Goal: Task Accomplishment & Management: Use online tool/utility

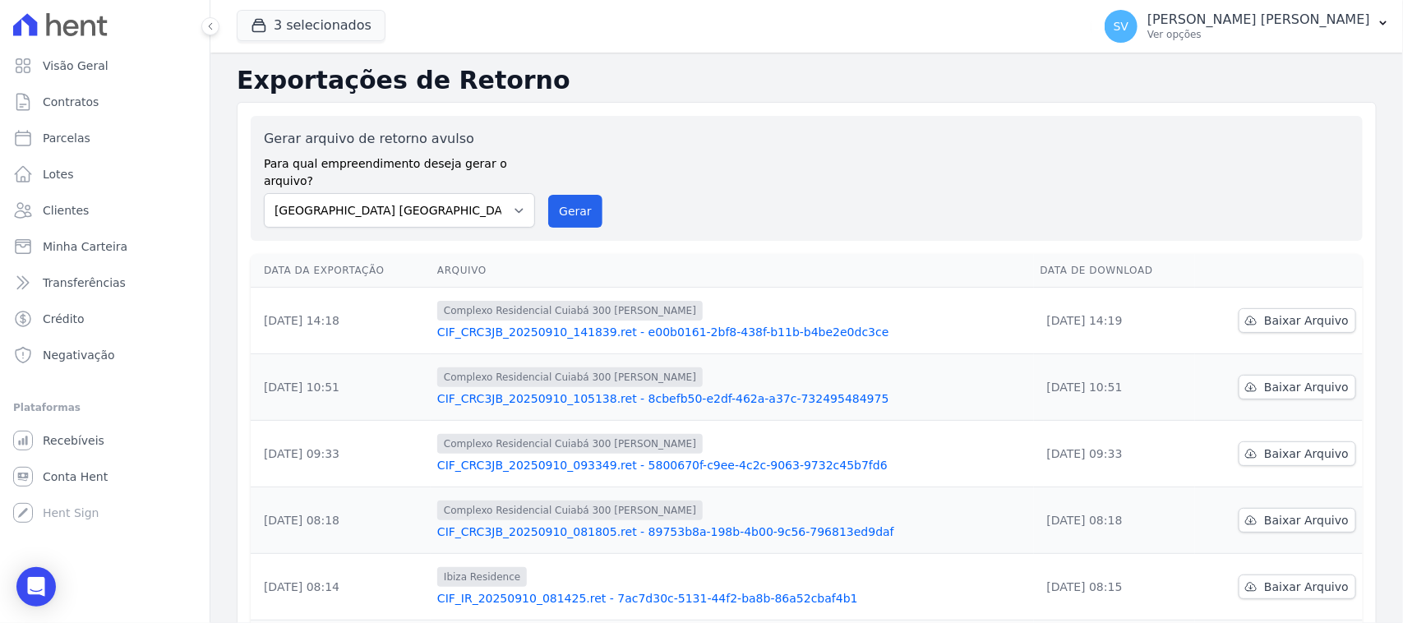
click at [1227, 21] on p "[PERSON_NAME]" at bounding box center [1258, 20] width 223 height 16
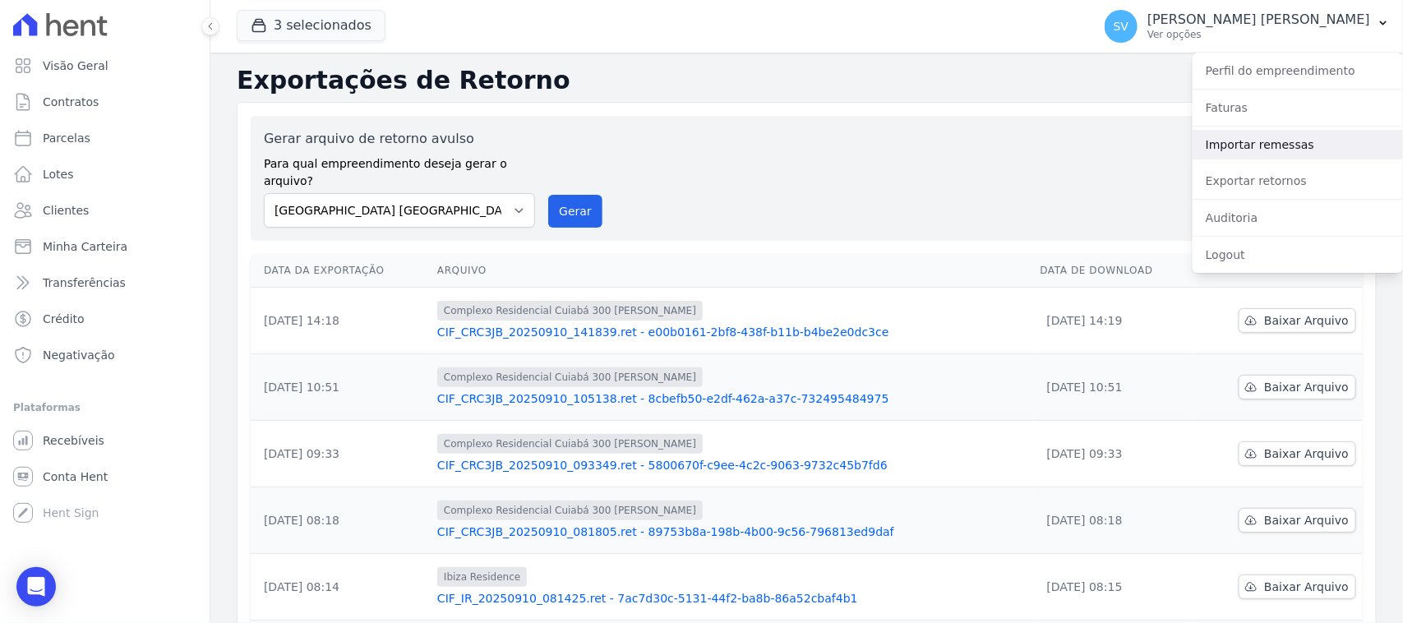
click at [1272, 144] on link "Importar remessas" at bounding box center [1297, 145] width 210 height 30
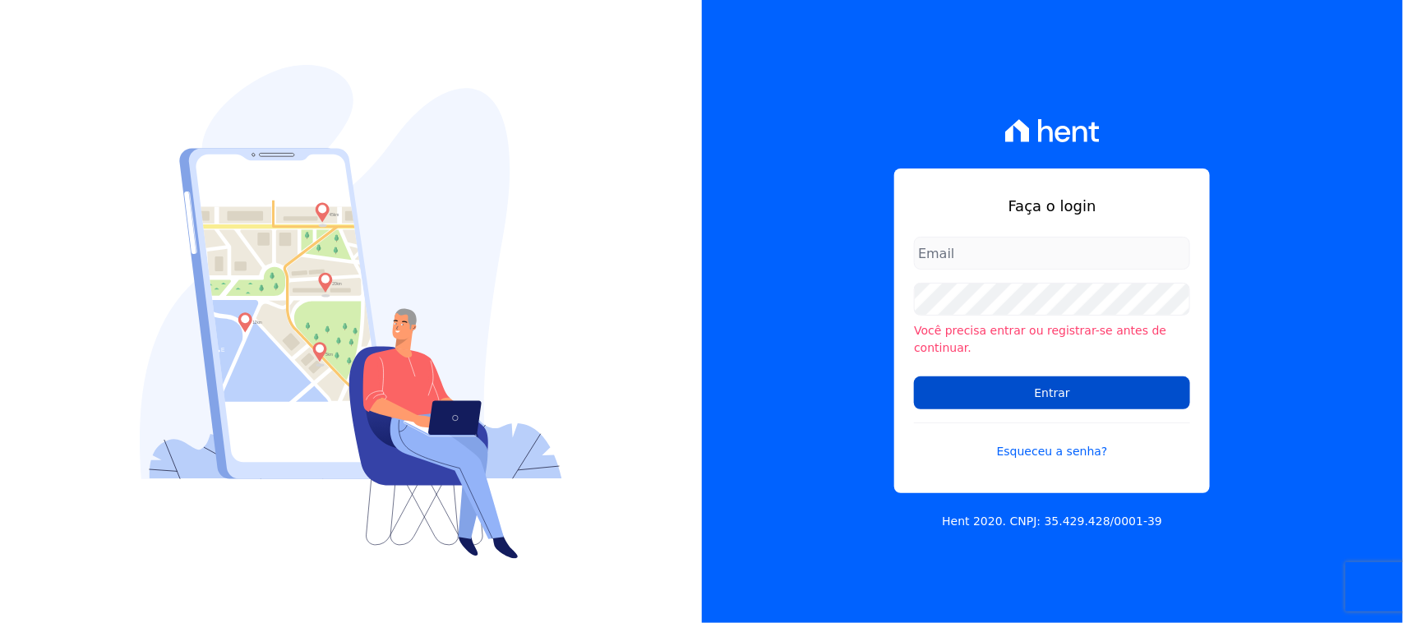
click at [1122, 387] on input "Entrar" at bounding box center [1052, 392] width 276 height 33
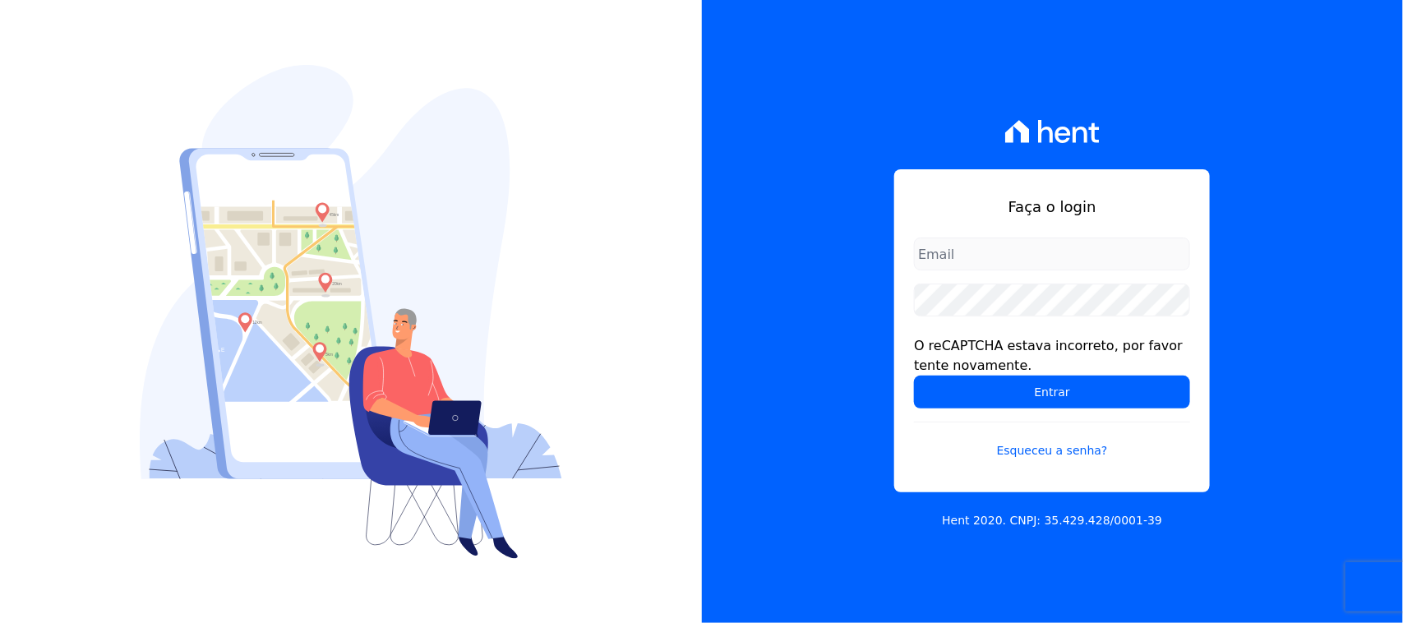
click at [1049, 265] on input "email" at bounding box center [1052, 254] width 276 height 33
type input "cobranca@construtorafarias.com.br"
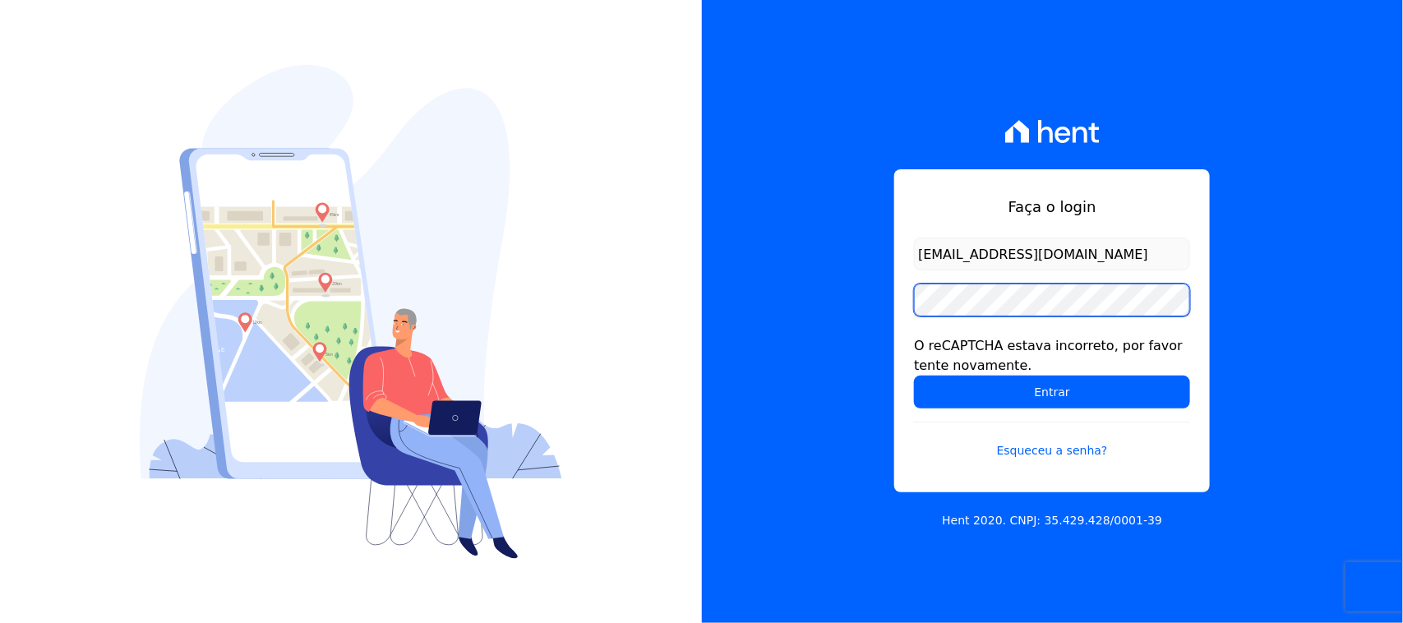
click at [914, 376] on input "Entrar" at bounding box center [1052, 392] width 276 height 33
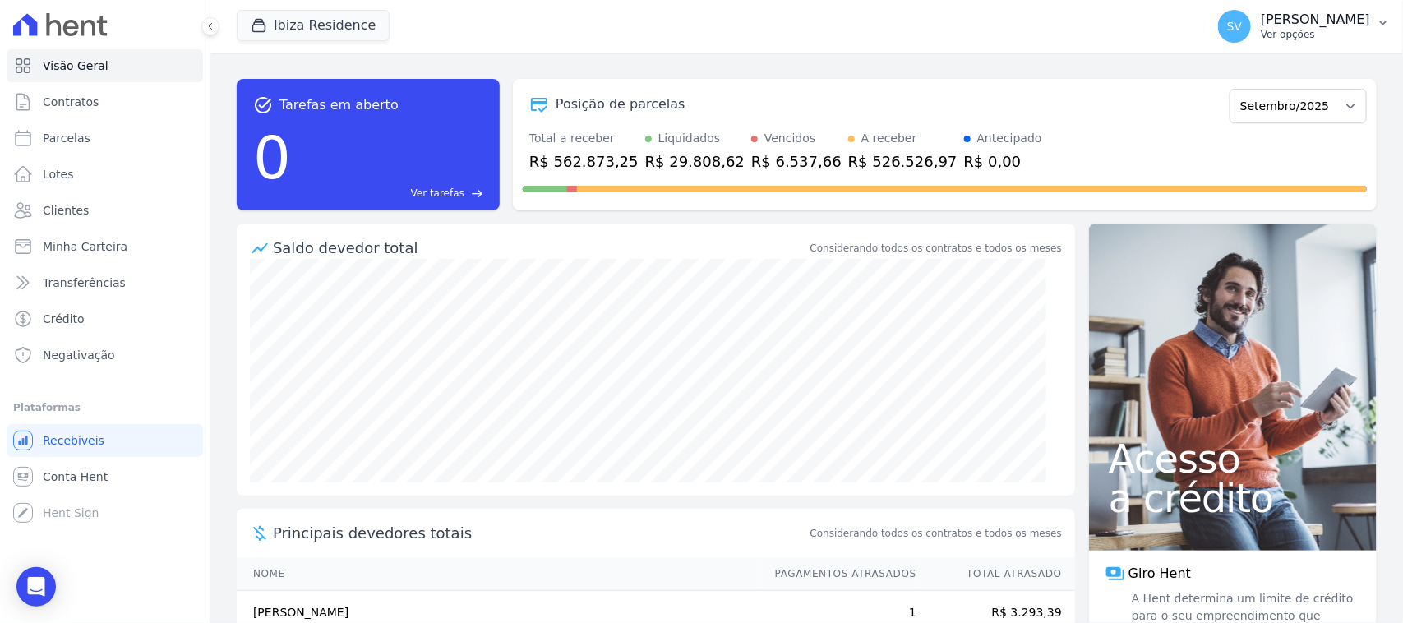
click at [1261, 21] on p "[PERSON_NAME]" at bounding box center [1315, 20] width 109 height 16
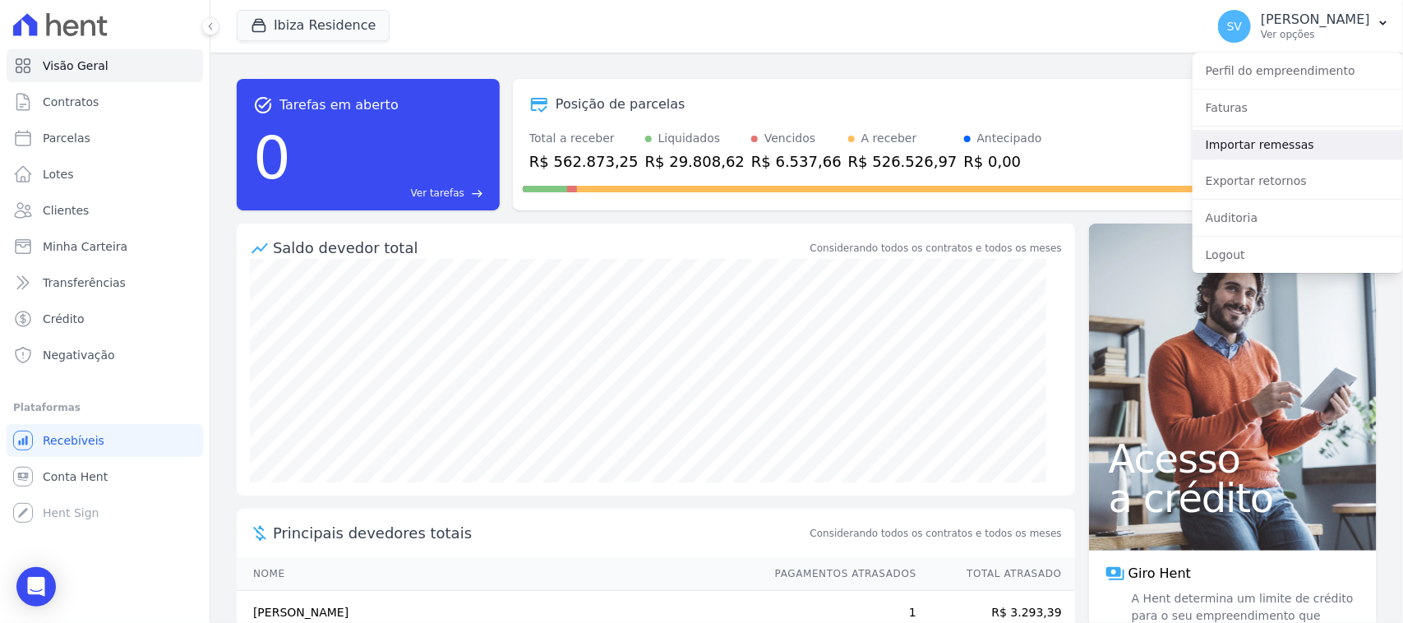
click at [1261, 154] on link "Importar remessas" at bounding box center [1297, 145] width 210 height 30
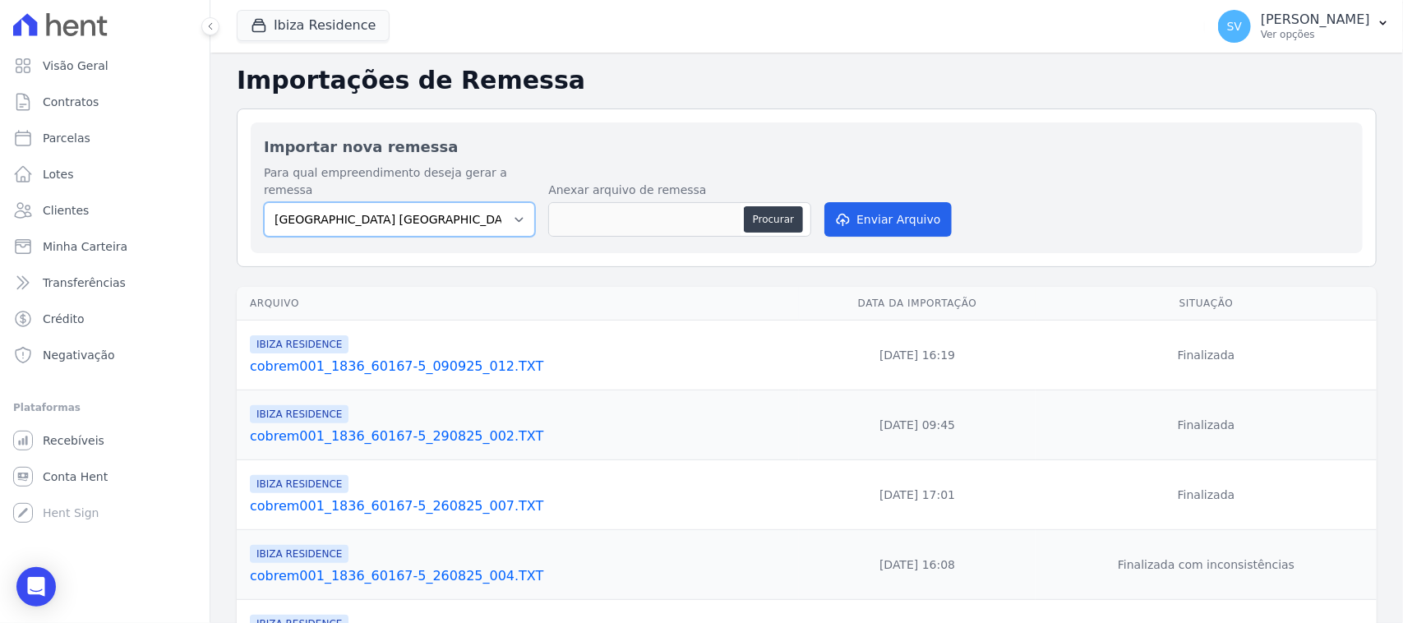
click at [446, 203] on select "BAHAMAS EAST VILLAGE COMPLEXO RESIDENCIAL CUIABÁ 300 - JOÃO DE BARRO IBIZA RESI…" at bounding box center [399, 219] width 271 height 35
click at [752, 206] on button "Procurar" at bounding box center [773, 219] width 59 height 26
type input "cobrem001_1836_60167-5_100925_014.TXT"
click at [925, 202] on button "Enviar Arquivo" at bounding box center [887, 219] width 127 height 35
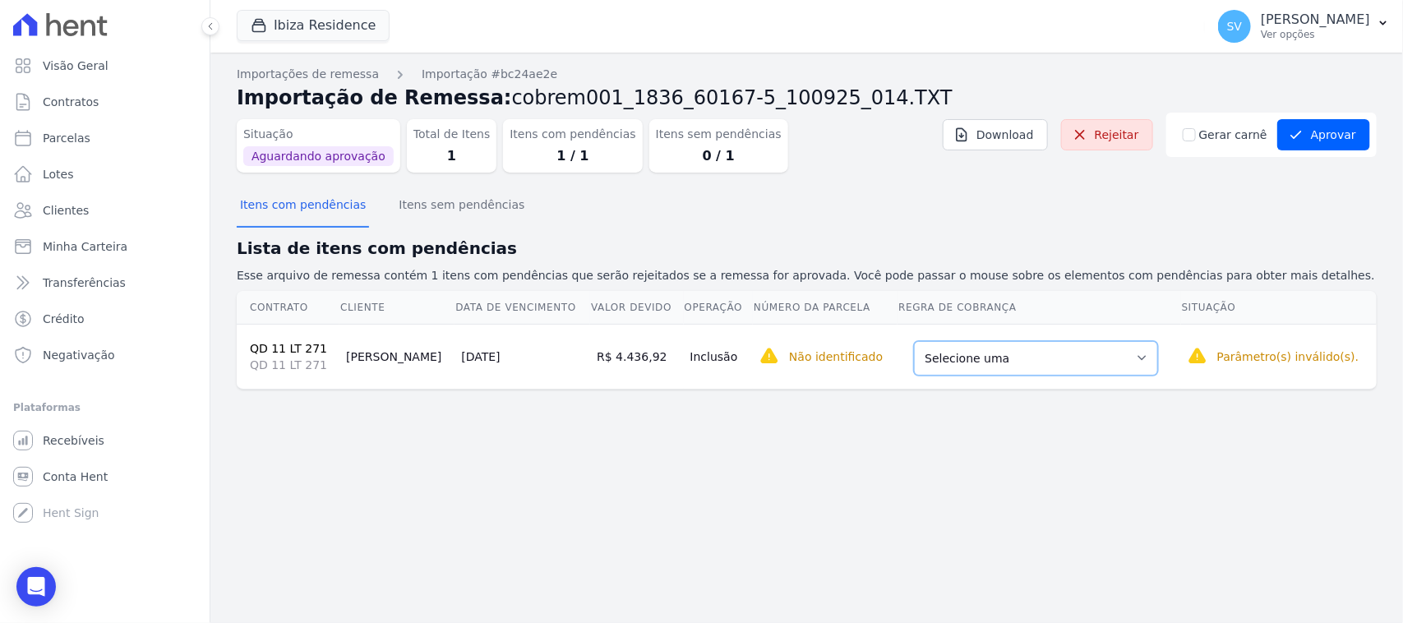
click at [951, 358] on select "Selecione uma Nova Parcela Avulsa Parcela Avulsa Existente Parcela Normal (10 X…" at bounding box center [1036, 358] width 244 height 35
click at [811, 461] on div "Importações de remessa Importação #bc24ae2e Importação de Remessa: cobrem001_18…" at bounding box center [806, 338] width 1192 height 570
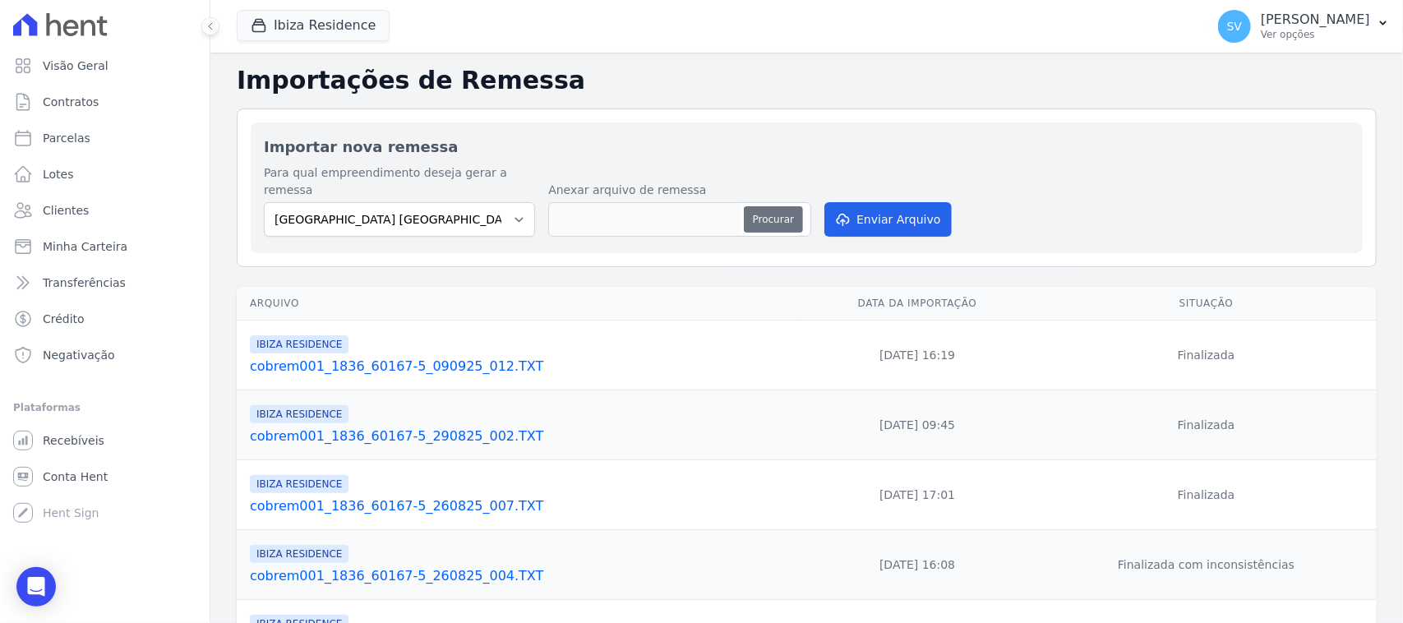
click at [778, 206] on button "Procurar" at bounding box center [773, 219] width 59 height 26
type input "cobrem001_1836_60167-5_100925_015.TXT"
click at [918, 204] on button "Enviar Arquivo" at bounding box center [887, 219] width 127 height 35
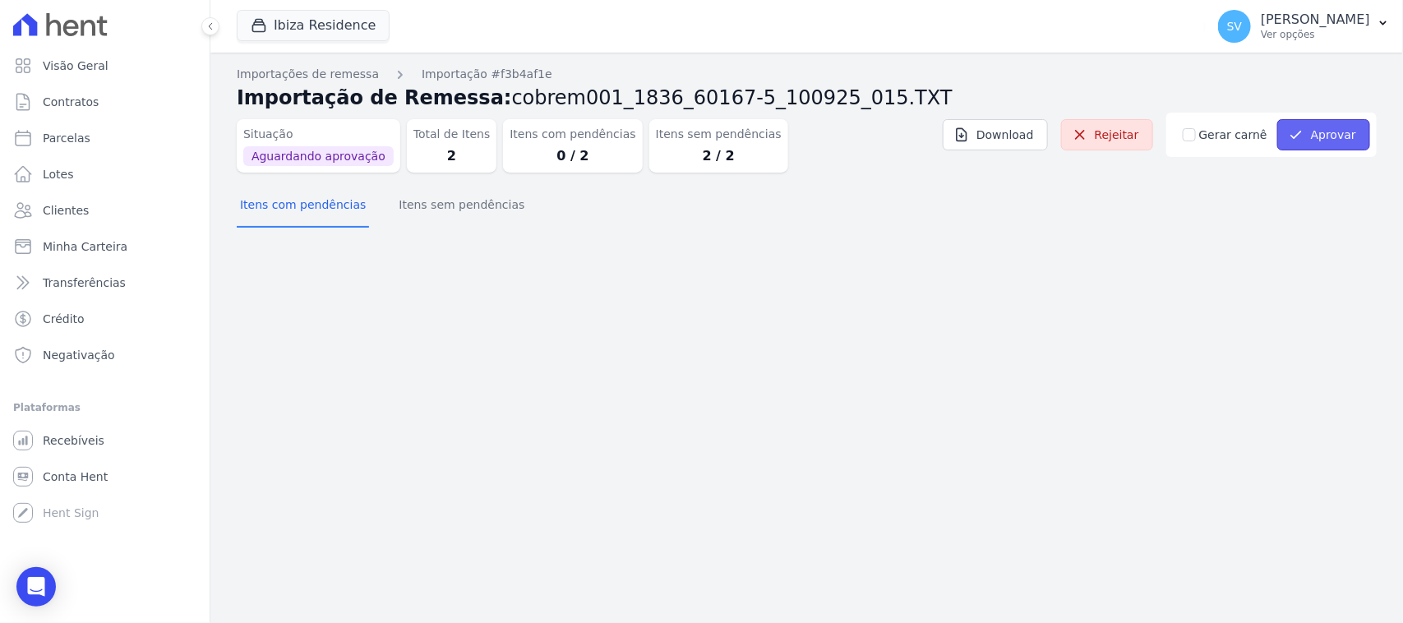
click at [1308, 134] on button "Aprovar" at bounding box center [1323, 134] width 93 height 31
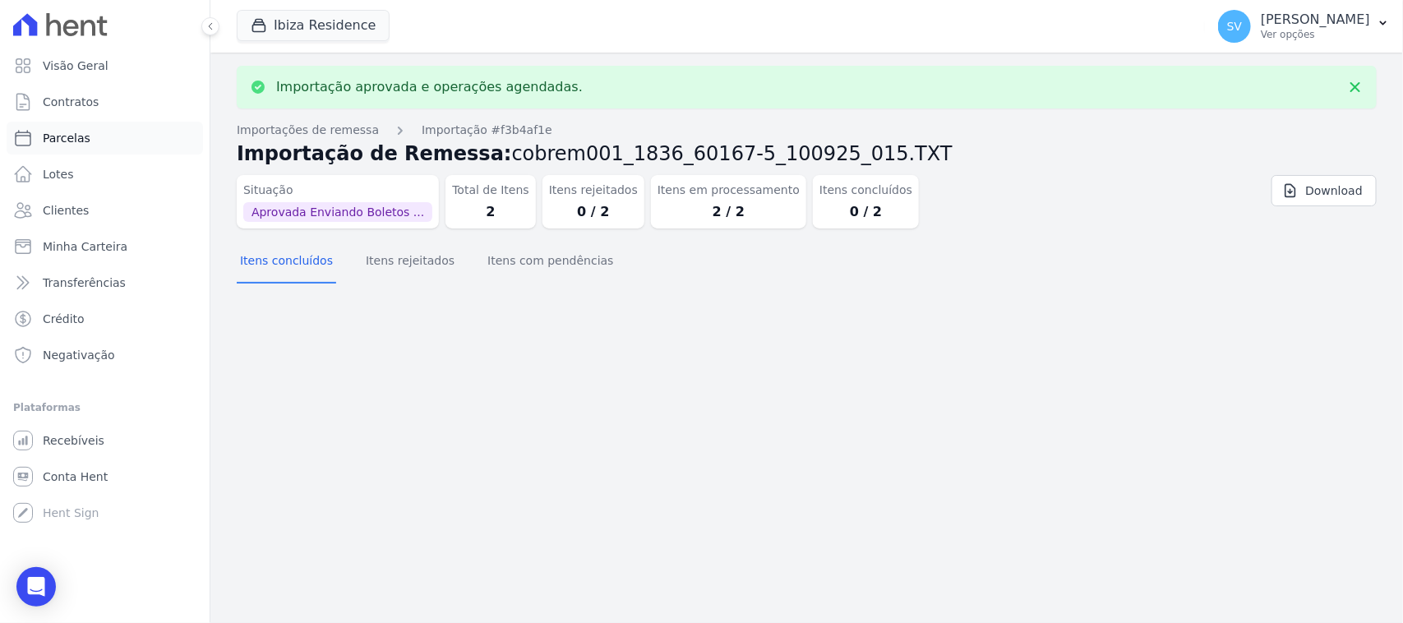
click at [97, 142] on link "Parcelas" at bounding box center [105, 138] width 196 height 33
select select
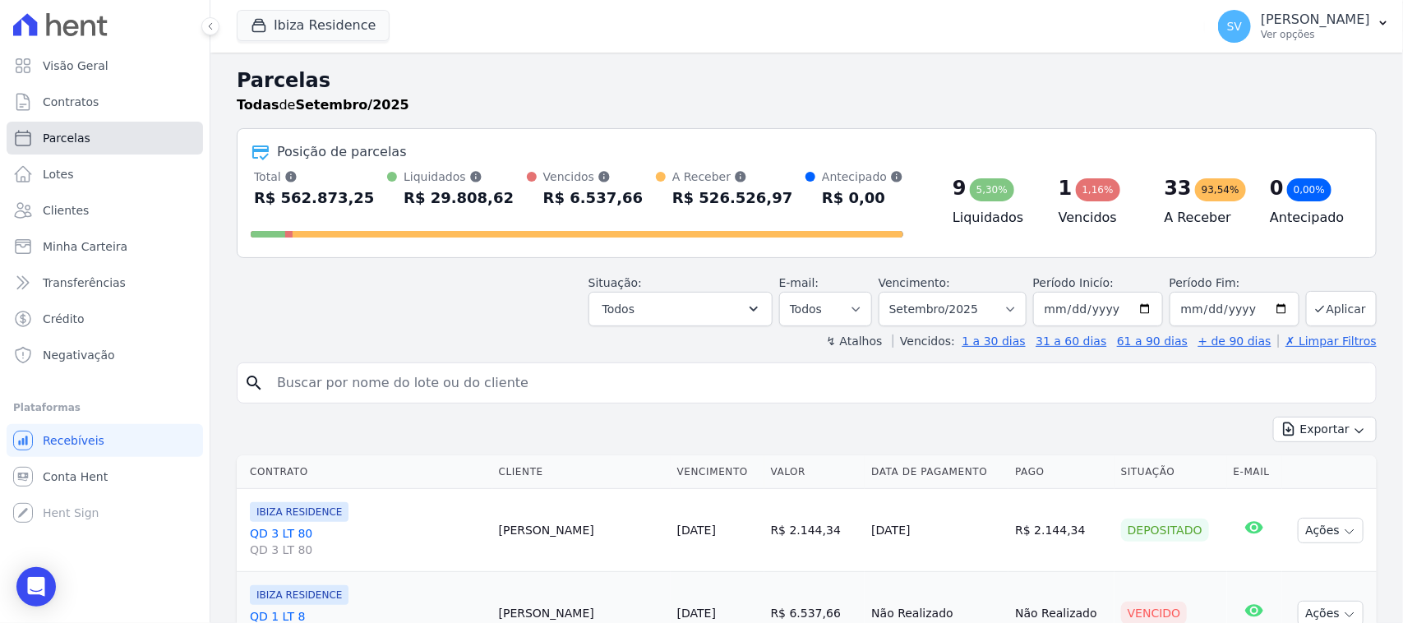
click at [117, 141] on link "Parcelas" at bounding box center [105, 138] width 196 height 33
click at [440, 387] on input "search" at bounding box center [818, 383] width 1102 height 33
select select
click at [440, 386] on input "search" at bounding box center [818, 383] width 1102 height 33
type input "lazaro"
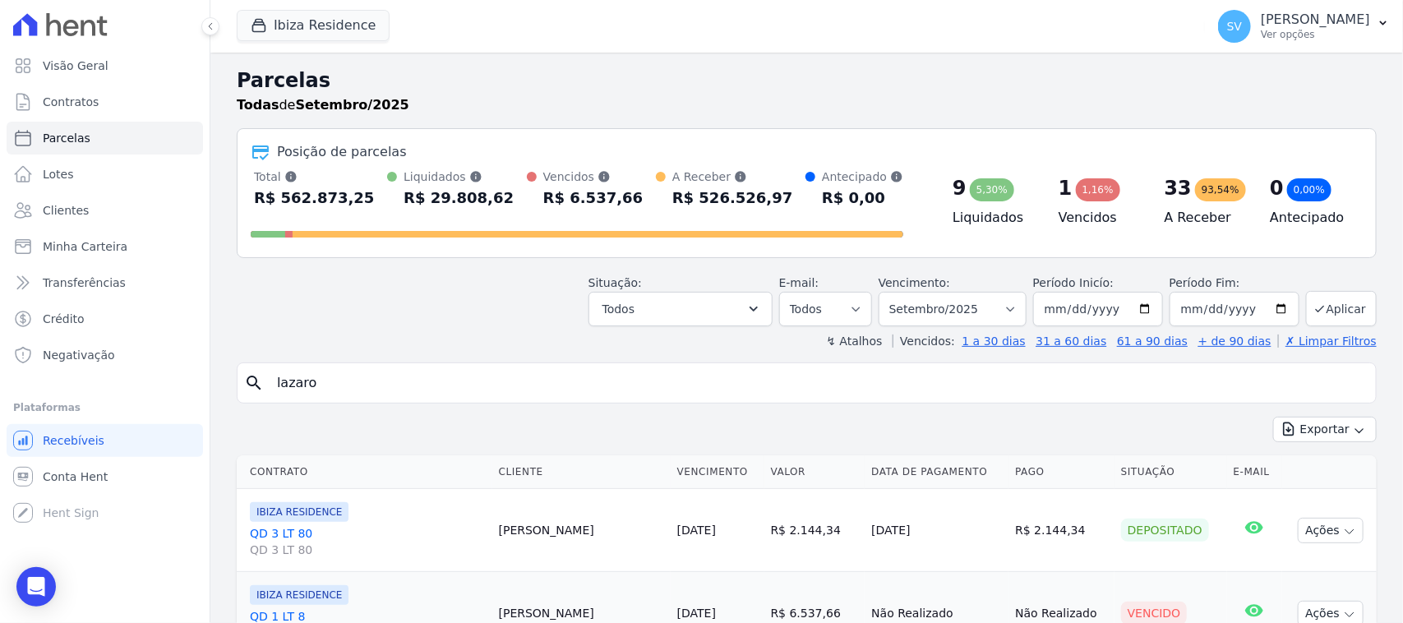
select select
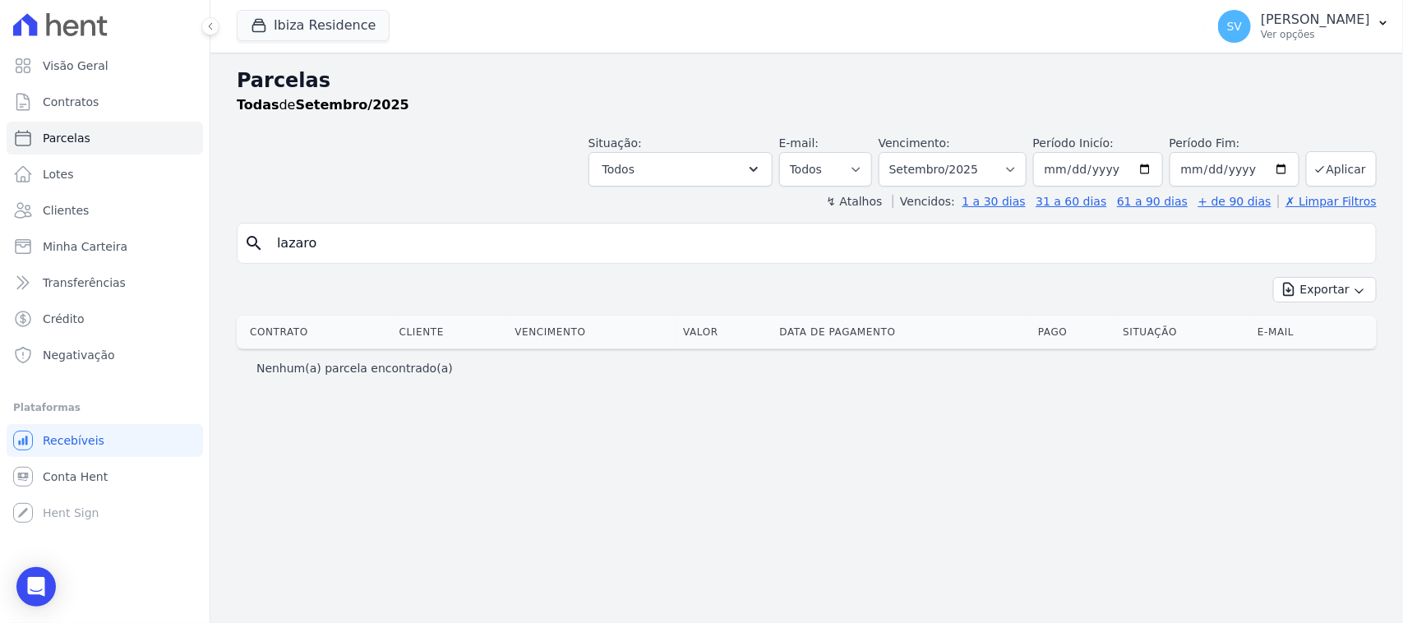
click at [461, 235] on input "lazaro" at bounding box center [818, 243] width 1102 height 33
type input "[PERSON_NAME]"
select select
click at [349, 25] on button "Ibiza Residence" at bounding box center [313, 25] width 153 height 31
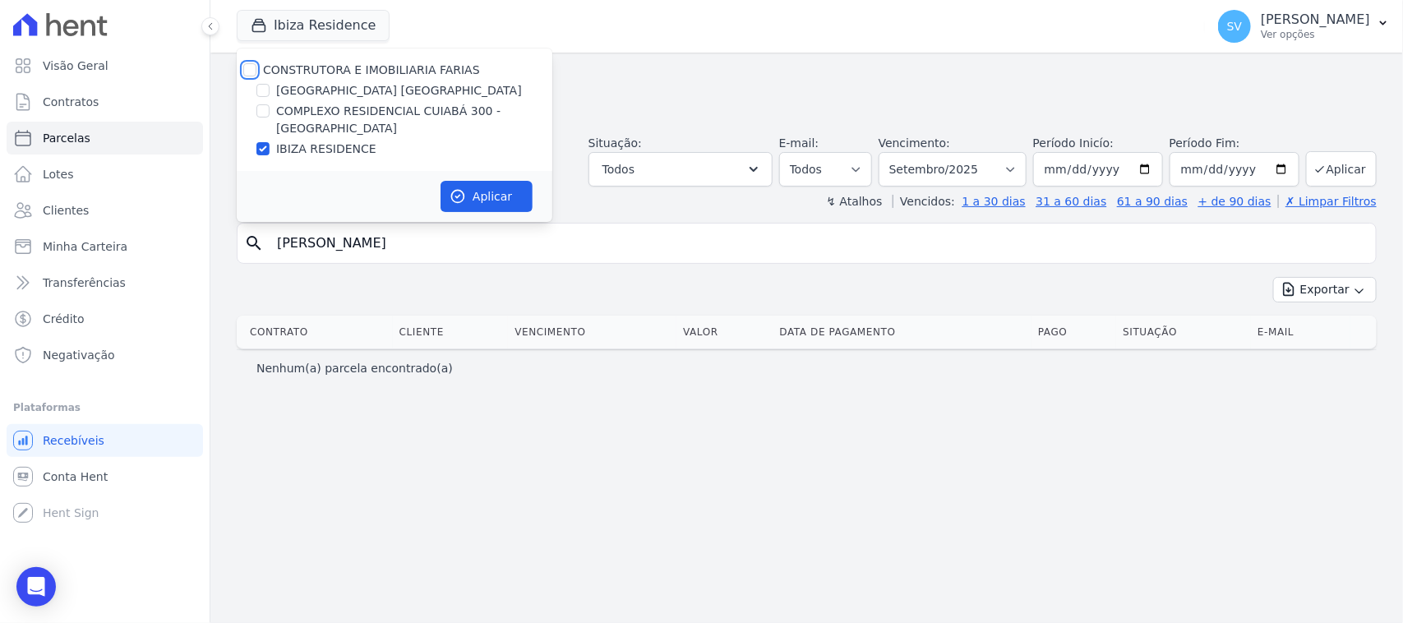
drag, startPoint x: 248, startPoint y: 67, endPoint x: 302, endPoint y: 95, distance: 60.3
click at [248, 70] on input "CONSTRUTORA E IMOBILIARIA FARIAS" at bounding box center [249, 69] width 13 height 13
checkbox input "true"
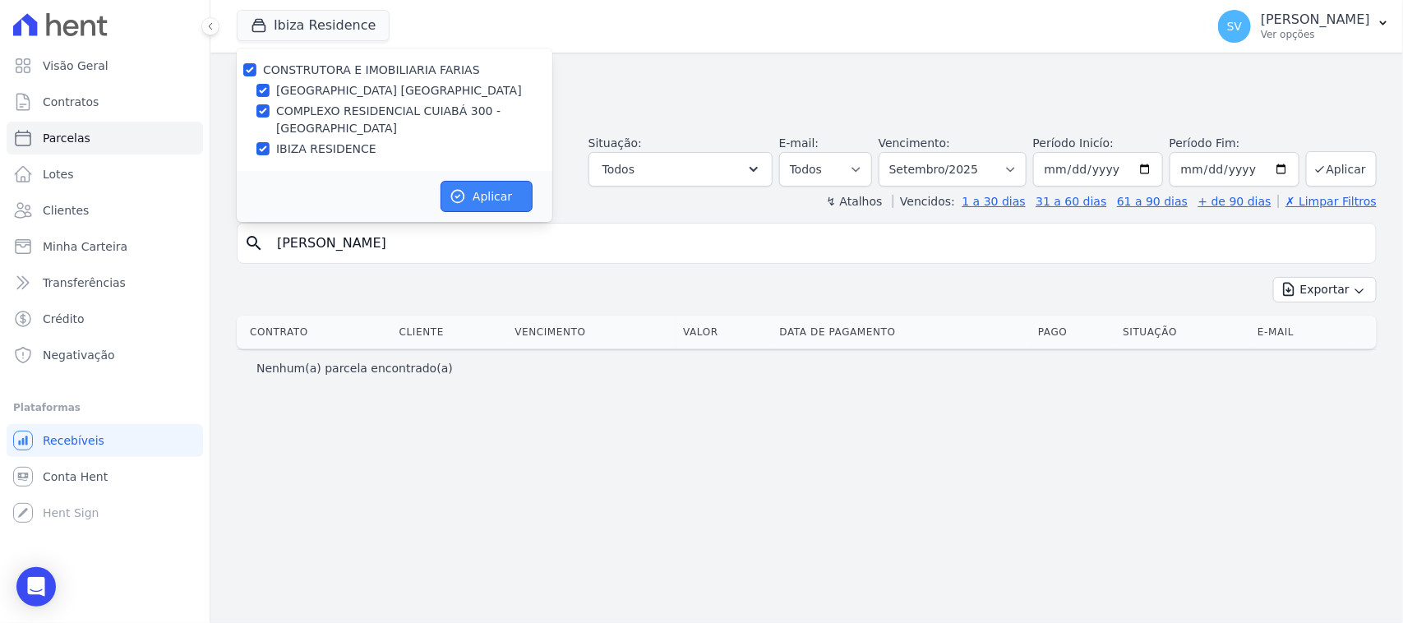
click at [473, 202] on button "Aplicar" at bounding box center [486, 196] width 92 height 31
select select
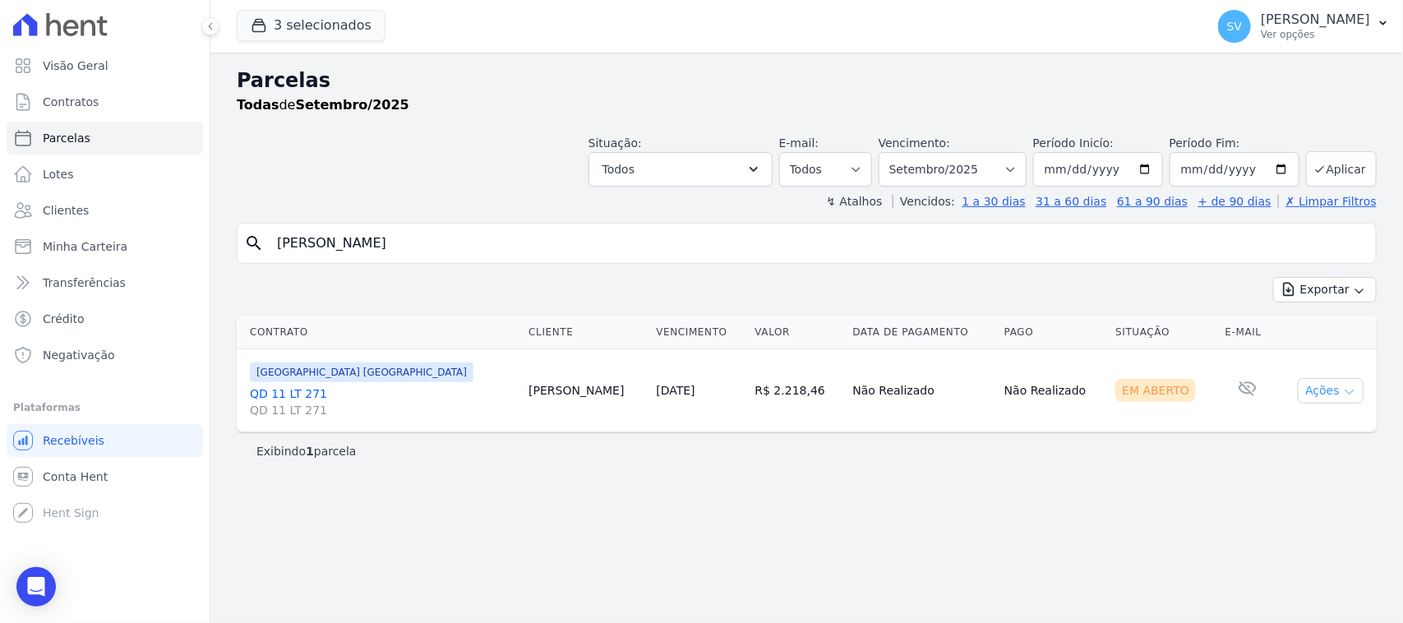
click at [1338, 395] on button "Ações" at bounding box center [1331, 390] width 66 height 25
click at [1323, 433] on link "Ver boleto" at bounding box center [1324, 428] width 158 height 30
select select
click at [506, 252] on input "[PERSON_NAME]" at bounding box center [818, 243] width 1102 height 33
drag, startPoint x: 479, startPoint y: 247, endPoint x: 210, endPoint y: 226, distance: 270.4
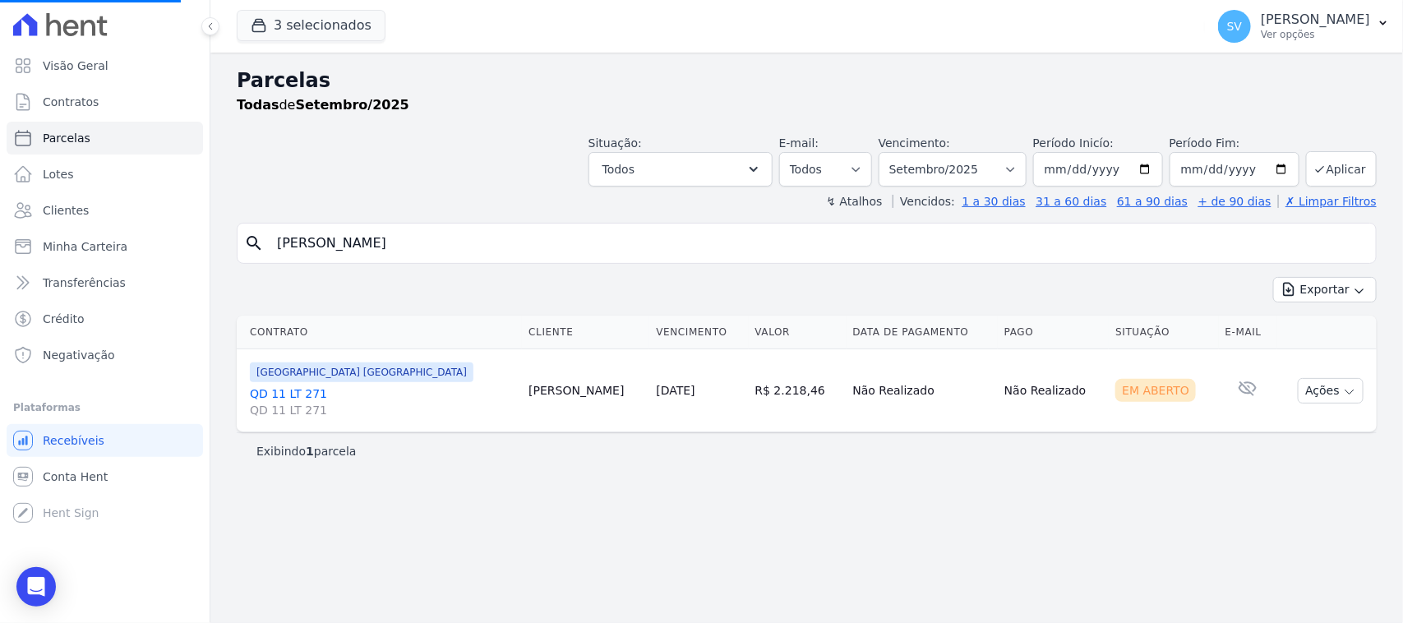
click at [210, 226] on div "Visão Geral Contratos Parcelas Lotes Clientes Minha Carteira Transferências Cré…" at bounding box center [701, 311] width 1403 height 623
drag, startPoint x: 549, startPoint y: 154, endPoint x: 543, endPoint y: 280, distance: 126.7
click at [549, 155] on div "Situação: Agendado Em Aberto Pago Processando Cancelado Vencido Transferindo De…" at bounding box center [807, 157] width 1140 height 58
click at [526, 249] on input "LAZARO FONSECA PINTO FILHO" at bounding box center [818, 243] width 1102 height 33
select select
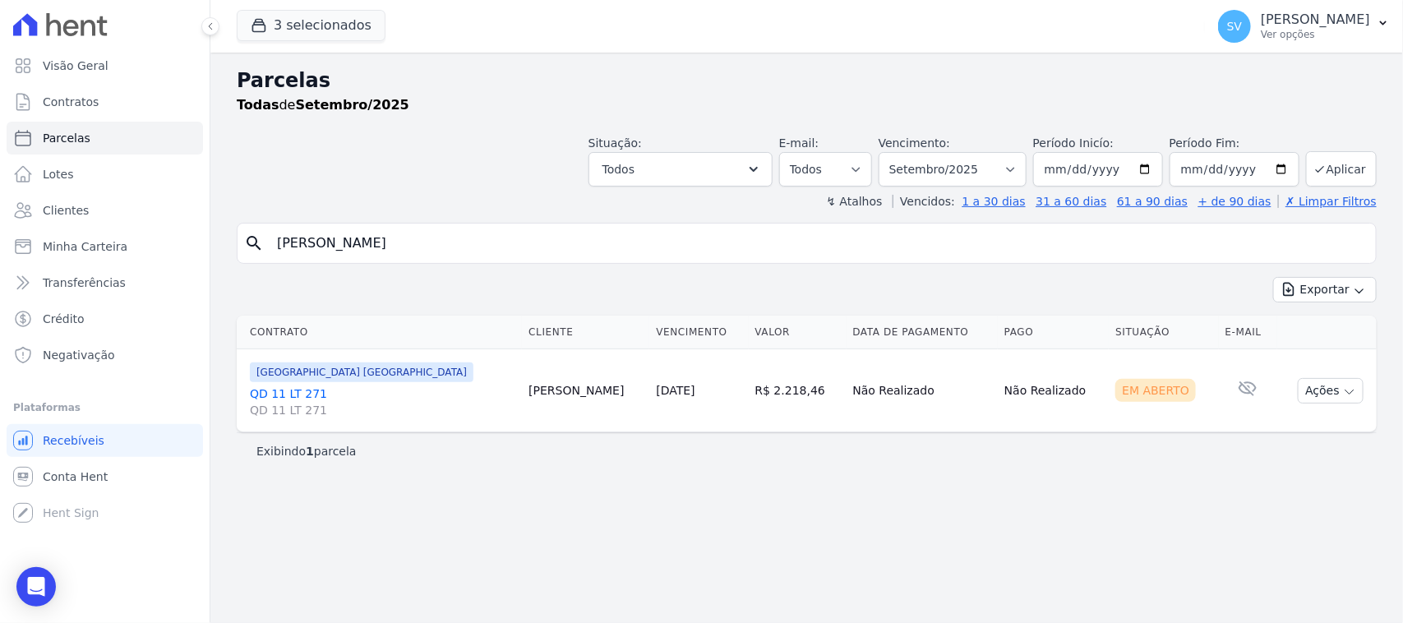
click at [842, 499] on div "Parcelas Todas de Setembro/2025 Situação: Agendado Em Aberto Pago Processando C…" at bounding box center [806, 338] width 1192 height 570
click at [971, 261] on div "search LAZARO FONSECA PINTO FILHO" at bounding box center [807, 243] width 1140 height 41
drag, startPoint x: 953, startPoint y: 242, endPoint x: 897, endPoint y: 220, distance: 60.9
click at [953, 241] on input "LAZARO FONSECA PINTO FILHO" at bounding box center [818, 243] width 1102 height 33
select select
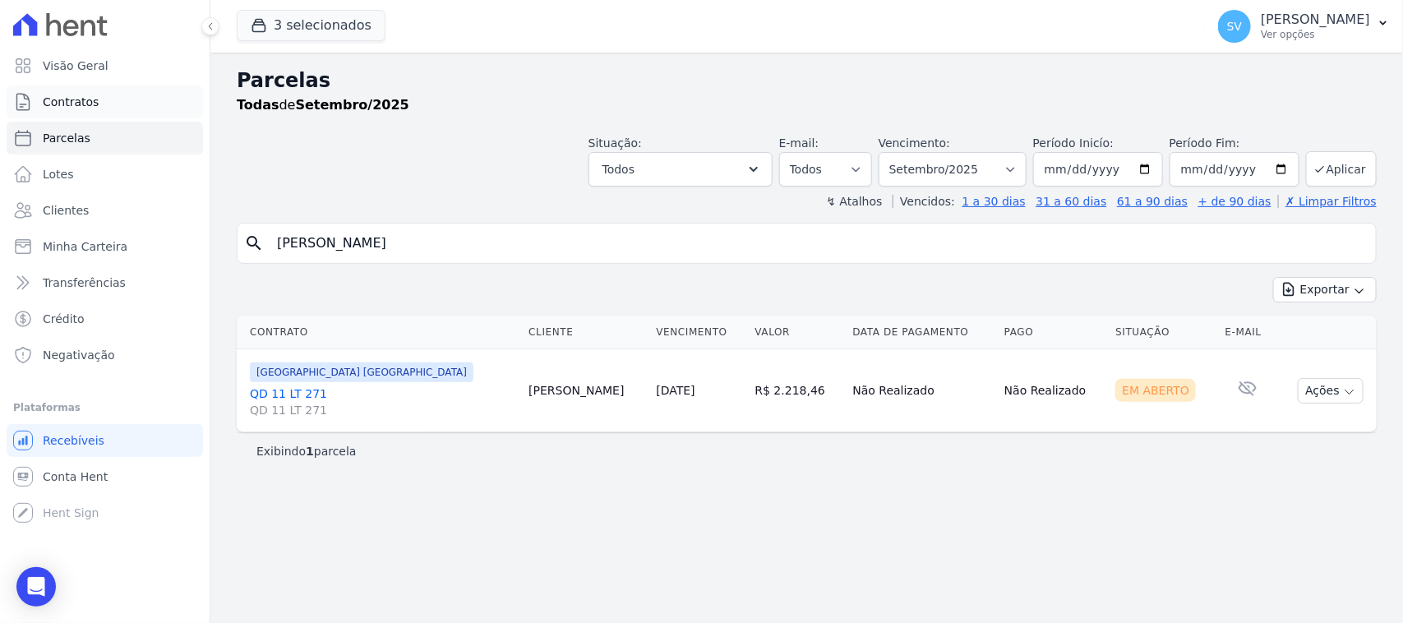
click at [99, 112] on link "Contratos" at bounding box center [105, 101] width 196 height 33
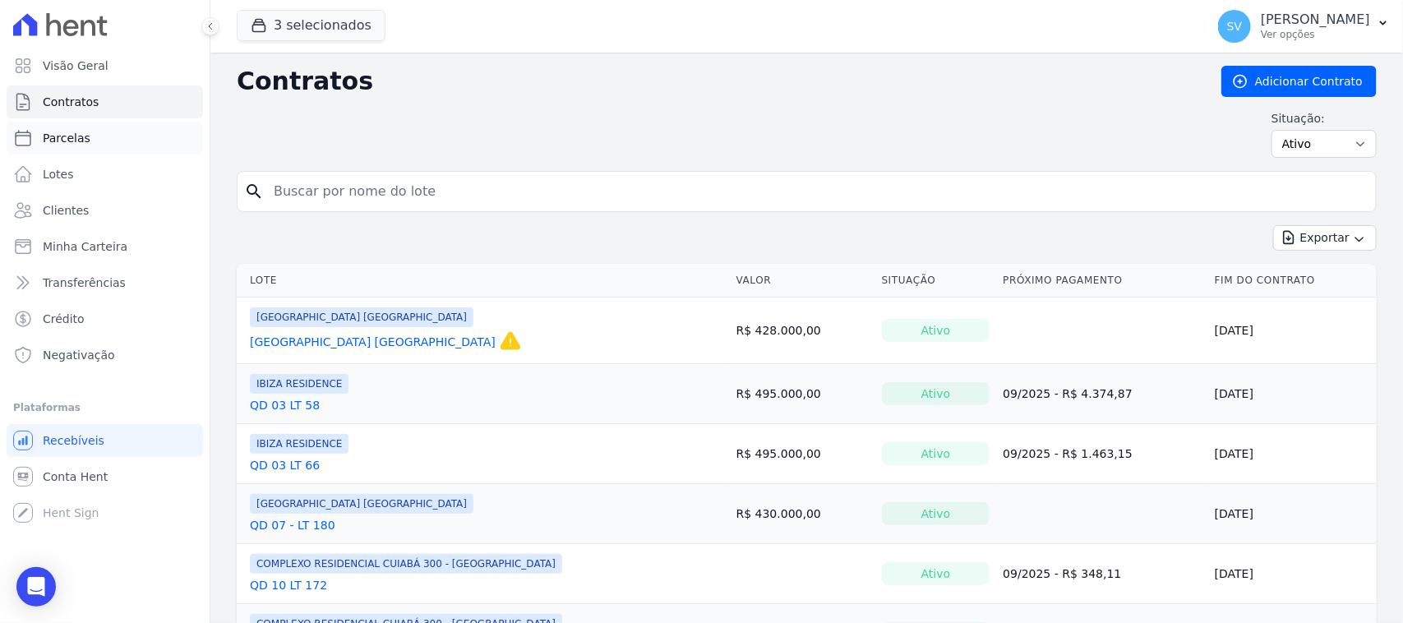
click at [109, 138] on link "Parcelas" at bounding box center [105, 138] width 196 height 33
click at [104, 137] on link "Parcelas" at bounding box center [105, 138] width 196 height 33
select select
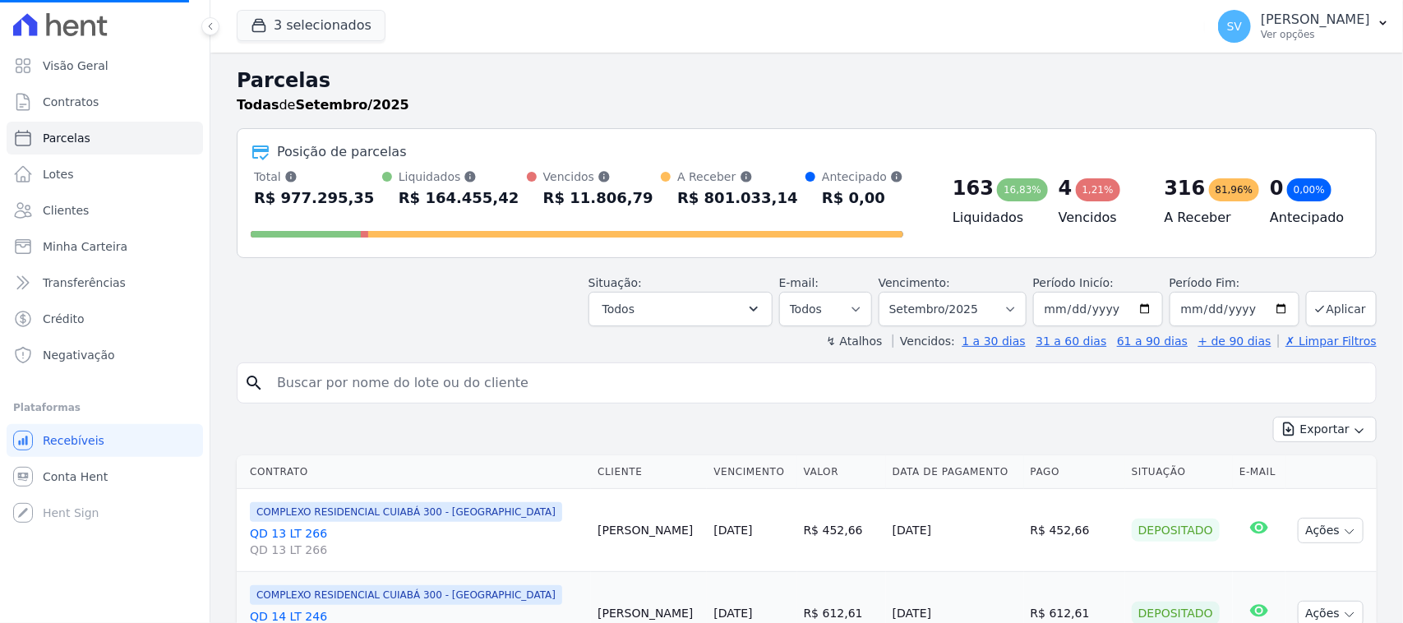
click at [401, 381] on input "search" at bounding box center [818, 383] width 1102 height 33
select select
click at [401, 384] on input "search" at bounding box center [818, 383] width 1102 height 33
type input "[PERSON_NAME]"
select select
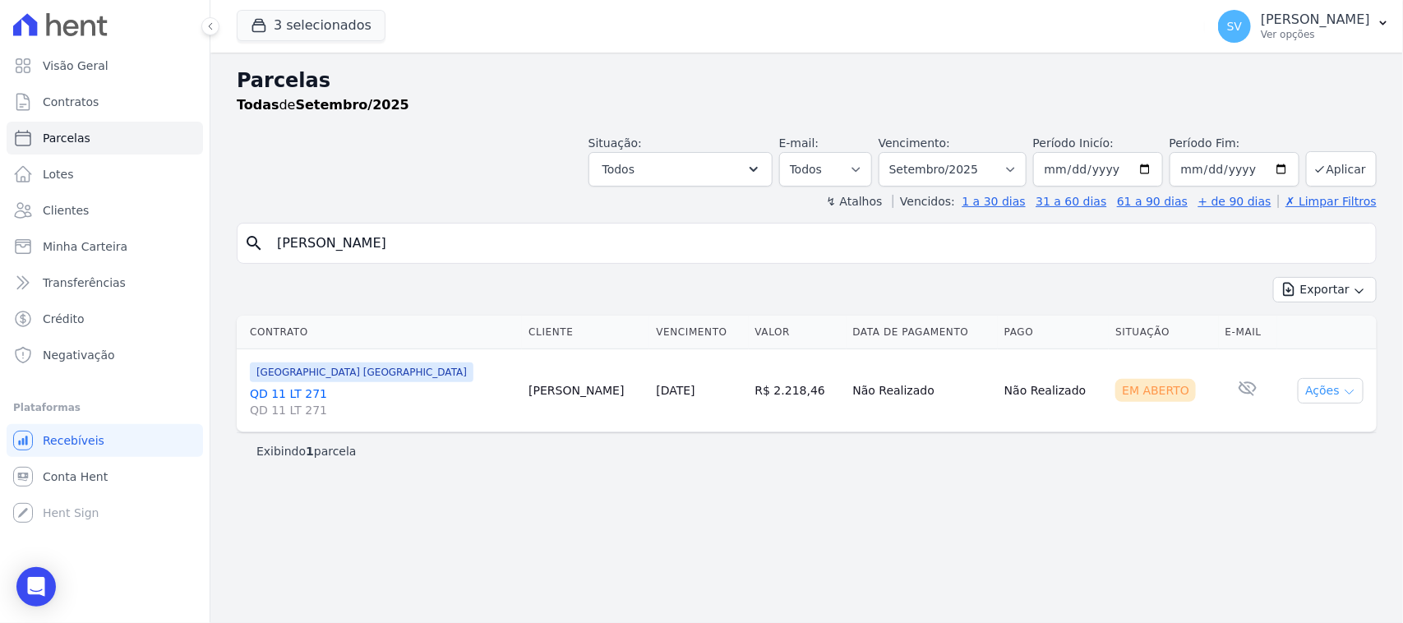
click at [1312, 391] on button "Ações" at bounding box center [1331, 390] width 66 height 25
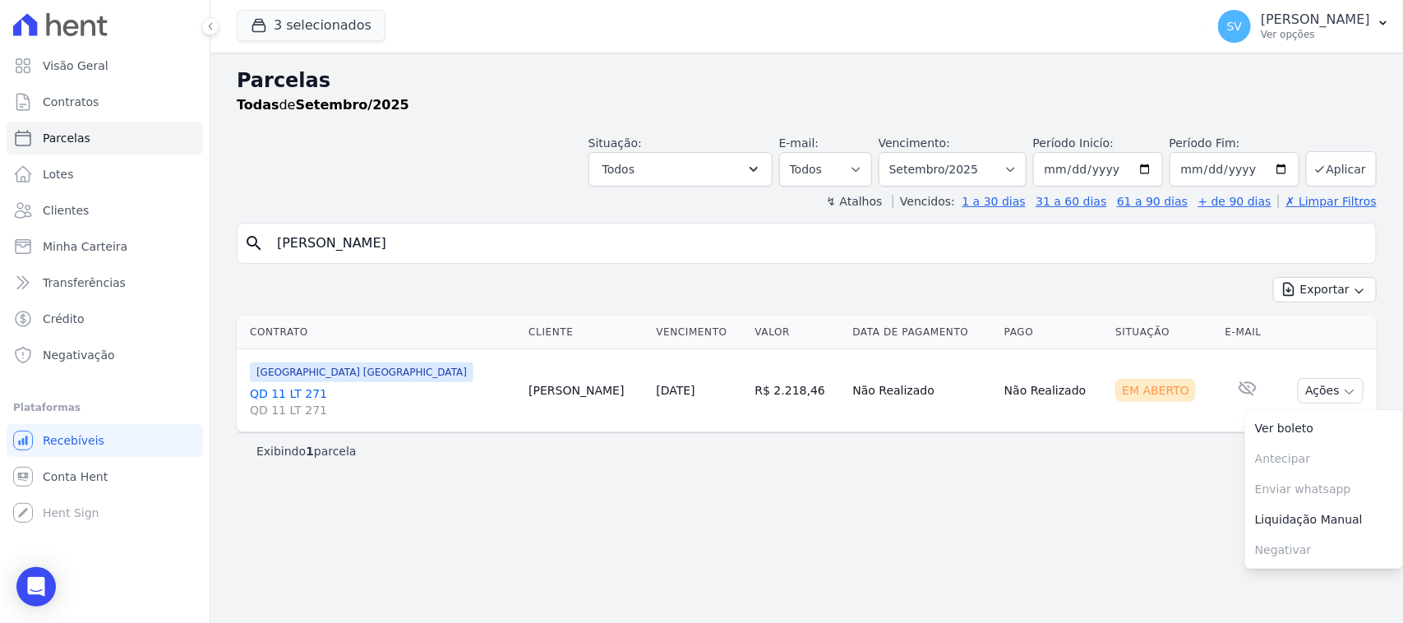
click at [1061, 505] on div "Parcelas Todas de Setembro/2025 Situação: Agendado Em Aberto Pago Processando C…" at bounding box center [806, 338] width 1192 height 570
click at [1012, 178] on select "[GEOGRAPHIC_DATA] por período ──────── Todos os meses Outubro/2022 Novembro/202…" at bounding box center [953, 169] width 148 height 35
select select "10/2025"
click at [900, 152] on select "[GEOGRAPHIC_DATA] por período ──────── Todos os meses Outubro/2022 Novembro/202…" at bounding box center [953, 169] width 148 height 35
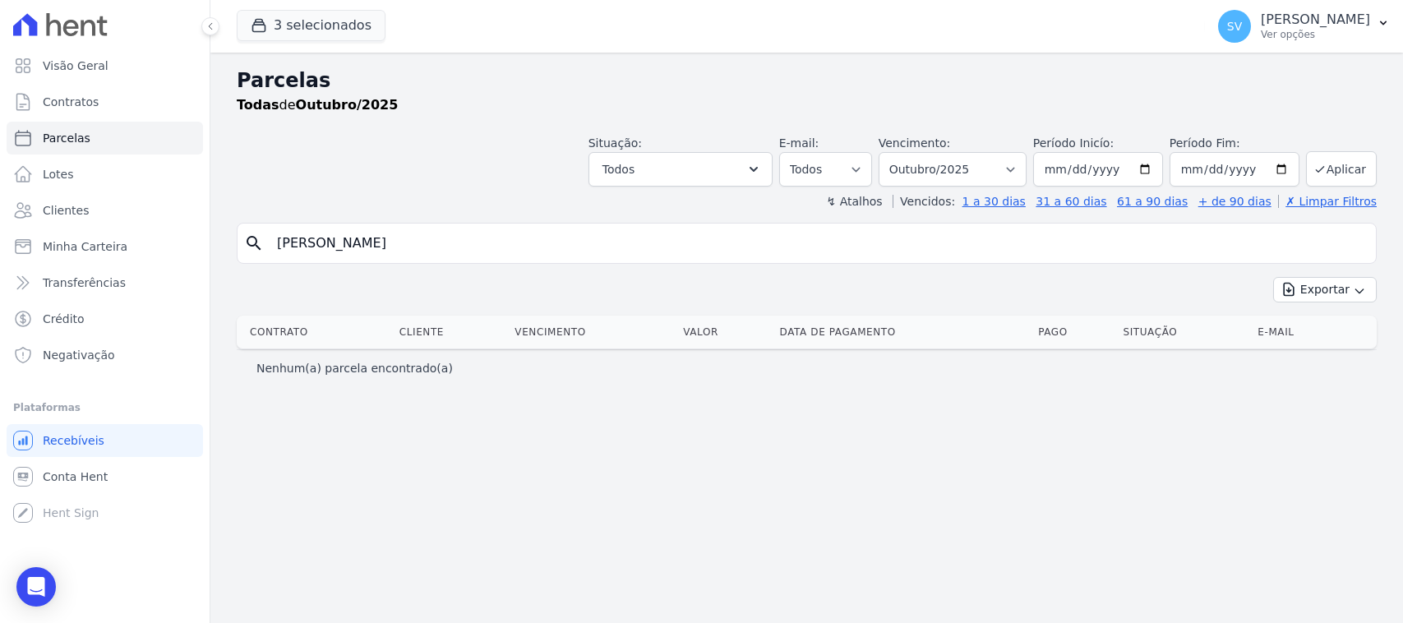
select select
click at [946, 174] on select "[GEOGRAPHIC_DATA] por período ──────── Todos os meses Outubro/2022 Novembro/202…" at bounding box center [953, 169] width 148 height 35
select select "09/2025"
click at [900, 152] on select "[GEOGRAPHIC_DATA] por período ──────── Todos os meses Outubro/2022 Novembro/202…" at bounding box center [953, 169] width 148 height 35
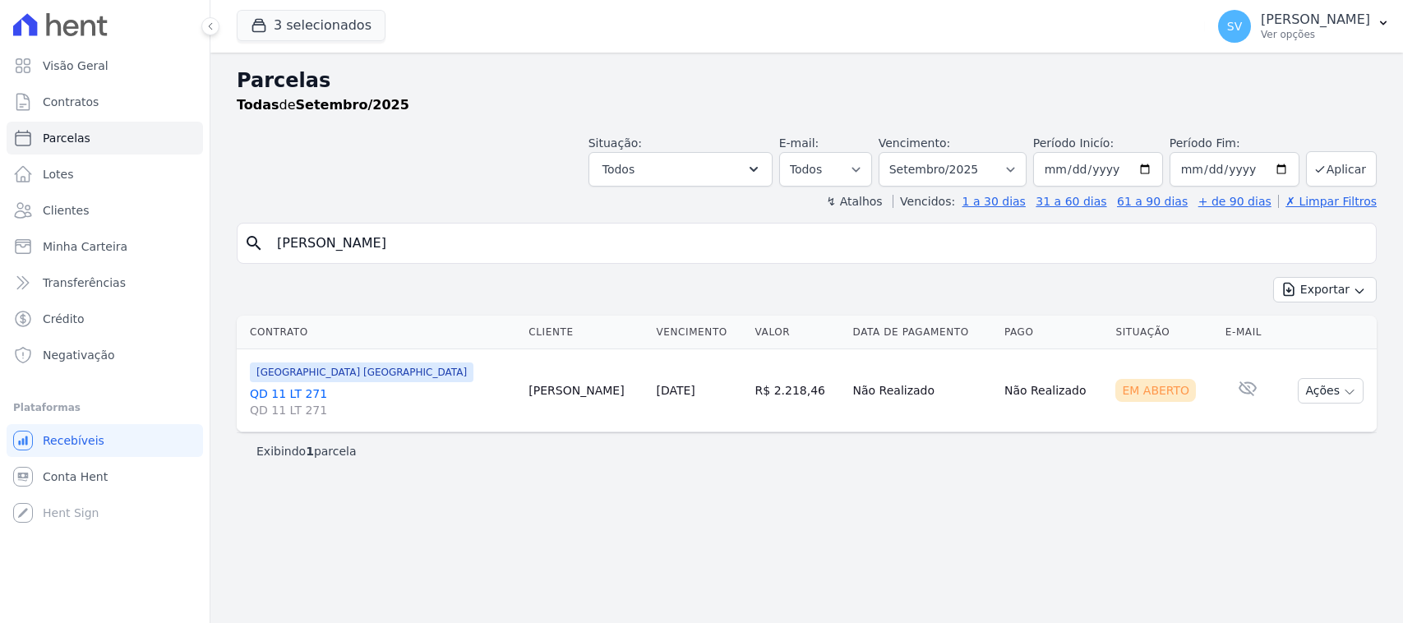
select select
click at [574, 247] on input "LAZARO FONSECA PINTO FILHO" at bounding box center [818, 243] width 1102 height 33
click at [1079, 528] on div "Parcelas Todas de Setembro/2025 Situação: Agendado Em Aberto Pago Processando C…" at bounding box center [806, 338] width 1192 height 570
click at [416, 523] on div "Parcelas Todas de Setembro/2025 Situação: Agendado Em Aberto Pago Processando C…" at bounding box center [806, 338] width 1192 height 570
drag, startPoint x: 535, startPoint y: 395, endPoint x: 705, endPoint y: 375, distance: 171.4
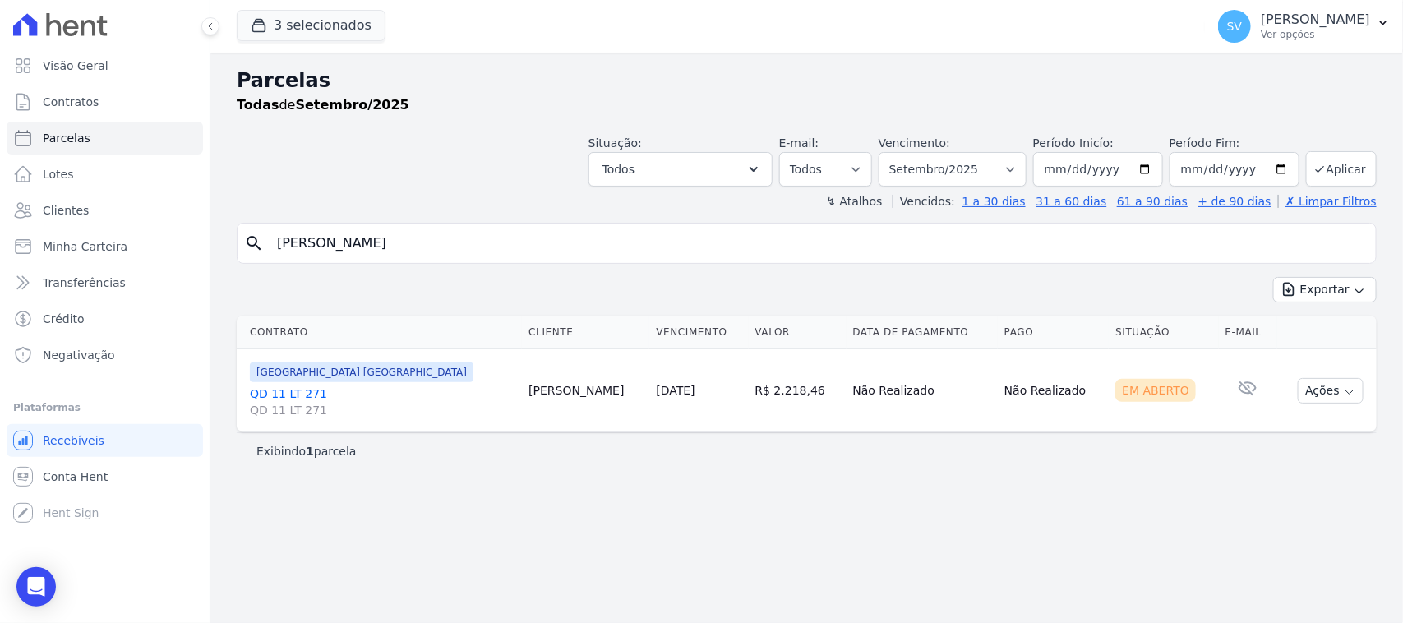
click at [705, 375] on tr "BAHAMAS EAST VILLAGE QD 11 LT 271 QD 11 LT 271 Lazaro Filho 15/09/2025 R$ 2.218…" at bounding box center [807, 390] width 1140 height 83
click at [668, 486] on div "Parcelas Todas de Setembro/2025 Situação: Agendado Em Aberto Pago Processando C…" at bounding box center [806, 338] width 1192 height 570
click at [1340, 394] on button "Ações" at bounding box center [1331, 390] width 66 height 25
click at [845, 490] on div "Parcelas Todas de Setembro/2025 Situação: Agendado Em Aberto Pago Processando C…" at bounding box center [806, 338] width 1192 height 570
click at [313, 382] on span "[GEOGRAPHIC_DATA] [GEOGRAPHIC_DATA]" at bounding box center [362, 372] width 224 height 20
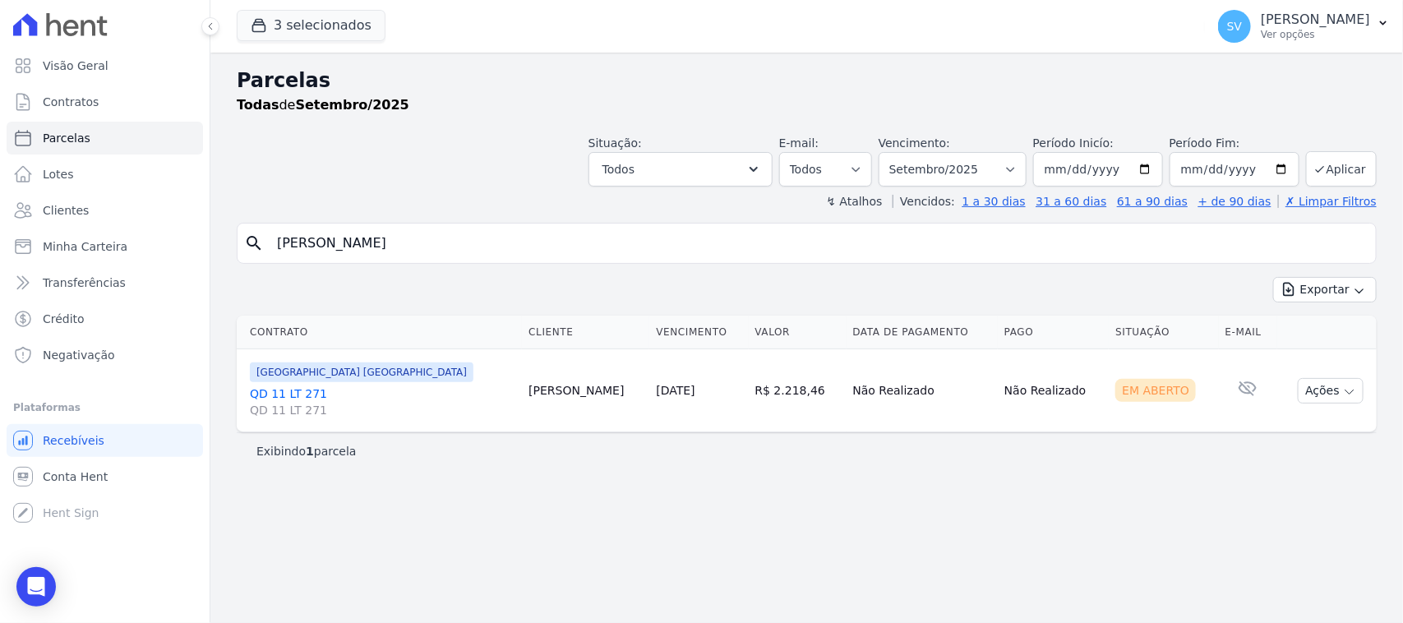
click at [301, 388] on link "QD 11 LT 271 QD 11 LT 271" at bounding box center [382, 401] width 265 height 33
click at [552, 510] on div "Parcelas Todas de Setembro/2025 Situação: Agendado Em Aberto Pago Processando C…" at bounding box center [806, 338] width 1192 height 570
click at [300, 388] on link "QD 11 LT 271 QD 11 LT 271" at bounding box center [382, 401] width 265 height 33
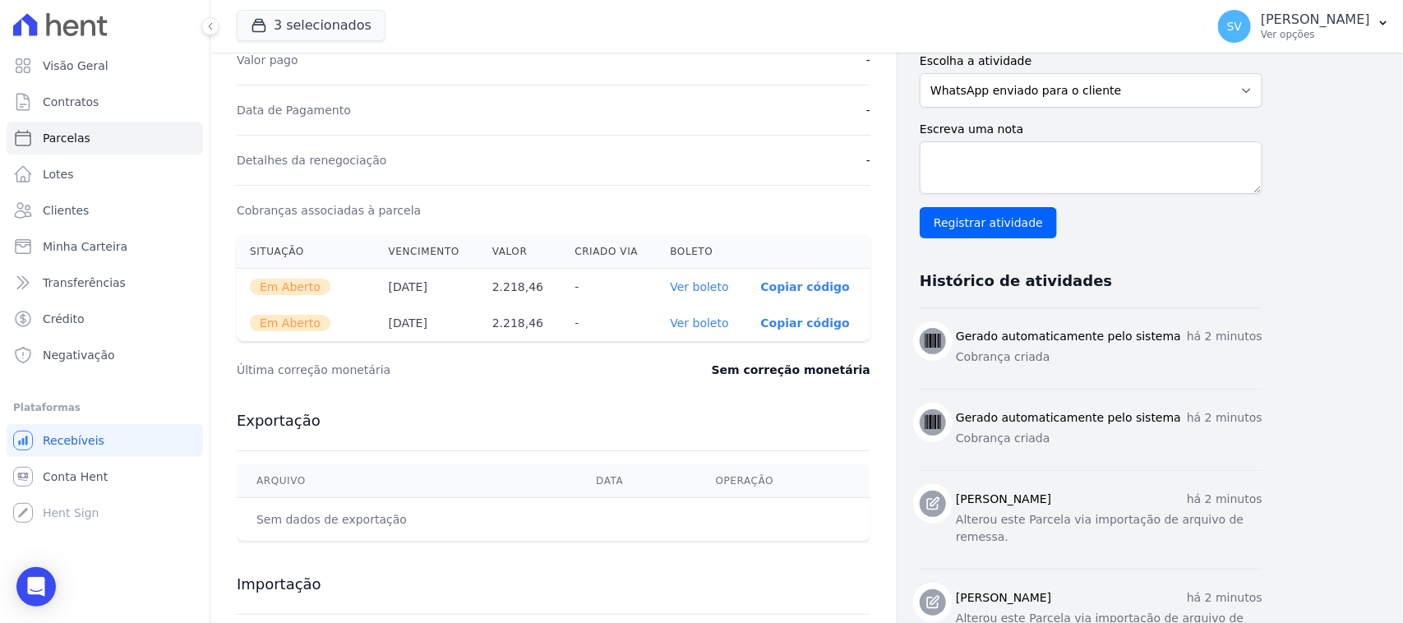
scroll to position [514, 0]
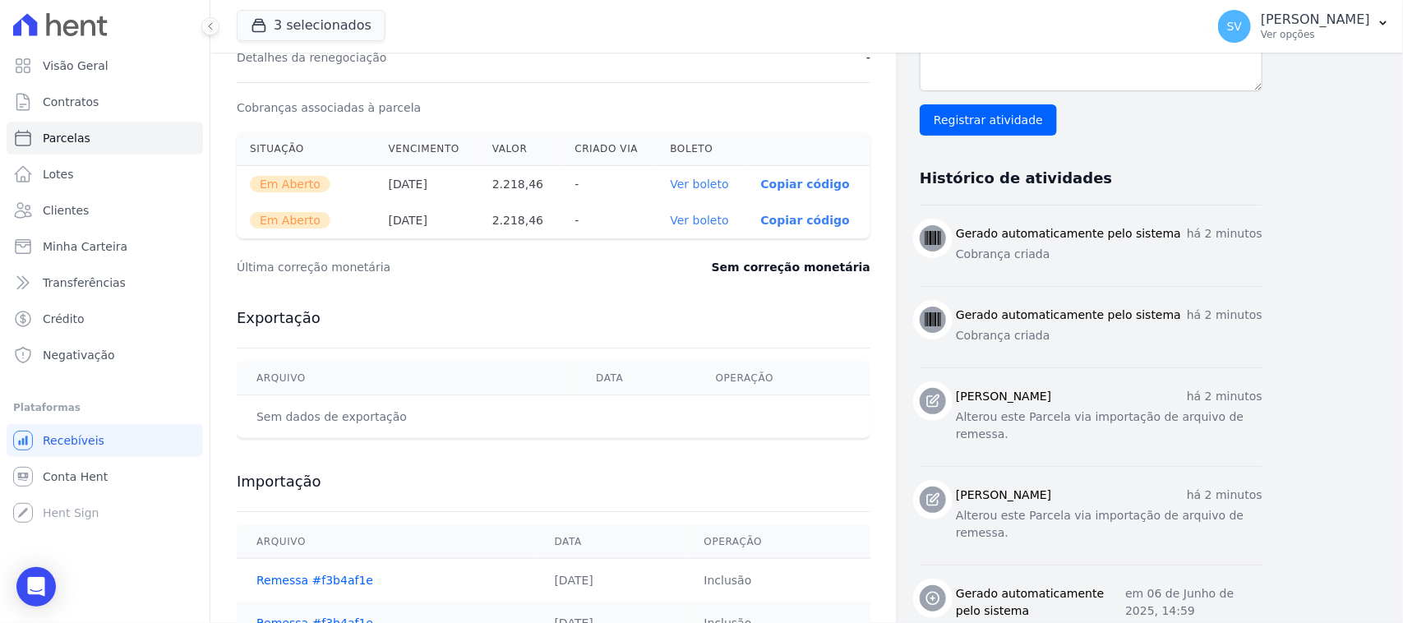
click at [696, 185] on link "Ver boleto" at bounding box center [699, 184] width 58 height 13
click at [715, 215] on link "Ver boleto" at bounding box center [699, 220] width 58 height 13
click at [1261, 15] on p "[PERSON_NAME]" at bounding box center [1315, 20] width 109 height 16
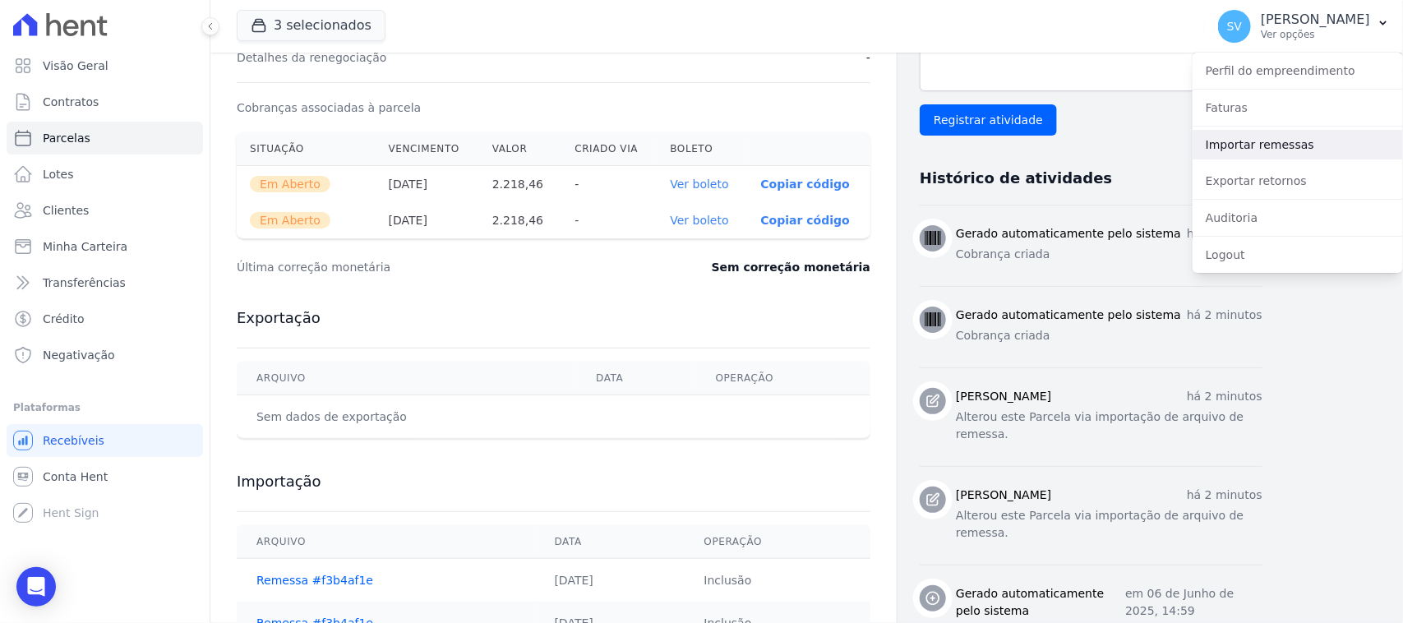
click at [1266, 141] on link "Importar remessas" at bounding box center [1297, 145] width 210 height 30
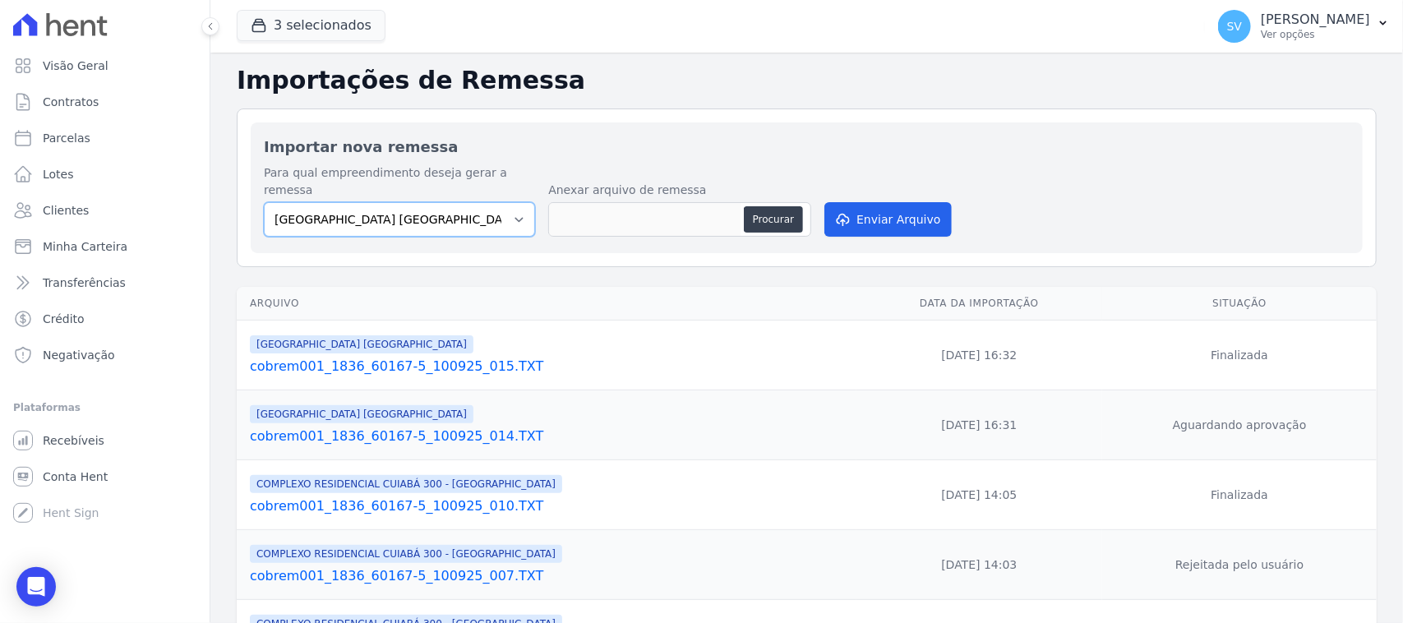
click at [425, 210] on select "[GEOGRAPHIC_DATA] COMPLEXO RESIDENCIAL [GEOGRAPHIC_DATA] 300 - [GEOGRAPHIC_DATA…" at bounding box center [399, 219] width 271 height 35
click at [795, 216] on div "Procurar" at bounding box center [679, 219] width 263 height 35
click at [787, 207] on button "Procurar" at bounding box center [773, 219] width 59 height 26
type input "cobrem001_1836_60167-5_100925_016.TXT"
click at [909, 202] on button "Enviar Arquivo" at bounding box center [887, 219] width 127 height 35
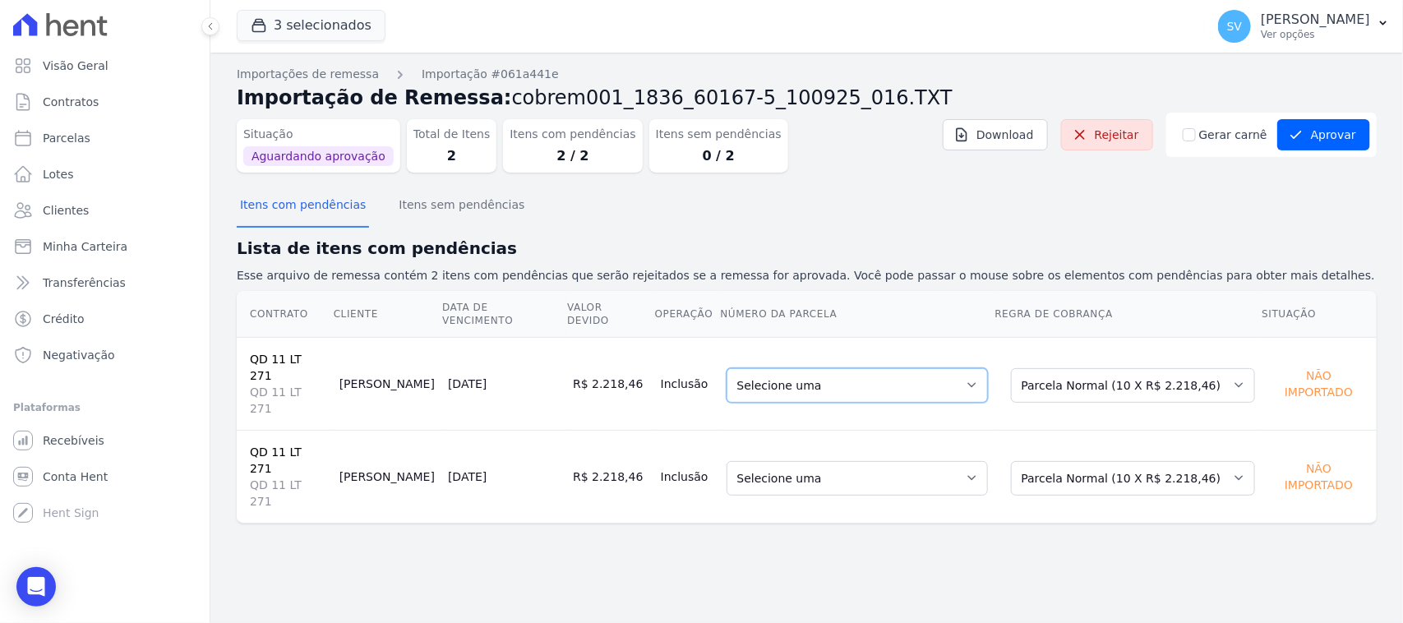
click at [819, 368] on select "Selecione uma 2 - 15/11/2025 - R$ 2.218,46 - Agendado 3 - 15/12/2025 - R$ 2.218…" at bounding box center [856, 385] width 261 height 35
click at [826, 461] on select "Selecione uma 2 - 15/11/2025 - R$ 2.218,46 - Agendado 3 - 15/12/2025 - R$ 2.218…" at bounding box center [856, 478] width 261 height 35
click at [827, 498] on div "Importações de remessa Importação #061a441e Importação de Remessa: cobrem001_18…" at bounding box center [806, 338] width 1192 height 570
click at [804, 368] on select "Selecione uma 2 - 15/11/2025 - R$ 2.218,46 - Agendado 3 - 15/12/2025 - R$ 2.218…" at bounding box center [856, 385] width 261 height 35
click at [804, 461] on select "Selecione uma 2 - 15/11/2025 - R$ 2.218,46 - Agendado 3 - 15/12/2025 - R$ 2.218…" at bounding box center [856, 478] width 261 height 35
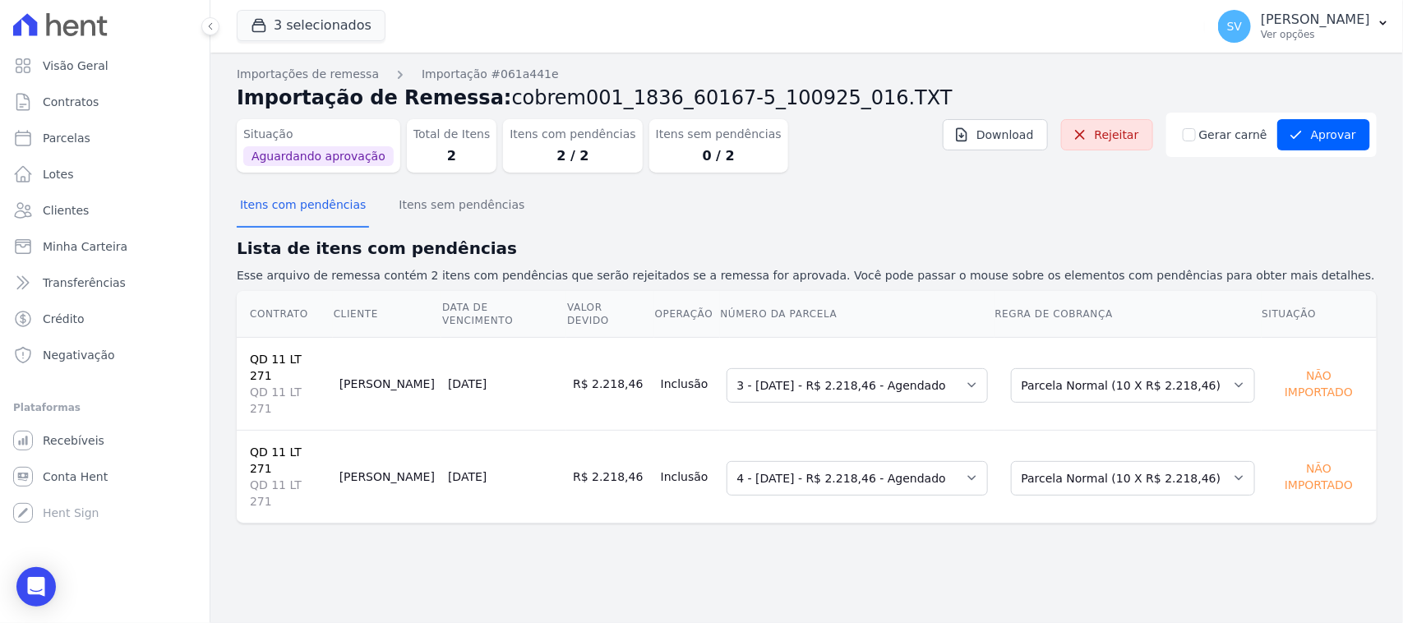
drag, startPoint x: 864, startPoint y: 556, endPoint x: 979, endPoint y: 497, distance: 129.4
click at [864, 556] on div "Importações de remessa Importação #061a441e Importação de Remessa: cobrem001_18…" at bounding box center [806, 338] width 1192 height 570
click at [413, 205] on button "Itens sem pendências" at bounding box center [461, 206] width 132 height 43
click at [290, 207] on button "Itens com pendências" at bounding box center [303, 206] width 132 height 43
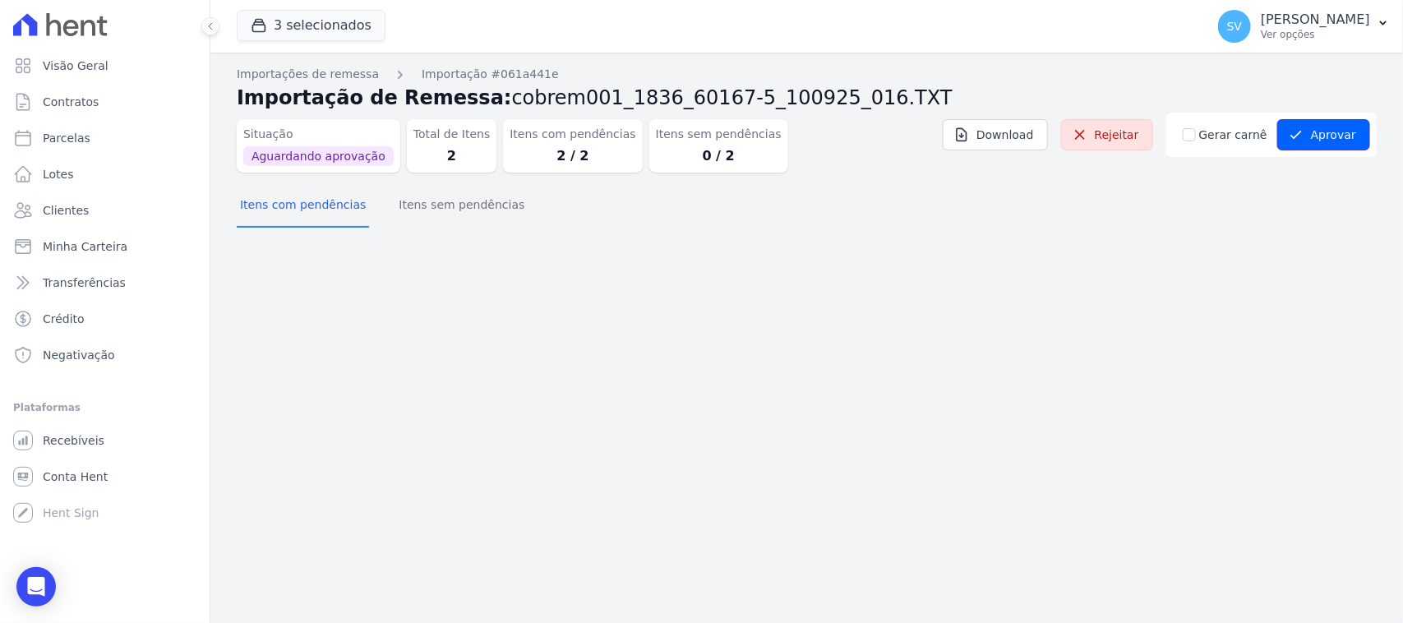
drag, startPoint x: 1312, startPoint y: 133, endPoint x: 1217, endPoint y: 267, distance: 163.9
click at [1312, 136] on button "Aprovar" at bounding box center [1323, 134] width 93 height 31
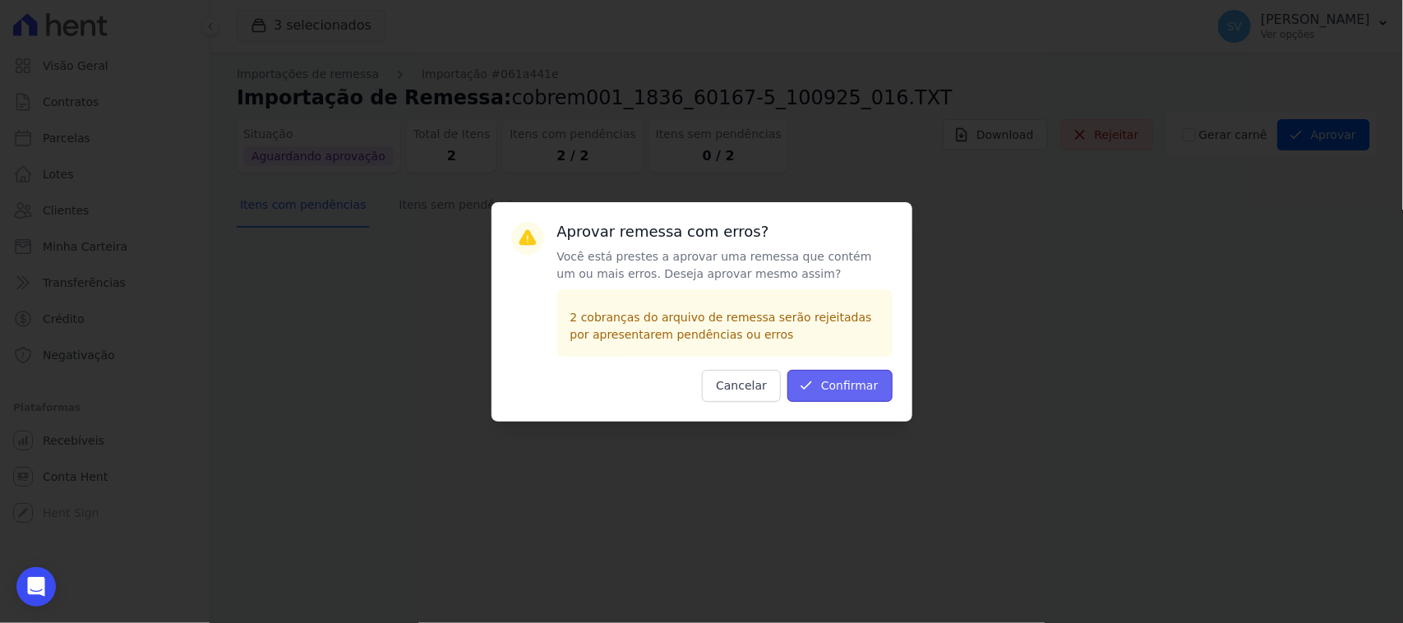
click at [831, 384] on button "Confirmar" at bounding box center [839, 386] width 105 height 32
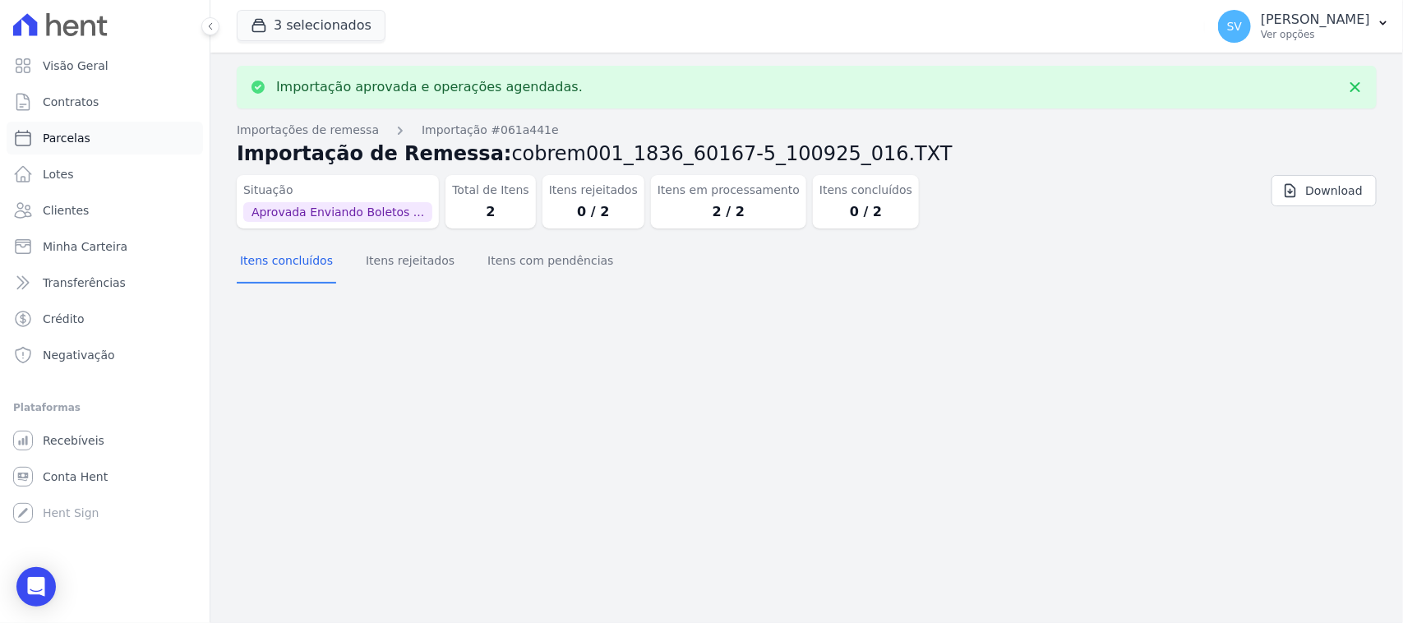
click at [128, 140] on link "Parcelas" at bounding box center [105, 138] width 196 height 33
select select
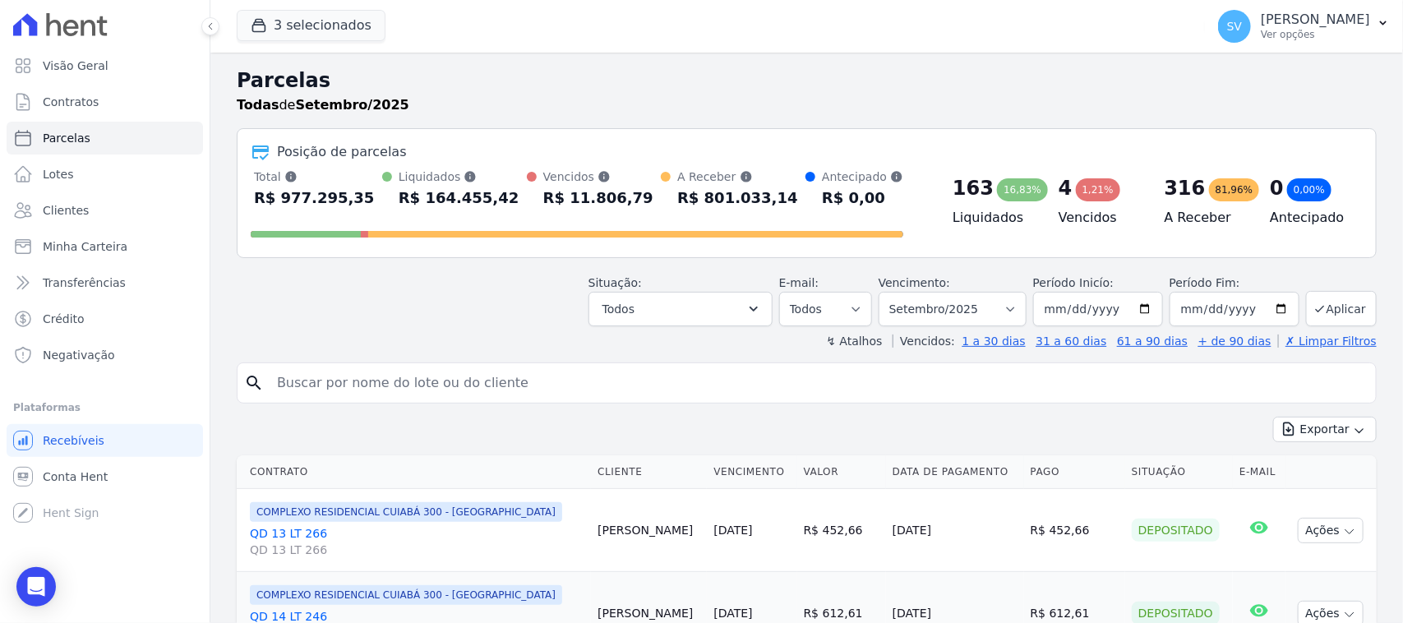
click at [477, 385] on input "search" at bounding box center [818, 383] width 1102 height 33
type input "Lazaro Fonseca Pinto Filho"
select select
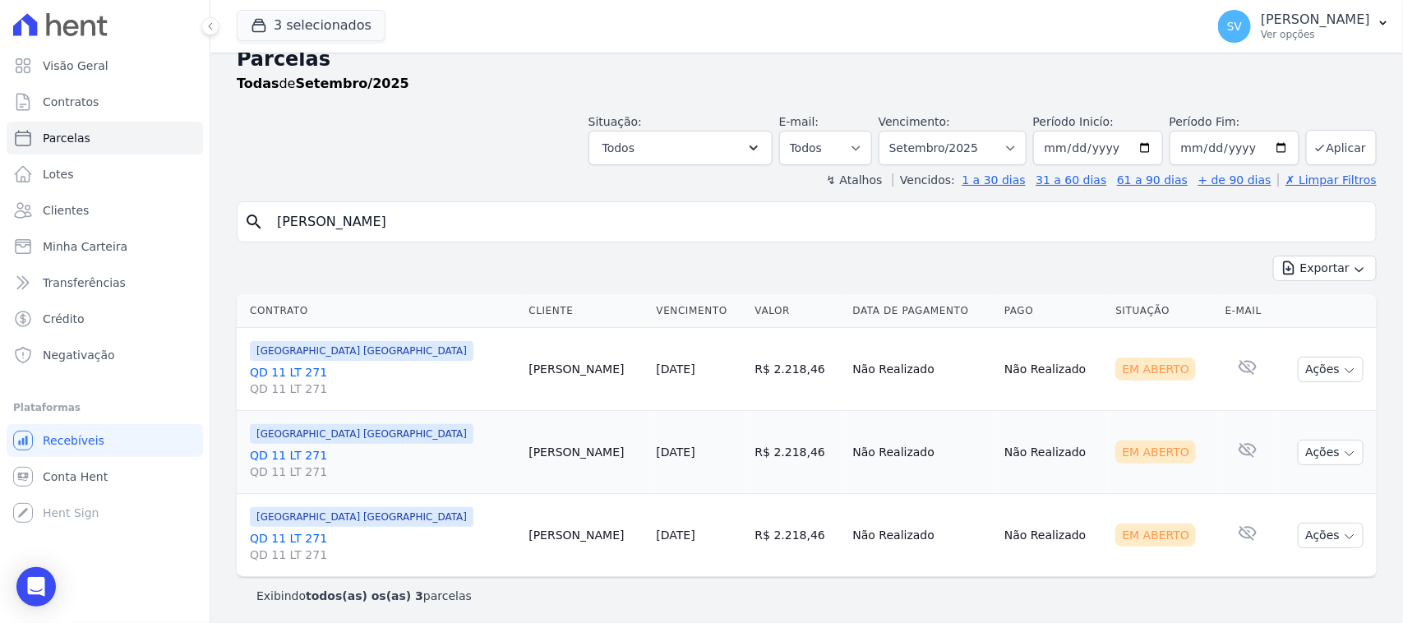
scroll to position [26, 0]
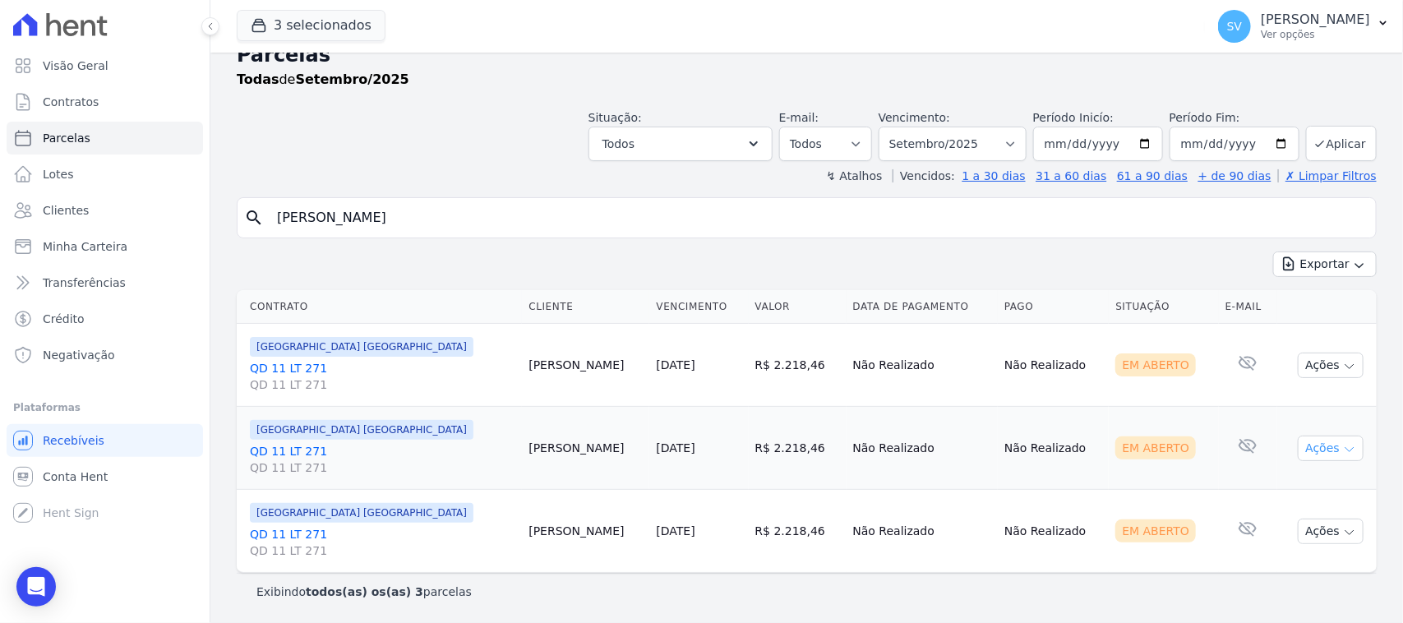
click at [1298, 444] on button "Ações" at bounding box center [1331, 448] width 66 height 25
click at [1286, 489] on link "Ver boleto" at bounding box center [1324, 485] width 158 height 30
click at [1219, 555] on td "Nenhum e-mail lido" at bounding box center [1248, 530] width 58 height 83
click at [1321, 537] on button "Ações" at bounding box center [1331, 531] width 66 height 25
click at [1308, 572] on link "Ver boleto" at bounding box center [1324, 568] width 158 height 30
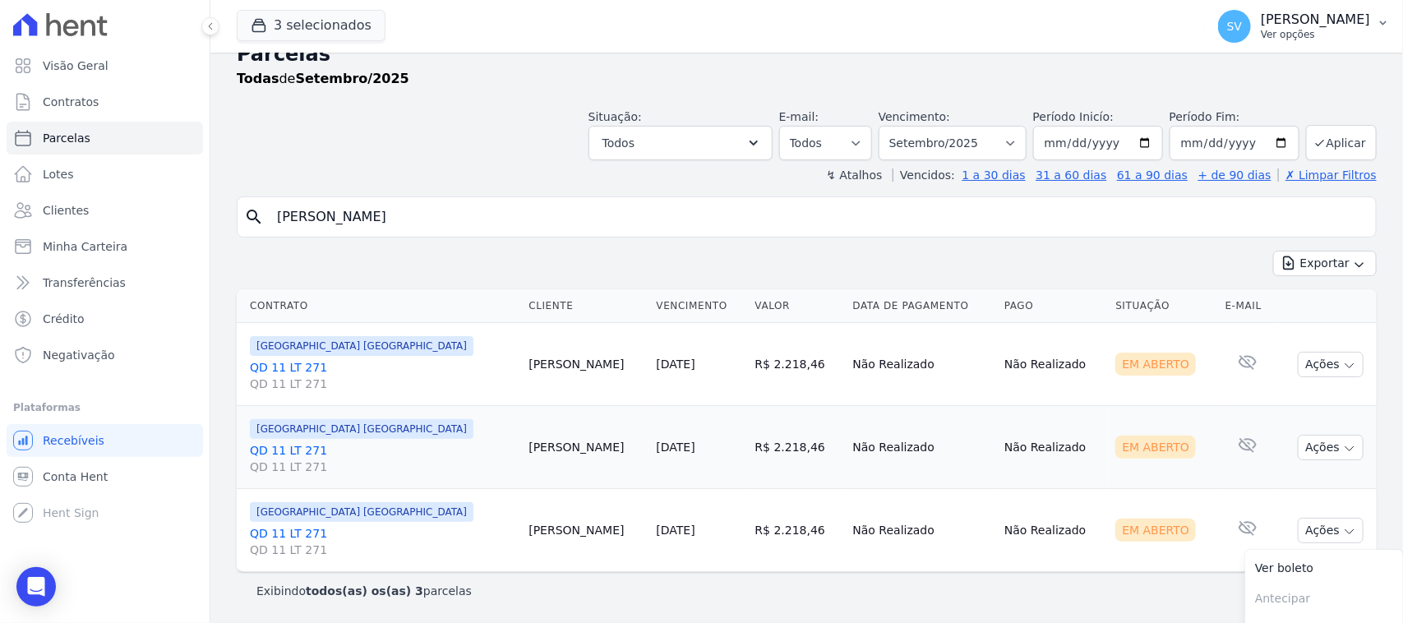
click at [1261, 27] on p "[PERSON_NAME] [PERSON_NAME]" at bounding box center [1315, 20] width 109 height 16
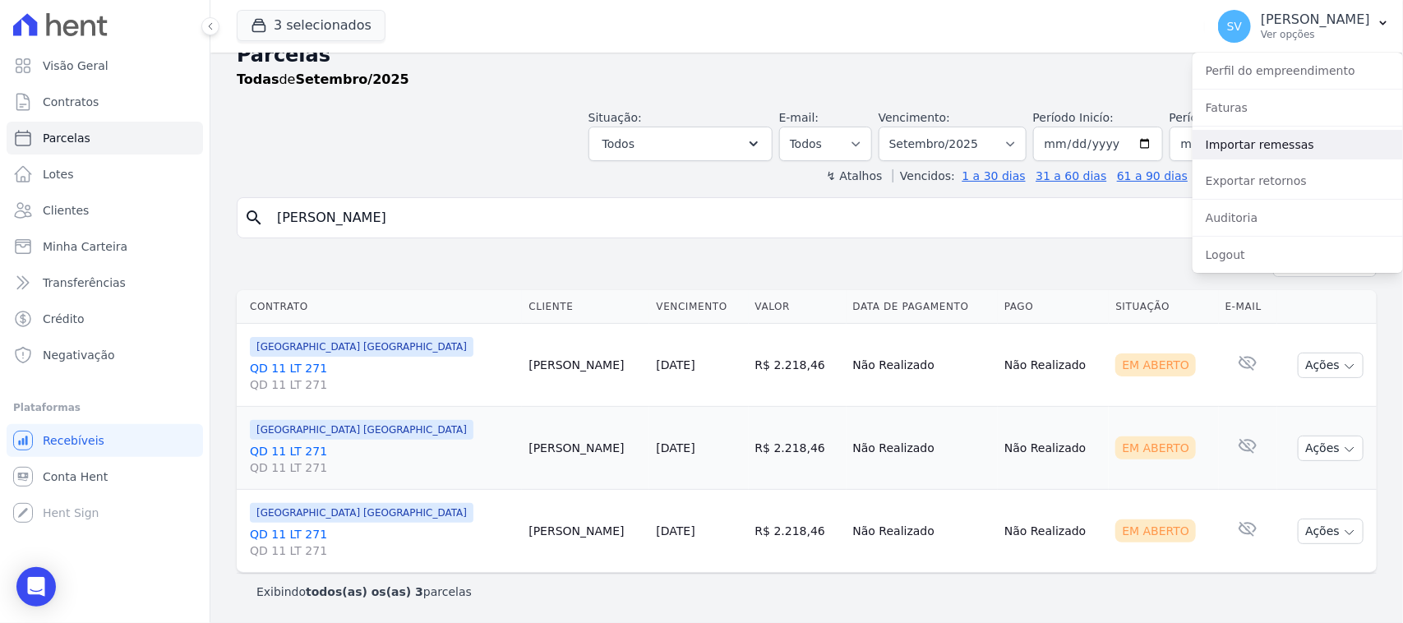
click at [1267, 145] on link "Importar remessas" at bounding box center [1297, 145] width 210 height 30
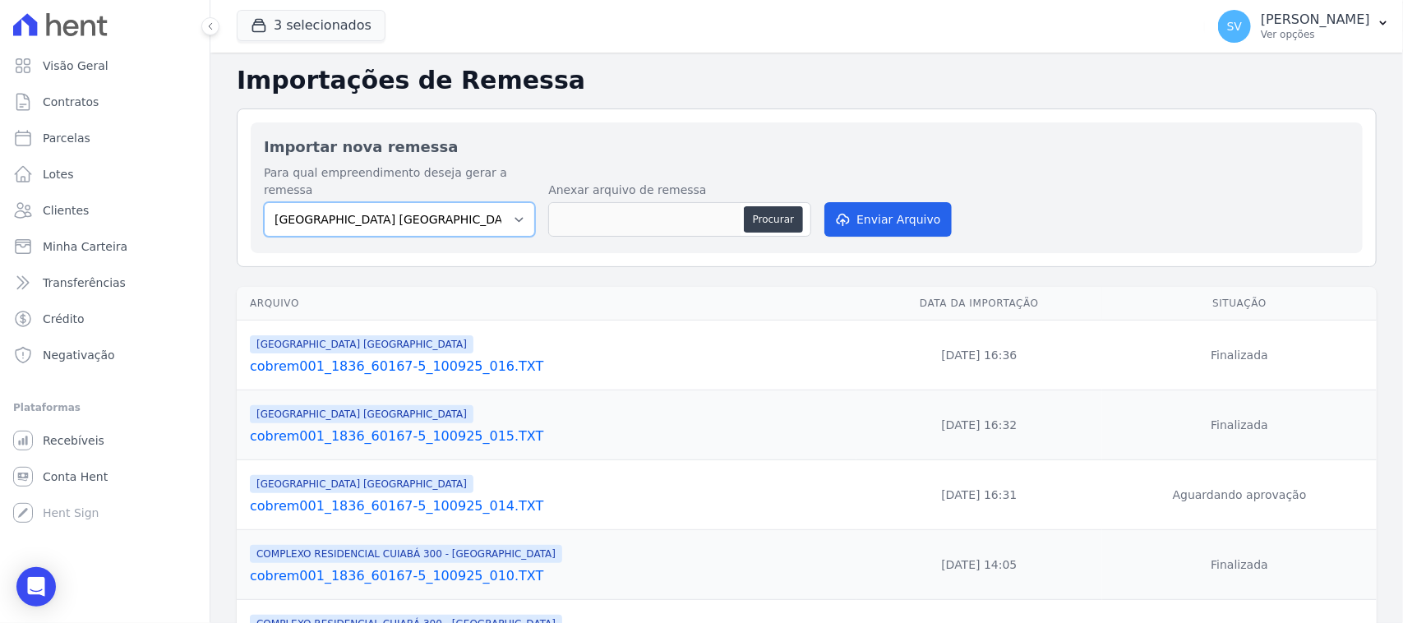
click at [464, 202] on select "[GEOGRAPHIC_DATA] COMPLEXO RESIDENCIAL [GEOGRAPHIC_DATA] 300 - [PERSON_NAME][GE…" at bounding box center [399, 219] width 271 height 35
select select "a999329b-d322-46c5-b2df-9163b092fb9b"
click at [264, 202] on select "[GEOGRAPHIC_DATA] COMPLEXO RESIDENCIAL [GEOGRAPHIC_DATA] 300 - [PERSON_NAME][GE…" at bounding box center [399, 219] width 271 height 35
click at [763, 202] on div "Procurar" at bounding box center [679, 219] width 263 height 35
click at [769, 206] on button "Procurar" at bounding box center [773, 219] width 59 height 26
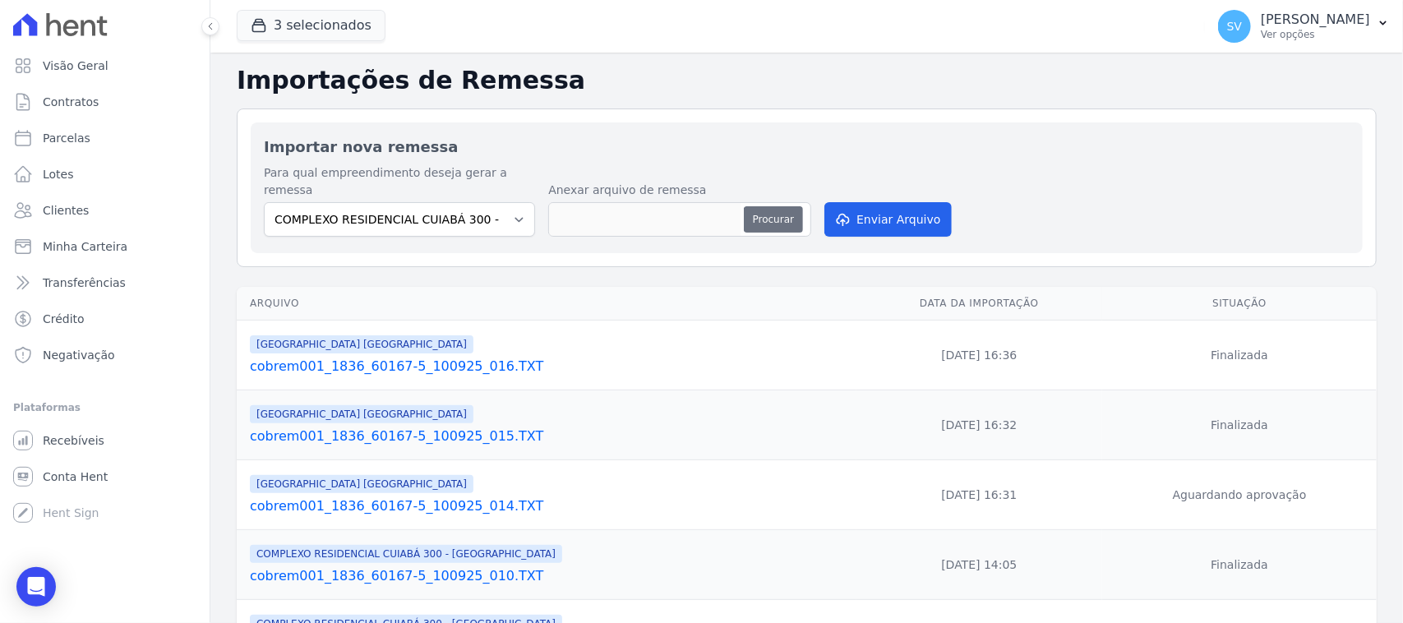
type input "cobrem001_1836_60167-5_100925_017.TXT"
click at [838, 214] on icon "submit" at bounding box center [843, 220] width 12 height 13
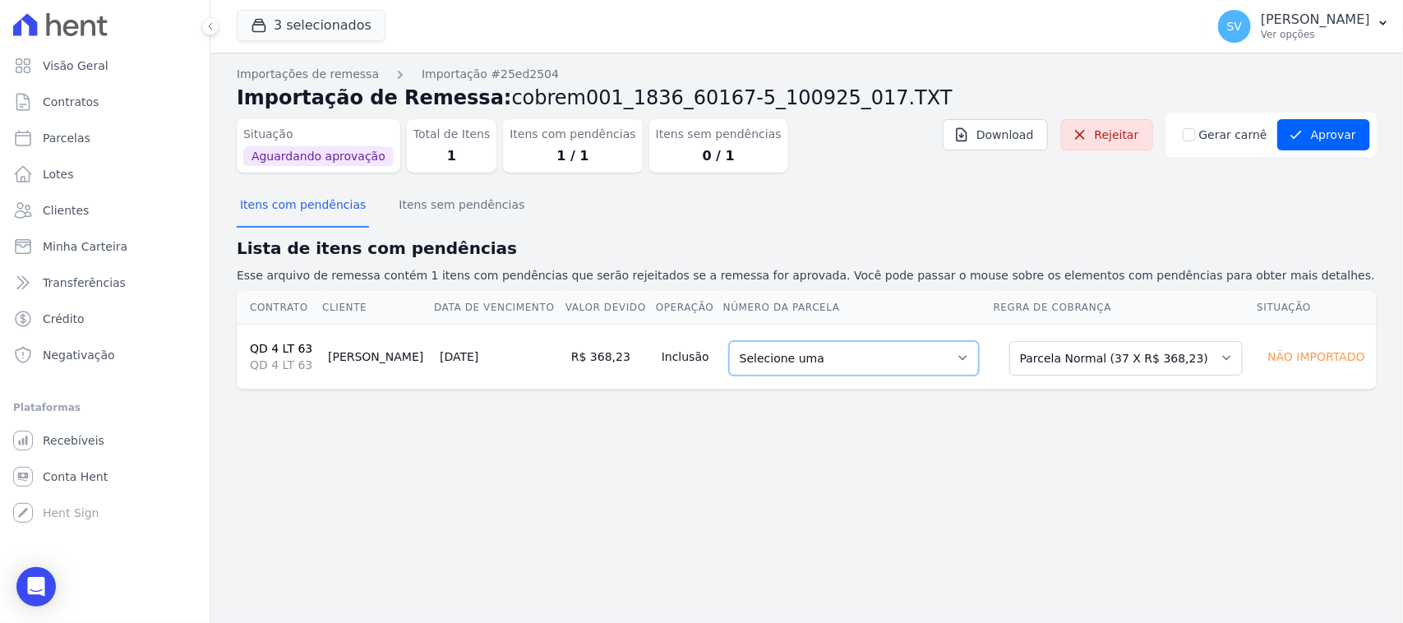
click at [861, 357] on select "Selecione uma 2 - [DATE] - R$ 358,45 - Agendado 6 - [DATE] - R$ 368,23 - Agenda…" at bounding box center [854, 358] width 250 height 35
click at [934, 477] on div "Importações de remessa Importação #25ed2504 Importação de Remessa: cobrem001_18…" at bounding box center [806, 338] width 1192 height 570
drag, startPoint x: 1078, startPoint y: 574, endPoint x: 1028, endPoint y: 482, distance: 104.1
click at [1077, 572] on div "Importações de remessa Importação #25ed2504 Importação de Remessa: cobrem001_18…" at bounding box center [806, 338] width 1192 height 570
click at [108, 120] on ul "Visão Geral Contratos [GEOGRAPHIC_DATA] Lotes Clientes Minha Carteira Transferê…" at bounding box center [105, 210] width 196 height 322
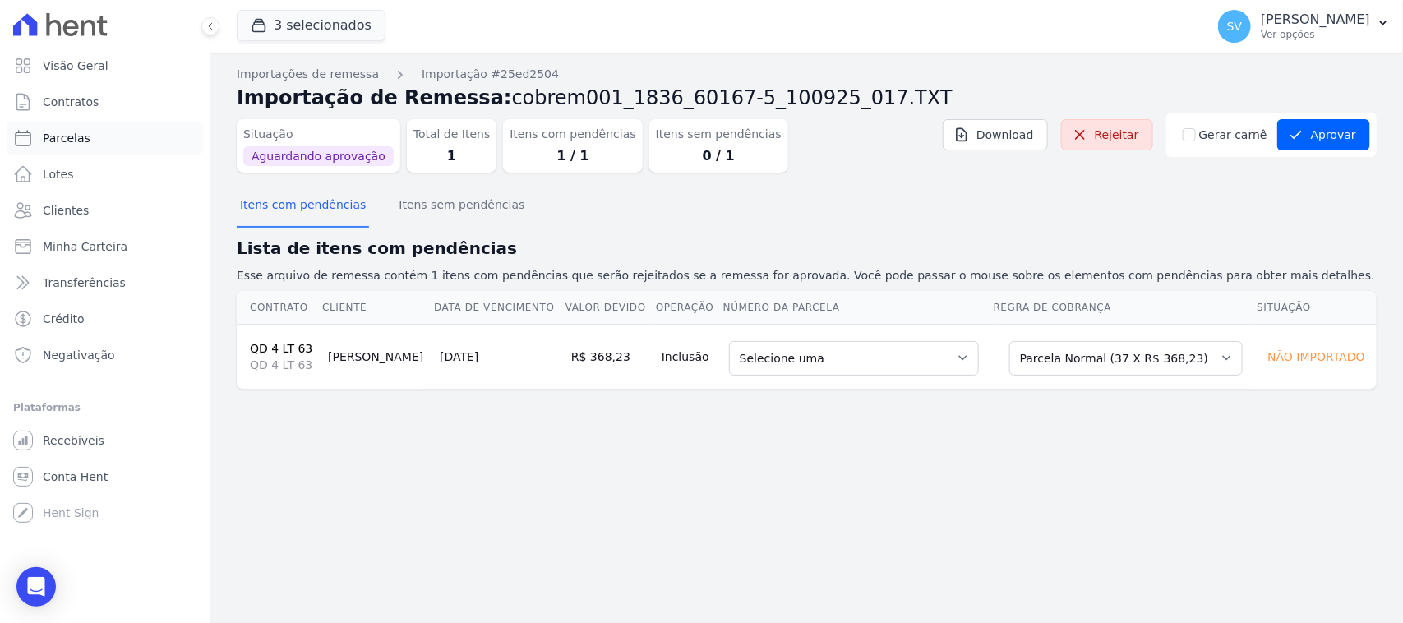
click at [123, 145] on link "Parcelas" at bounding box center [105, 138] width 196 height 33
click at [113, 134] on link "Parcelas" at bounding box center [105, 138] width 196 height 33
select select
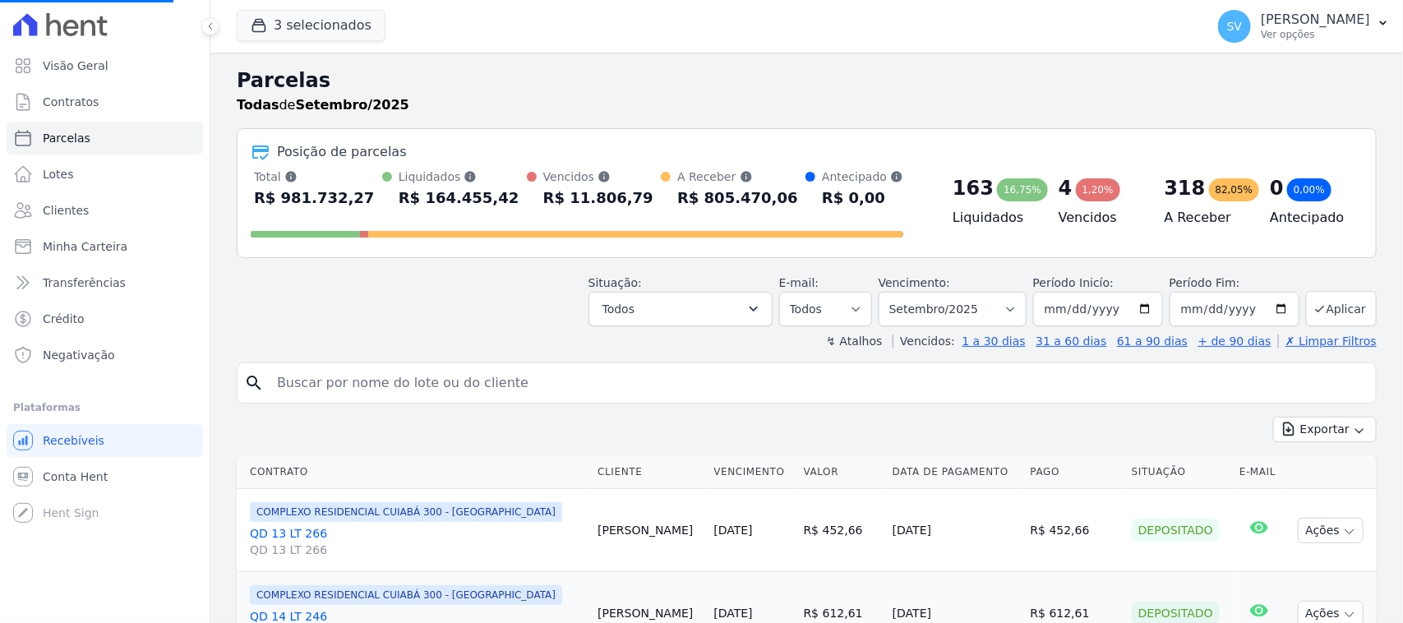
click at [495, 378] on input "search" at bounding box center [818, 383] width 1102 height 33
select select
click at [495, 380] on input "search" at bounding box center [818, 383] width 1102 height 33
paste input "[PERSON_NAME]"
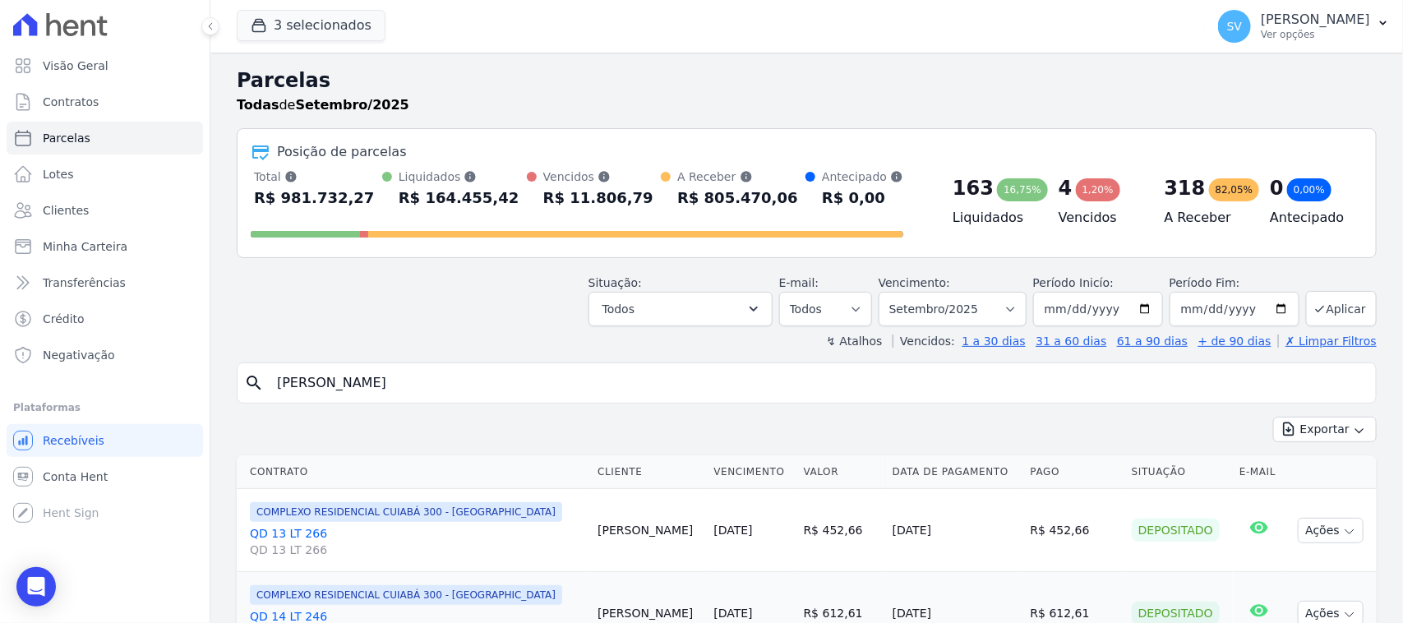
type input "[PERSON_NAME]"
select select
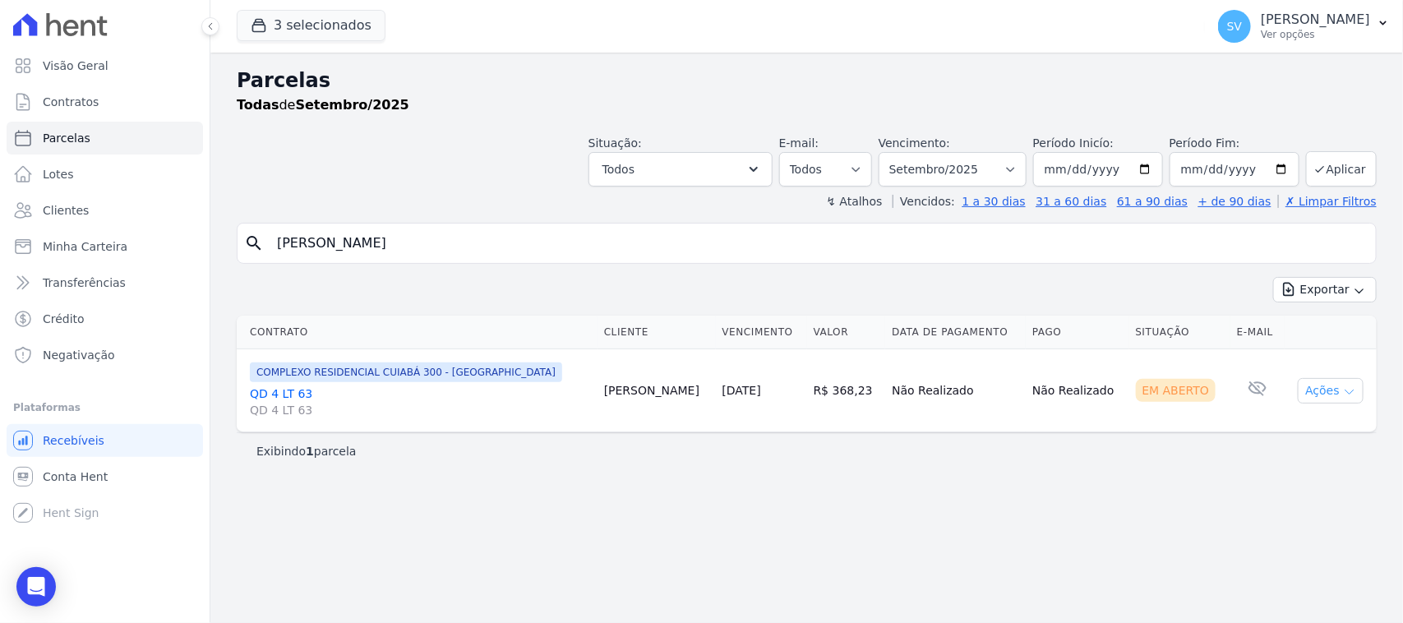
click at [1308, 395] on button "Ações" at bounding box center [1331, 390] width 66 height 25
click at [1289, 425] on link "Ver boleto" at bounding box center [1324, 428] width 158 height 30
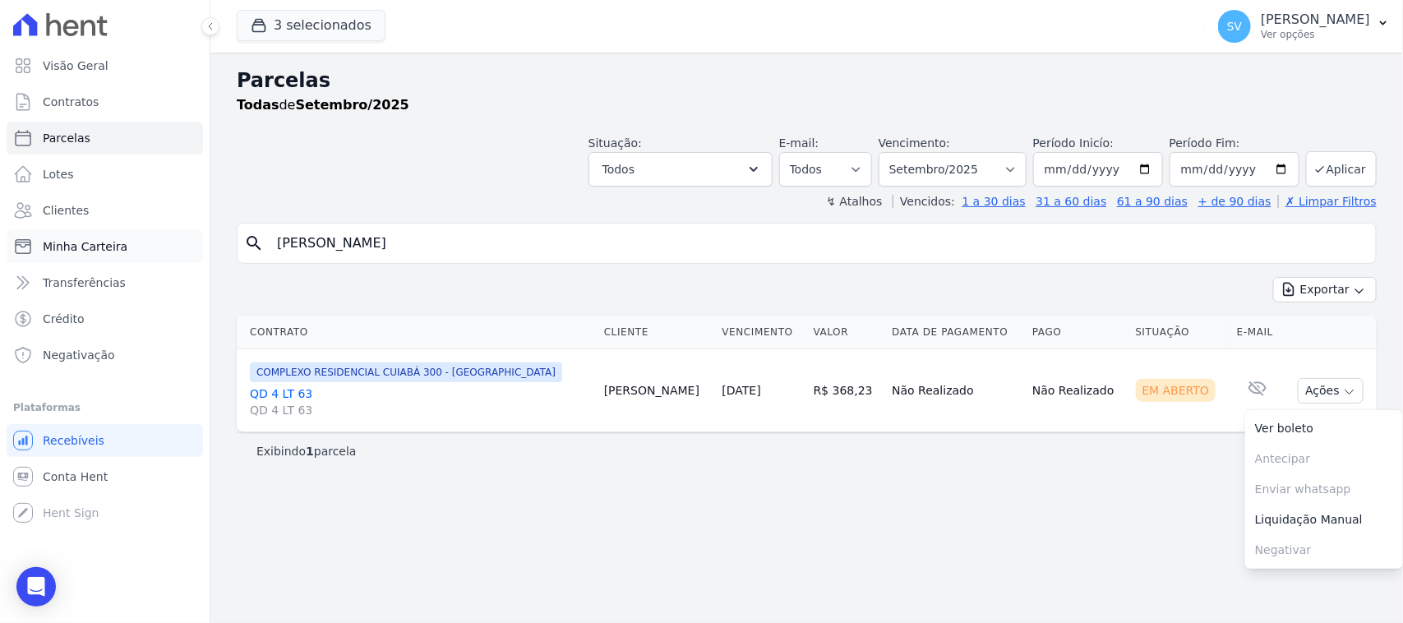
drag, startPoint x: 573, startPoint y: 245, endPoint x: 183, endPoint y: 231, distance: 389.8
click at [183, 231] on div "Visão Geral Contratos [GEOGRAPHIC_DATA] Lotes Clientes Minha Carteira Transferê…" at bounding box center [701, 311] width 1403 height 623
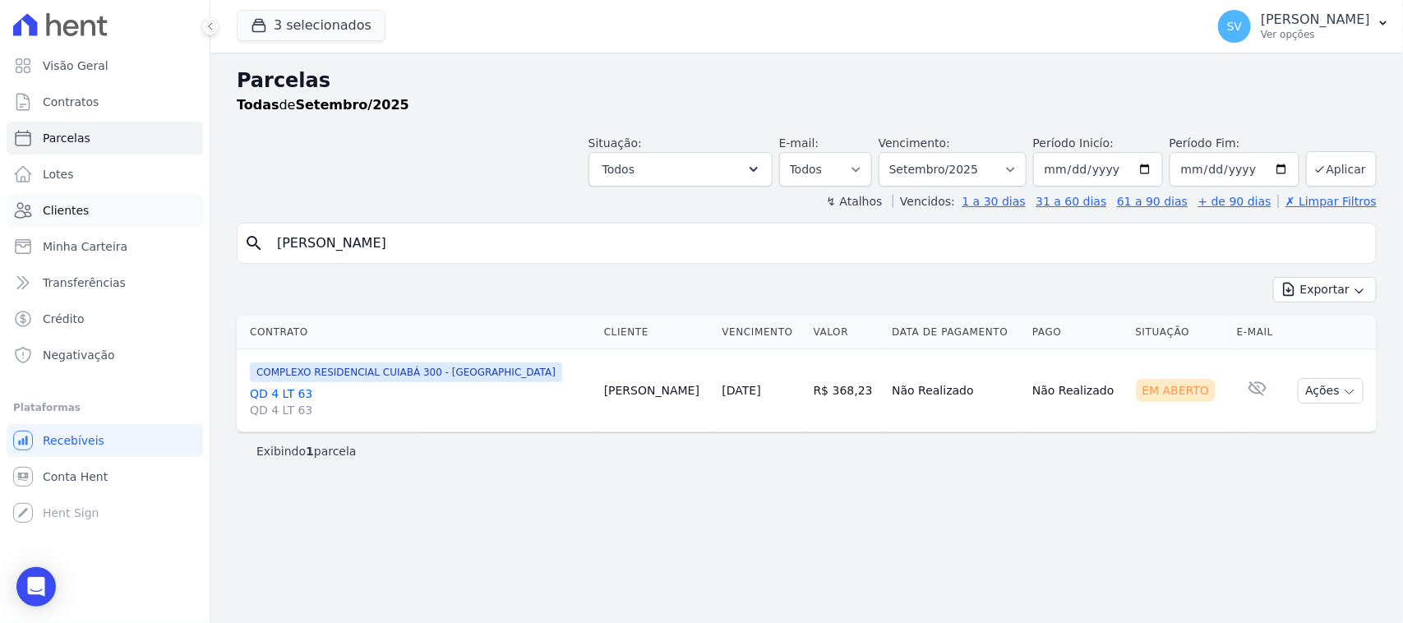
paste input "[PERSON_NAME]"
type input "[PERSON_NAME]"
click at [1315, 390] on button "Ações" at bounding box center [1331, 390] width 66 height 25
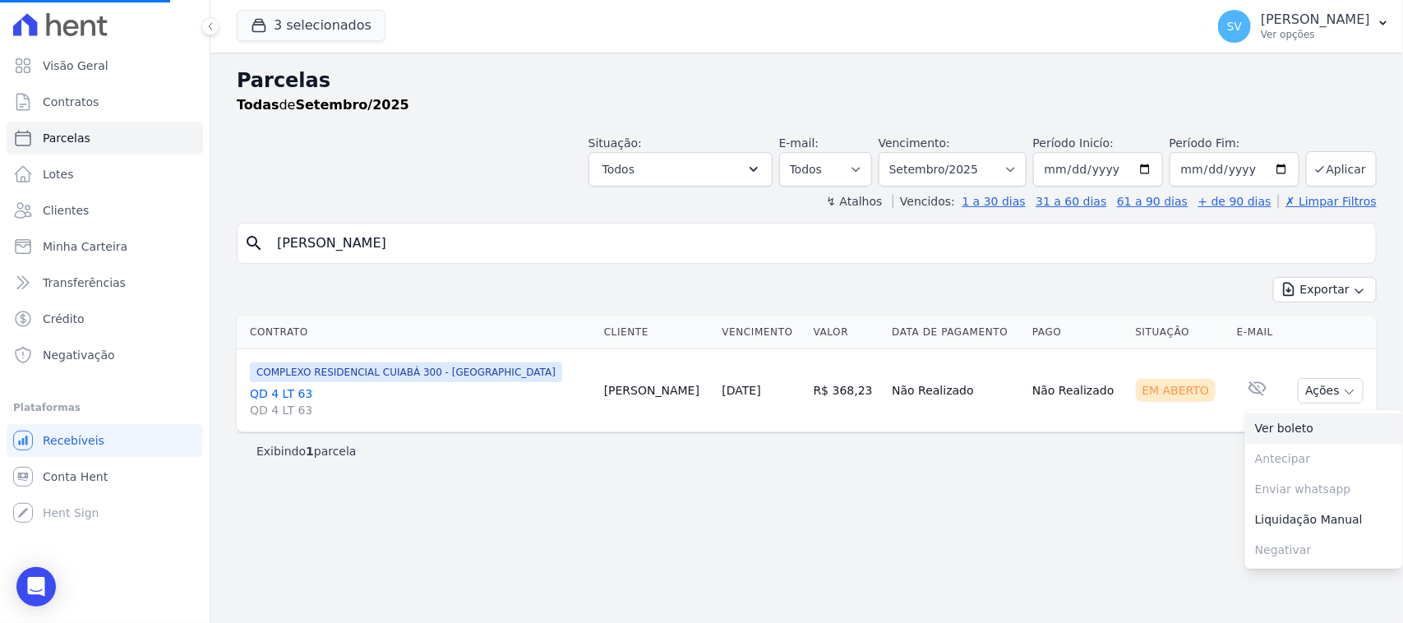
click at [1286, 430] on link "Ver boleto" at bounding box center [1324, 428] width 158 height 30
select select
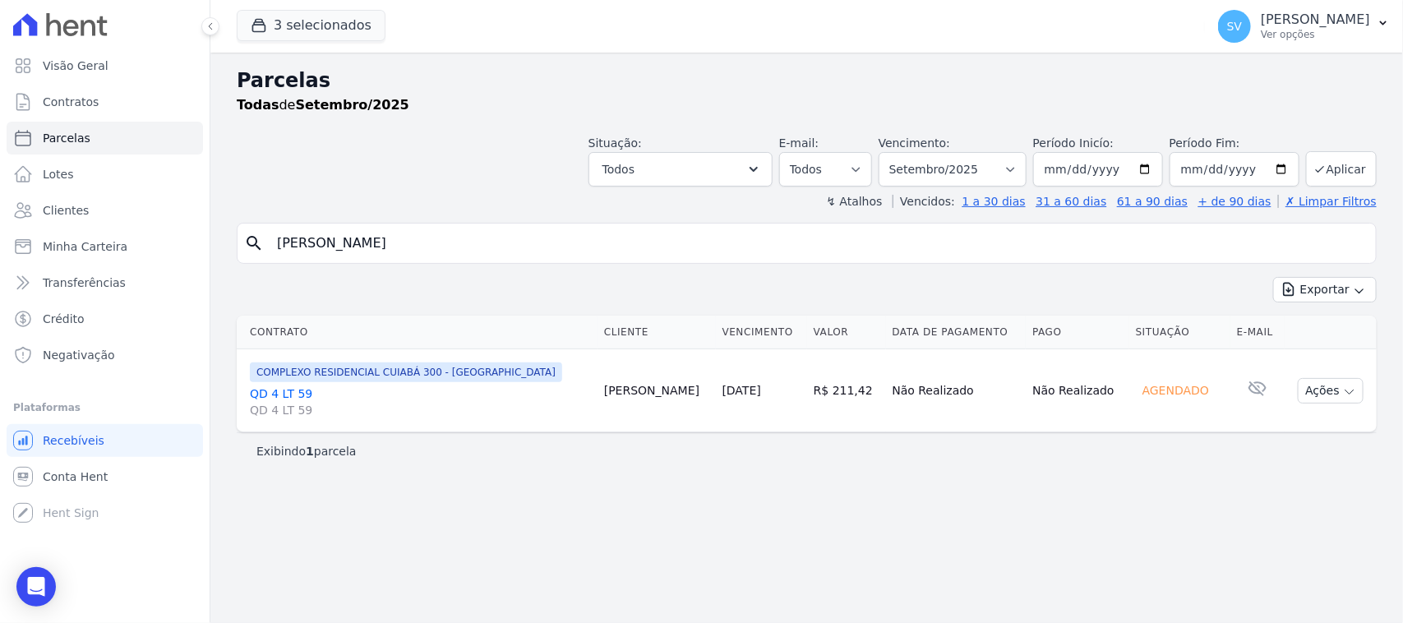
click at [600, 252] on input "[PERSON_NAME]" at bounding box center [818, 243] width 1102 height 33
click at [1261, 30] on p "Ver opções" at bounding box center [1315, 34] width 109 height 13
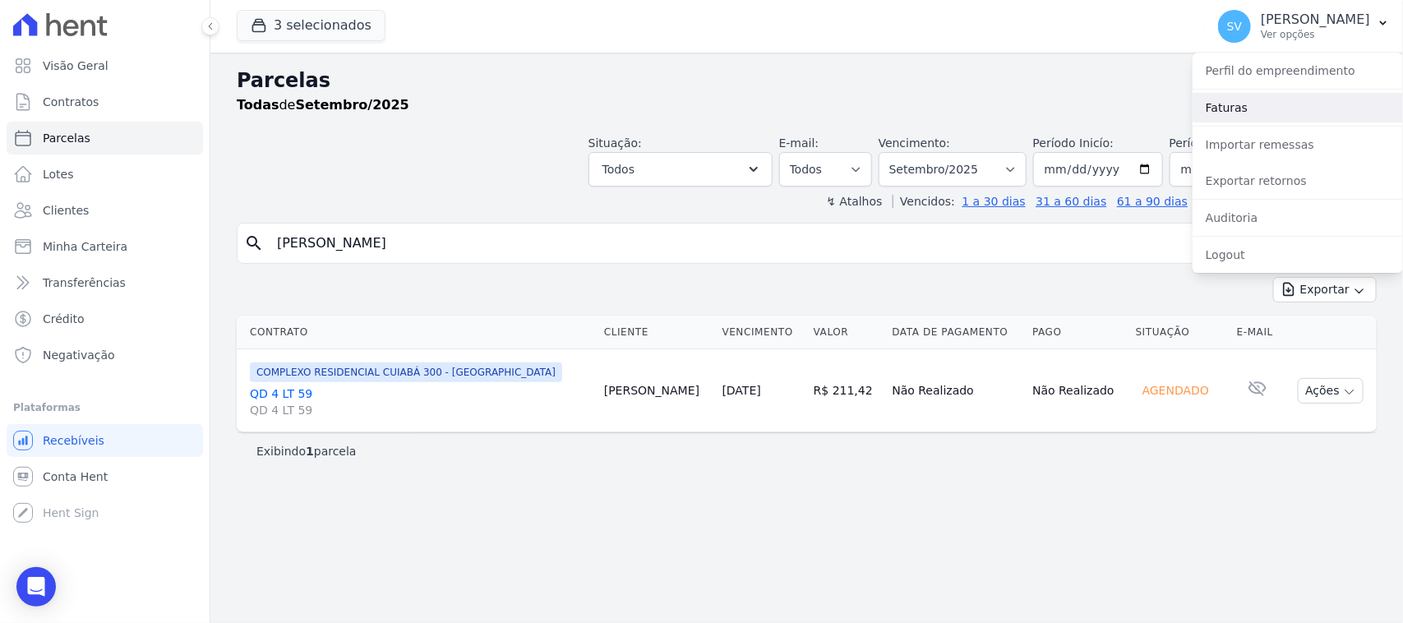
select select
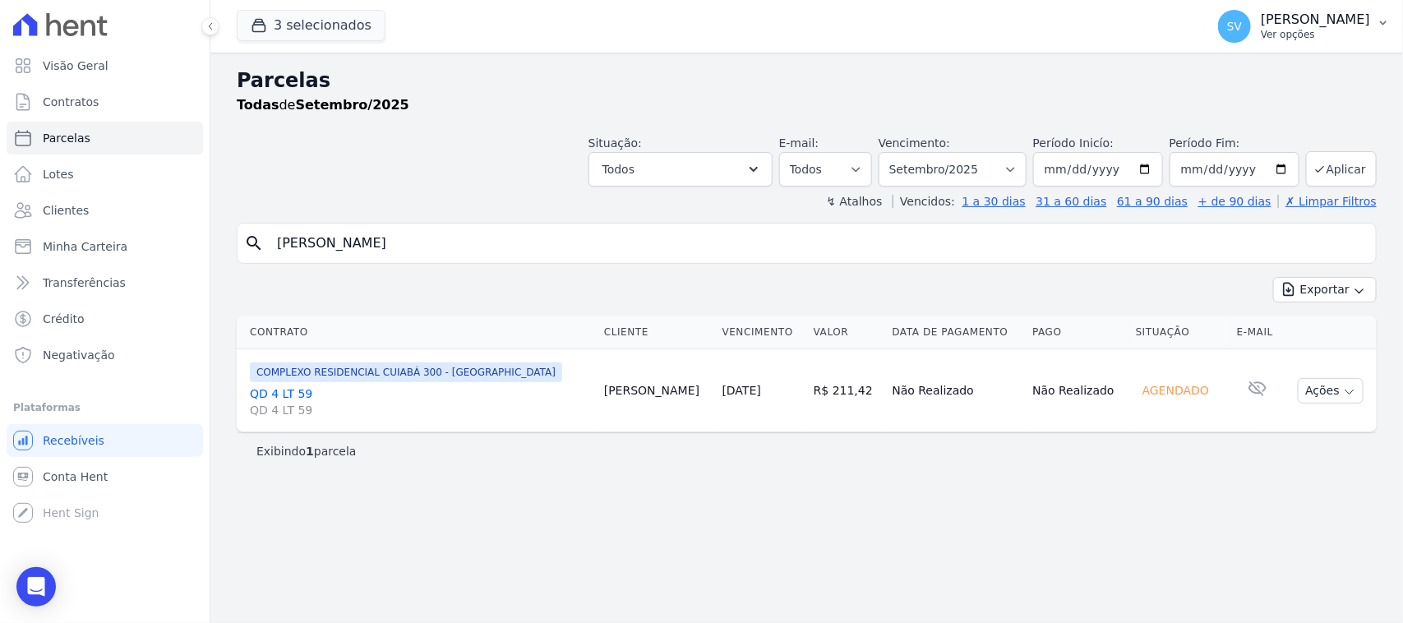
click at [1261, 38] on p "Ver opções" at bounding box center [1315, 34] width 109 height 13
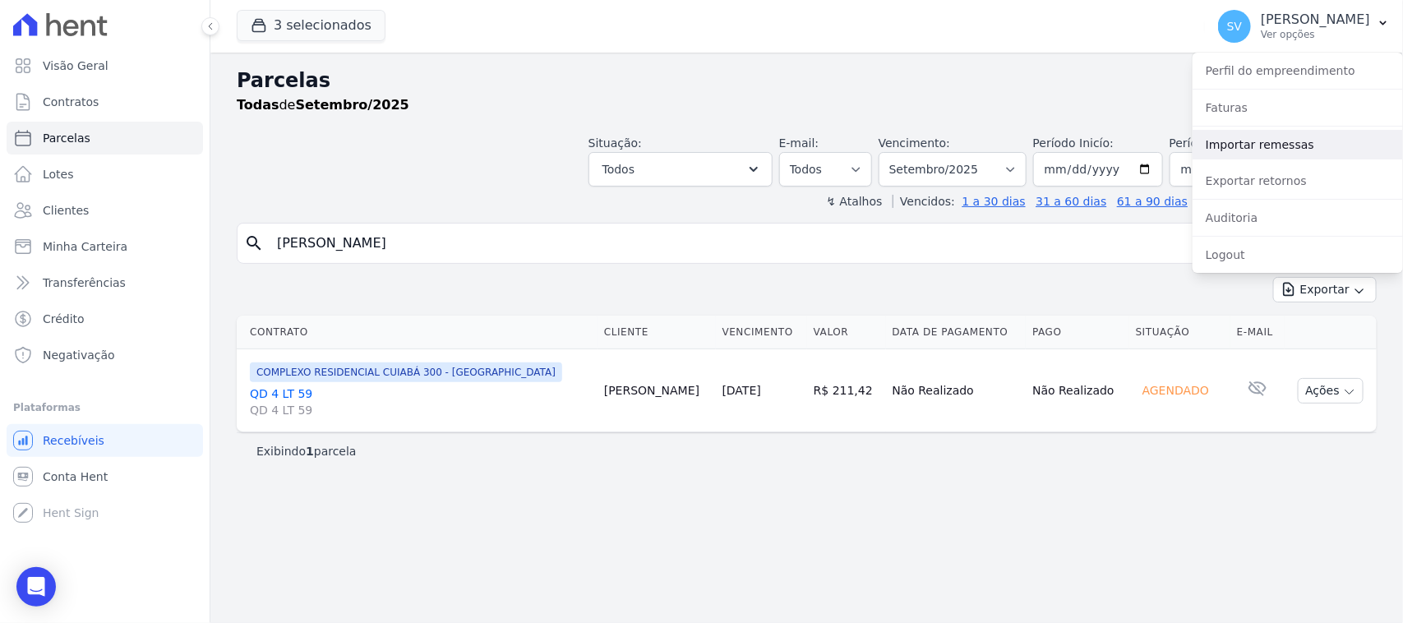
click at [1246, 137] on link "Importar remessas" at bounding box center [1297, 145] width 210 height 30
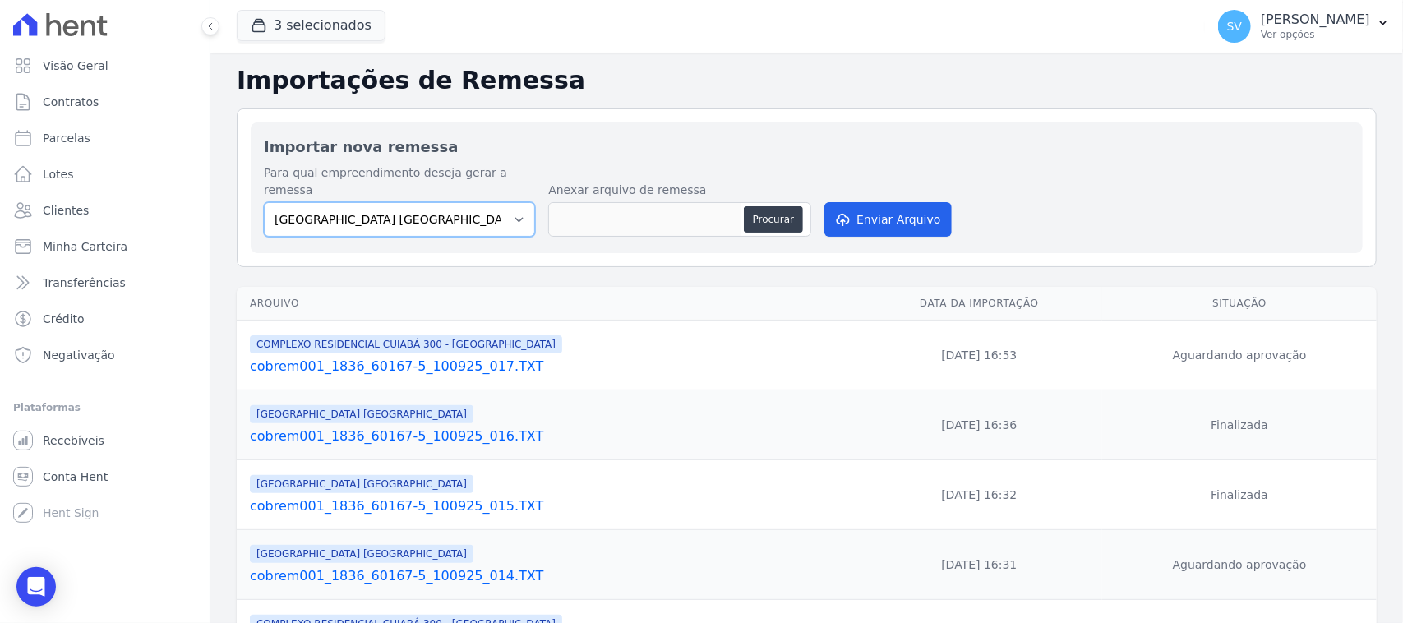
drag, startPoint x: 454, startPoint y: 207, endPoint x: 453, endPoint y: 216, distance: 9.1
click at [453, 208] on select "[GEOGRAPHIC_DATA] COMPLEXO RESIDENCIAL [GEOGRAPHIC_DATA] 300 - [GEOGRAPHIC_DATA…" at bounding box center [399, 219] width 271 height 35
select select "a999329b-d322-46c5-b2df-9163b092fb9b"
click at [264, 202] on select "[GEOGRAPHIC_DATA] COMPLEXO RESIDENCIAL [GEOGRAPHIC_DATA] 300 - [GEOGRAPHIC_DATA…" at bounding box center [399, 219] width 271 height 35
click at [778, 207] on button "Procurar" at bounding box center [773, 219] width 59 height 26
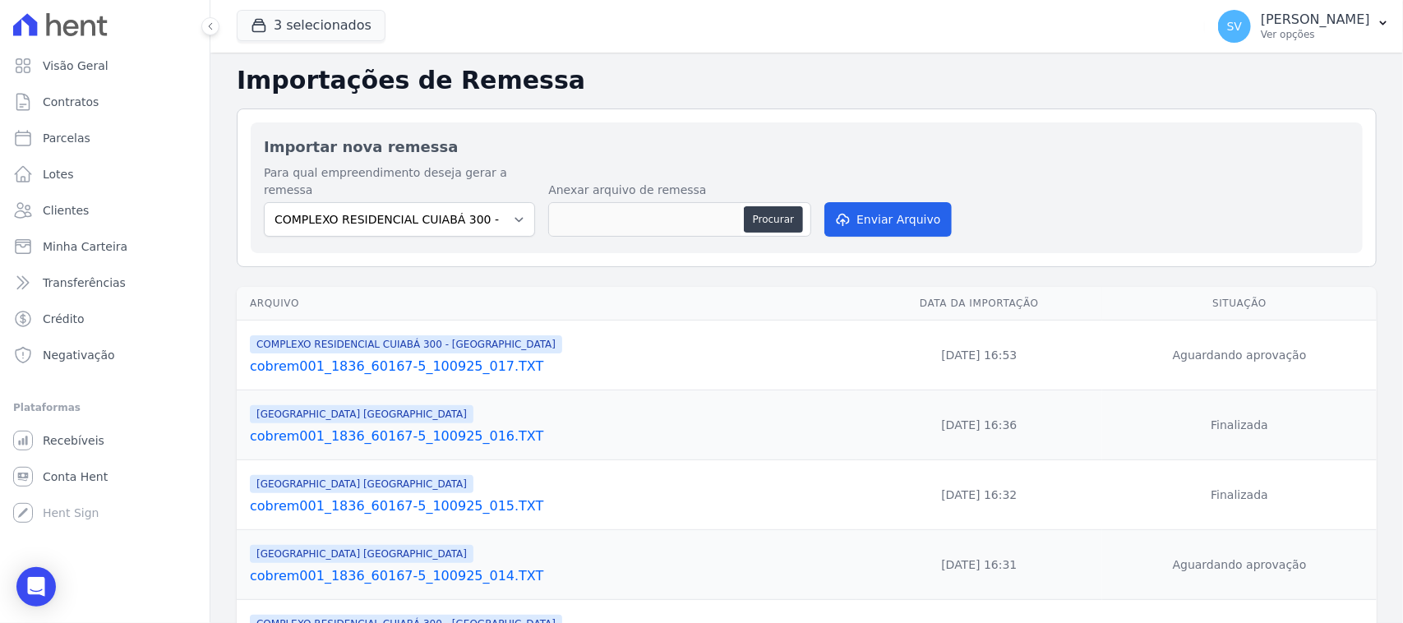
type input "cobrem001_1836_60167-5_100925_019.TXT"
click at [897, 202] on button "Enviar Arquivo" at bounding box center [887, 219] width 127 height 35
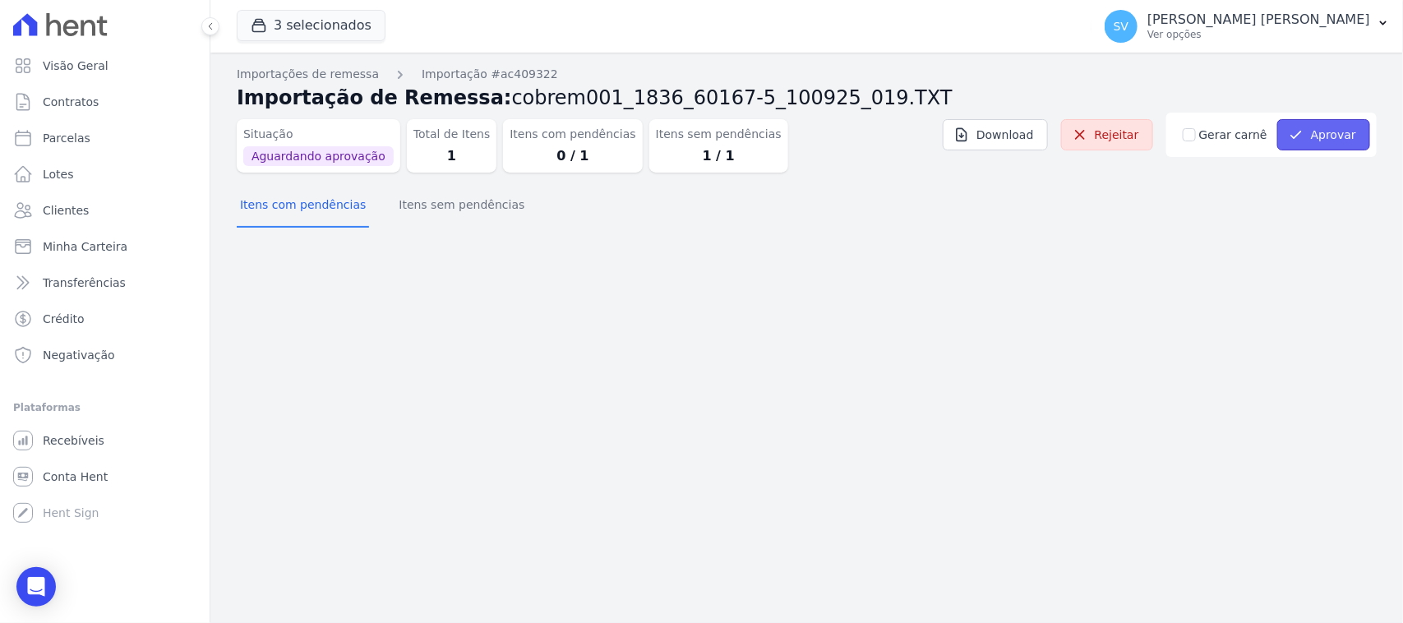
click at [1344, 137] on button "Aprovar" at bounding box center [1323, 134] width 93 height 31
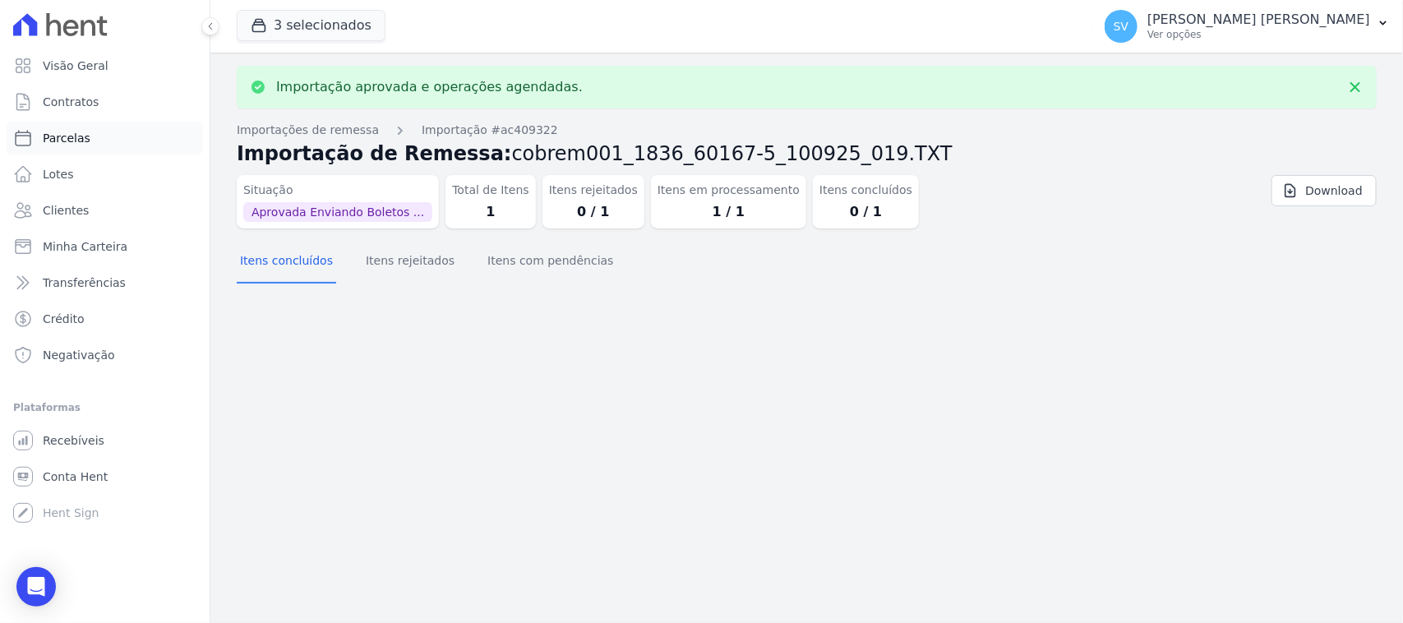
click at [109, 138] on link "Parcelas" at bounding box center [105, 138] width 196 height 33
select select
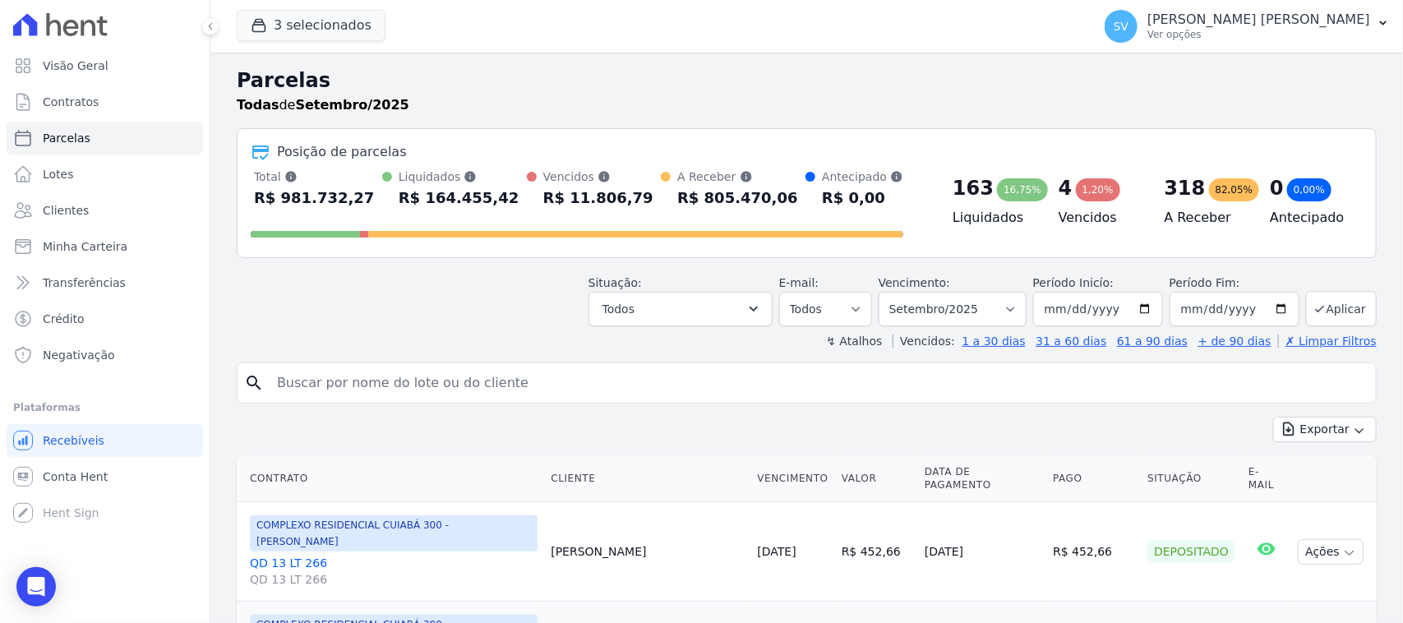
click at [547, 376] on input "search" at bounding box center [818, 383] width 1102 height 33
paste input "winy louise da silva carvalho"
type input "winy louise da silva carvalho"
select select
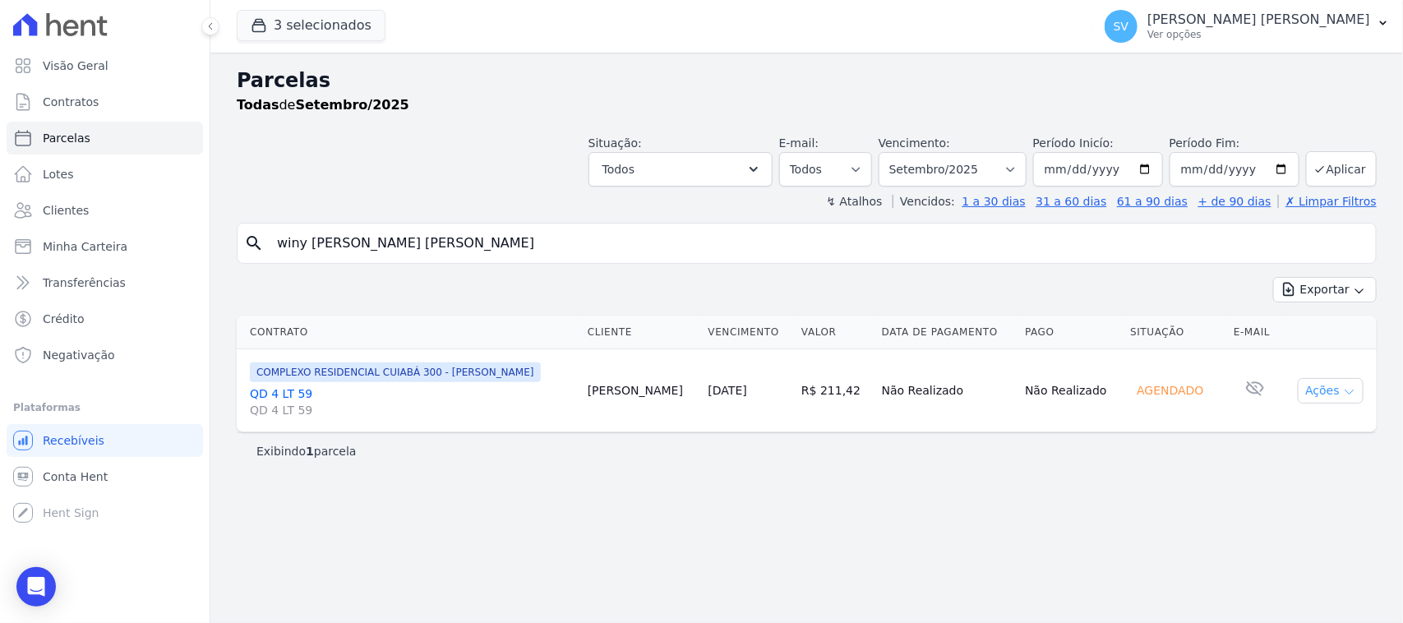
click at [1321, 384] on button "Ações" at bounding box center [1331, 390] width 66 height 25
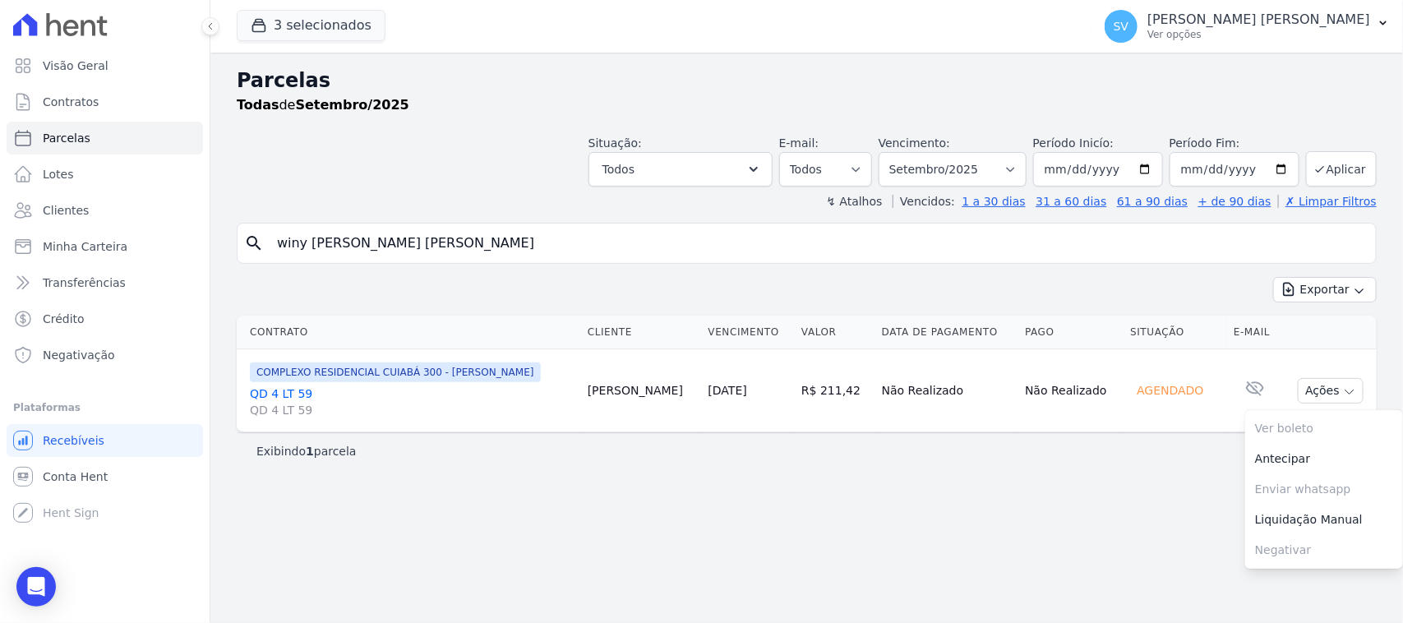
click at [1118, 493] on div "Parcelas Todas de Setembro/2025 Situação: Agendado Em Aberto Pago Processando C…" at bounding box center [806, 338] width 1192 height 570
click at [490, 240] on input "winy louise da silva carvalho" at bounding box center [818, 243] width 1102 height 33
select select
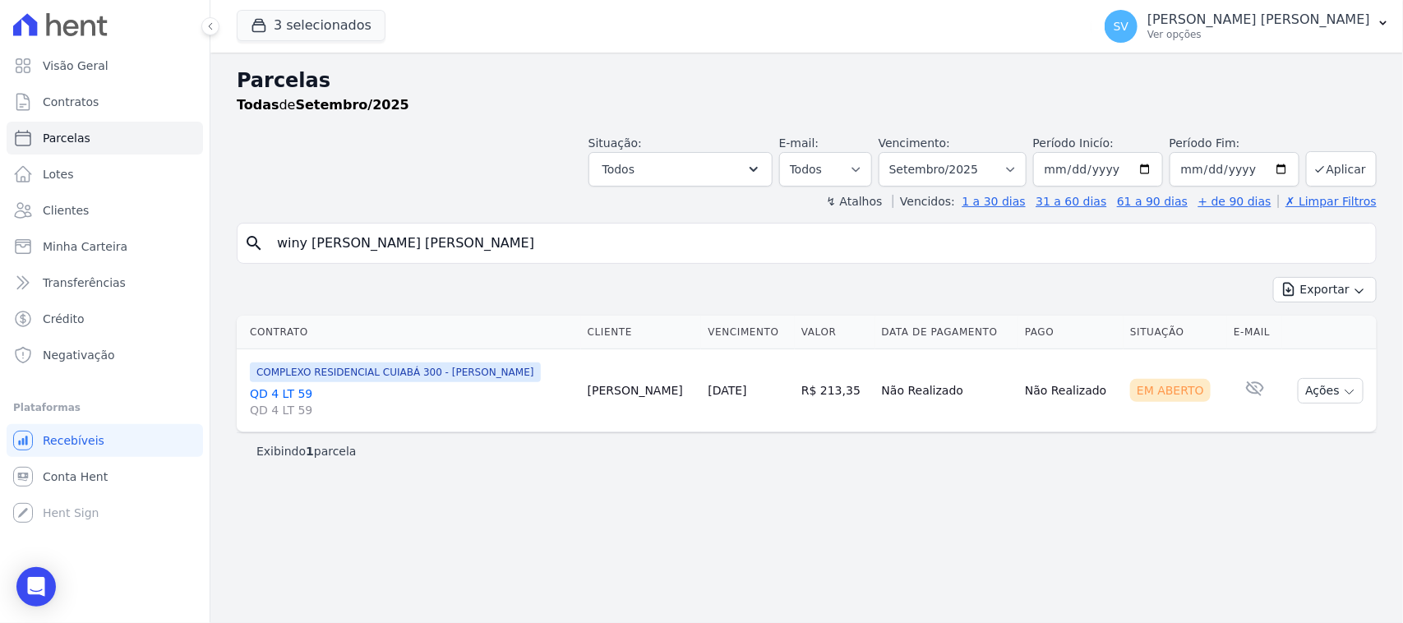
click at [1294, 387] on td "Ações Ver boleto Antecipar Antecipação não disponível Enviar whatsapp É necessá…" at bounding box center [1329, 390] width 95 height 83
click at [1382, 405] on div "Contrato Cliente Vencimento Valor Data de Pagamento Pago Situação E-mail COMPLE…" at bounding box center [806, 374] width 1192 height 130
click at [1350, 387] on icon "button" at bounding box center [1349, 391] width 13 height 13
click at [1304, 434] on link "Ver boleto" at bounding box center [1324, 428] width 158 height 30
click at [559, 232] on input "winy louise da silva carvalho" at bounding box center [818, 243] width 1102 height 33
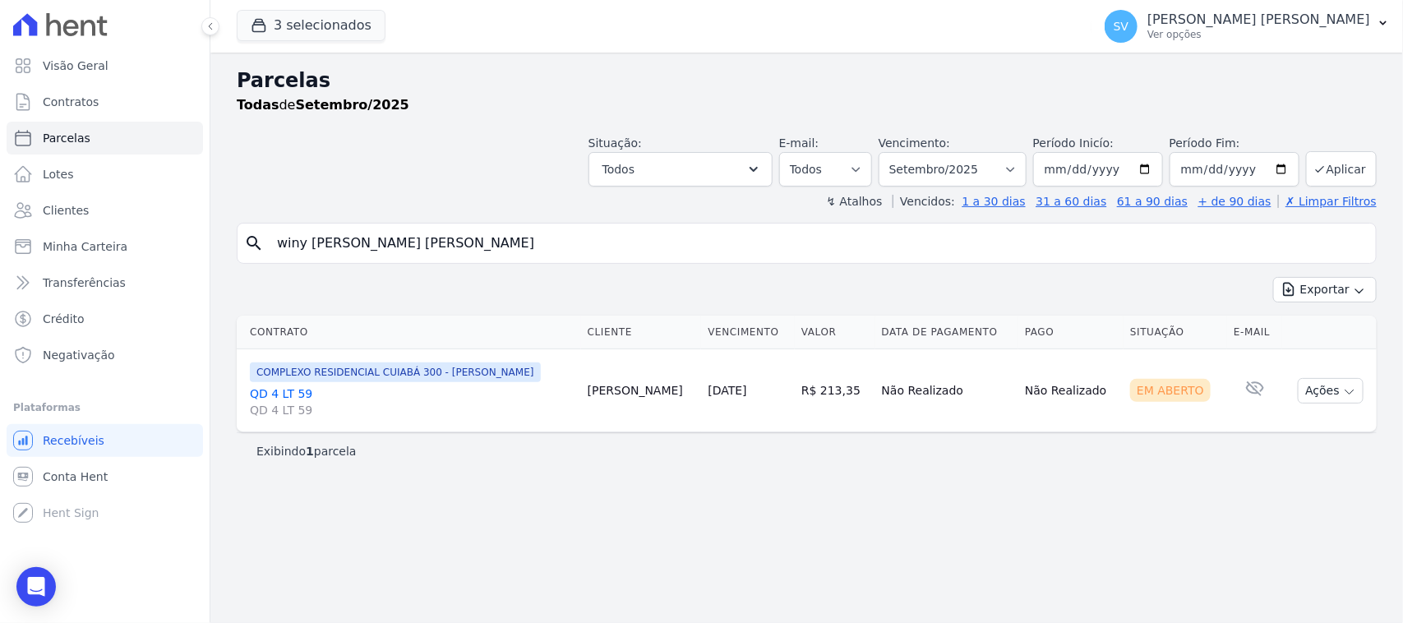
click at [559, 232] on input "winy louise da silva carvalho" at bounding box center [818, 243] width 1102 height 33
click at [559, 233] on input "winy louise da silva carvalho" at bounding box center [818, 243] width 1102 height 33
type input "PAULO ANGELO COELHO GONÇALVES"
select select
click at [1189, 13] on p "[PERSON_NAME]" at bounding box center [1258, 20] width 223 height 16
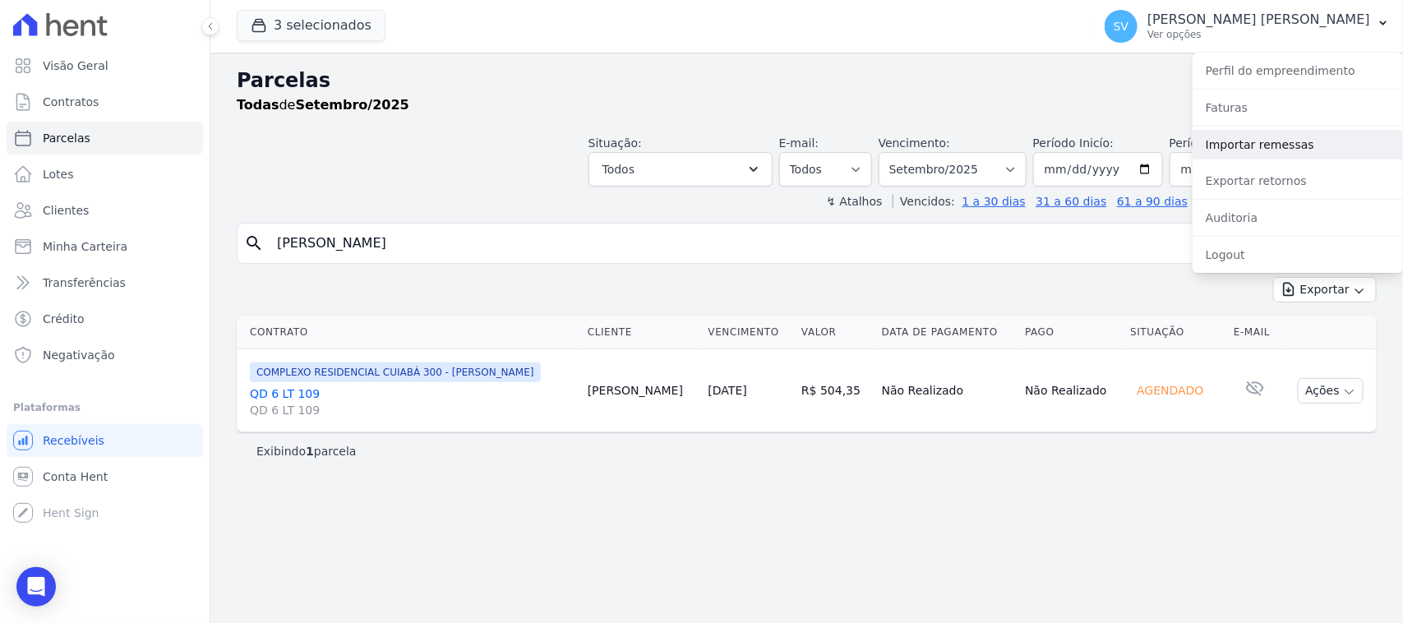
click at [1241, 138] on link "Importar remessas" at bounding box center [1297, 145] width 210 height 30
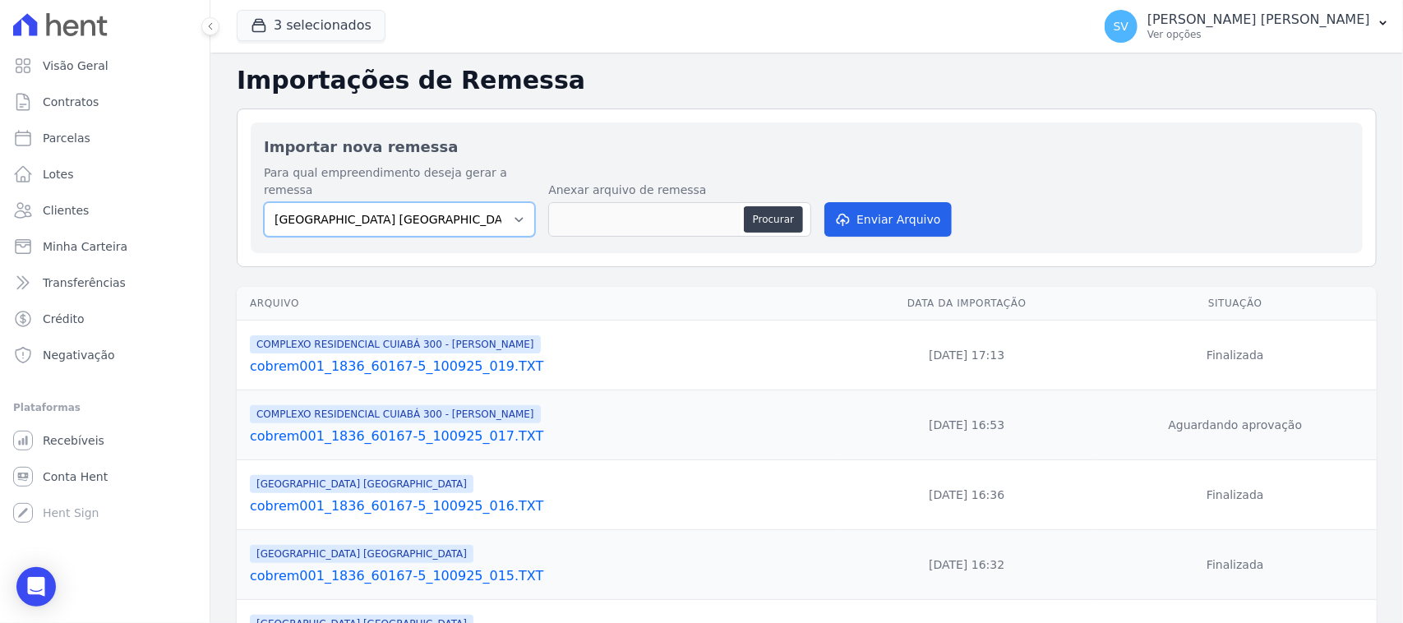
click at [429, 202] on select "[GEOGRAPHIC_DATA] COMPLEXO RESIDENCIAL [GEOGRAPHIC_DATA] 300 - [GEOGRAPHIC_DATA…" at bounding box center [399, 219] width 271 height 35
select select "a999329b-d322-46c5-b2df-9163b092fb9b"
click at [264, 202] on select "[GEOGRAPHIC_DATA] COMPLEXO RESIDENCIAL [GEOGRAPHIC_DATA] 300 - [GEOGRAPHIC_DATA…" at bounding box center [399, 219] width 271 height 35
click at [757, 206] on button "Procurar" at bounding box center [773, 219] width 59 height 26
type input "cobrem001_1836_60167-5_100925_019.TXT"
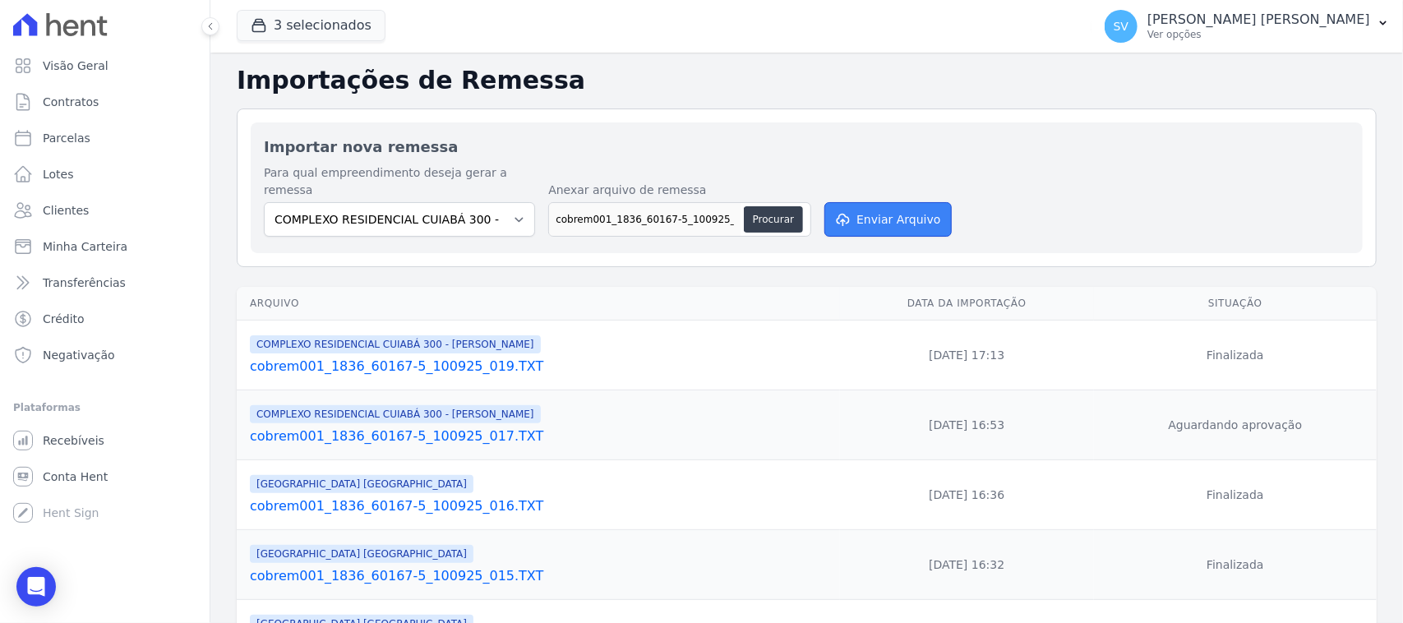
click at [883, 202] on button "Enviar Arquivo" at bounding box center [887, 219] width 127 height 35
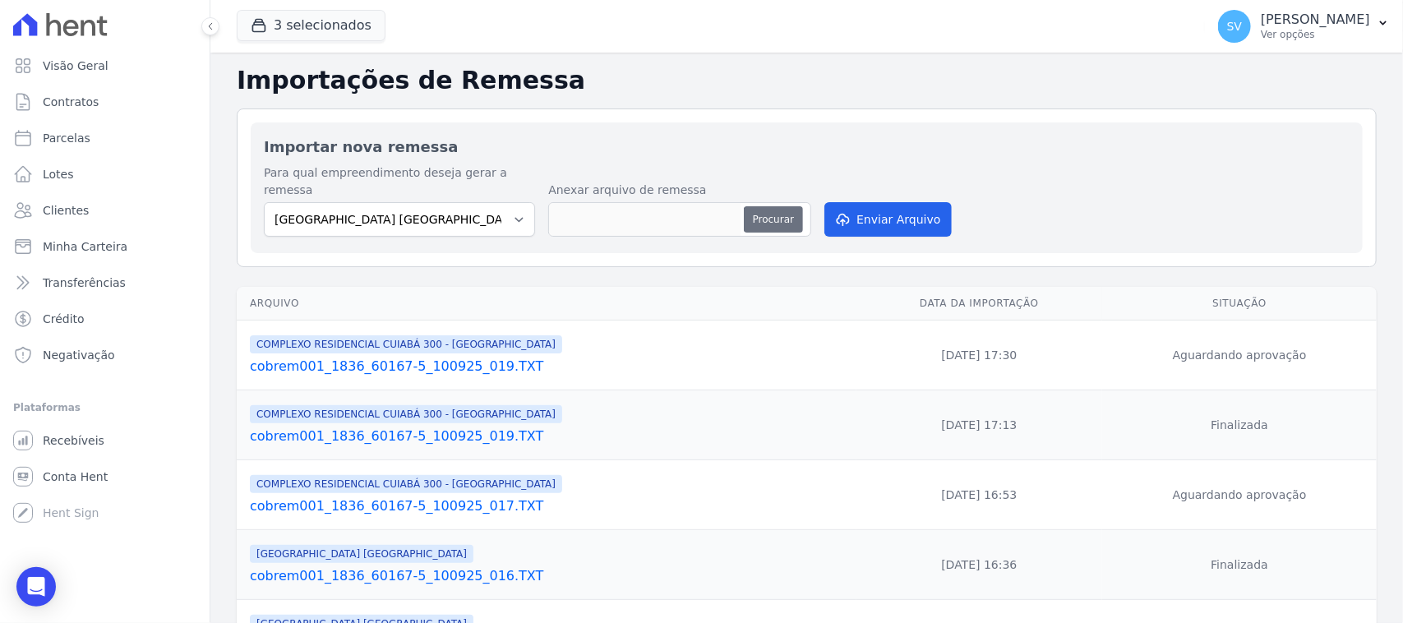
click at [781, 206] on button "Procurar" at bounding box center [773, 219] width 59 height 26
click at [419, 208] on select "[GEOGRAPHIC_DATA] COMPLEXO RESIDENCIAL [GEOGRAPHIC_DATA] 300 - [GEOGRAPHIC_DATA…" at bounding box center [399, 219] width 271 height 35
select select "a999329b-d322-46c5-b2df-9163b092fb9b"
click at [264, 202] on select "[GEOGRAPHIC_DATA] COMPLEXO RESIDENCIAL [GEOGRAPHIC_DATA] 300 - [GEOGRAPHIC_DATA…" at bounding box center [399, 219] width 271 height 35
click at [754, 206] on button "Procurar" at bounding box center [773, 219] width 59 height 26
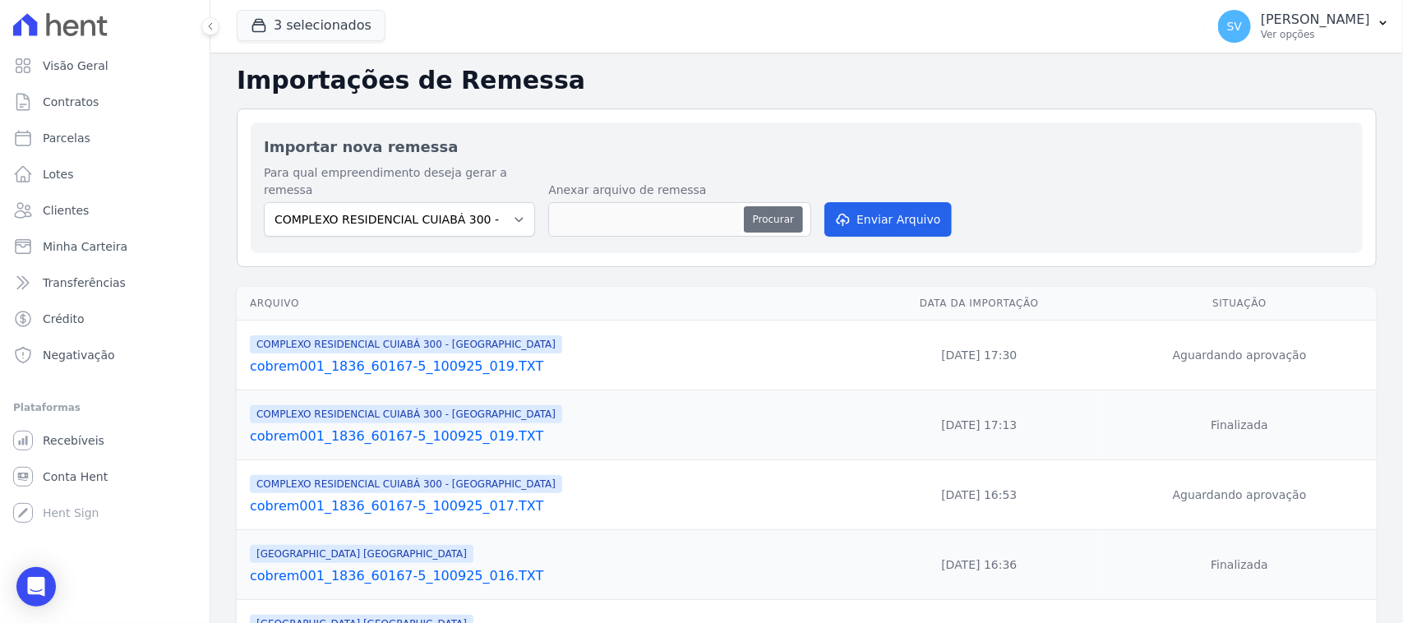
type input "cobrem001_1836_60167-5_100925_020.TXT"
click at [857, 202] on button "Enviar Arquivo" at bounding box center [887, 219] width 127 height 35
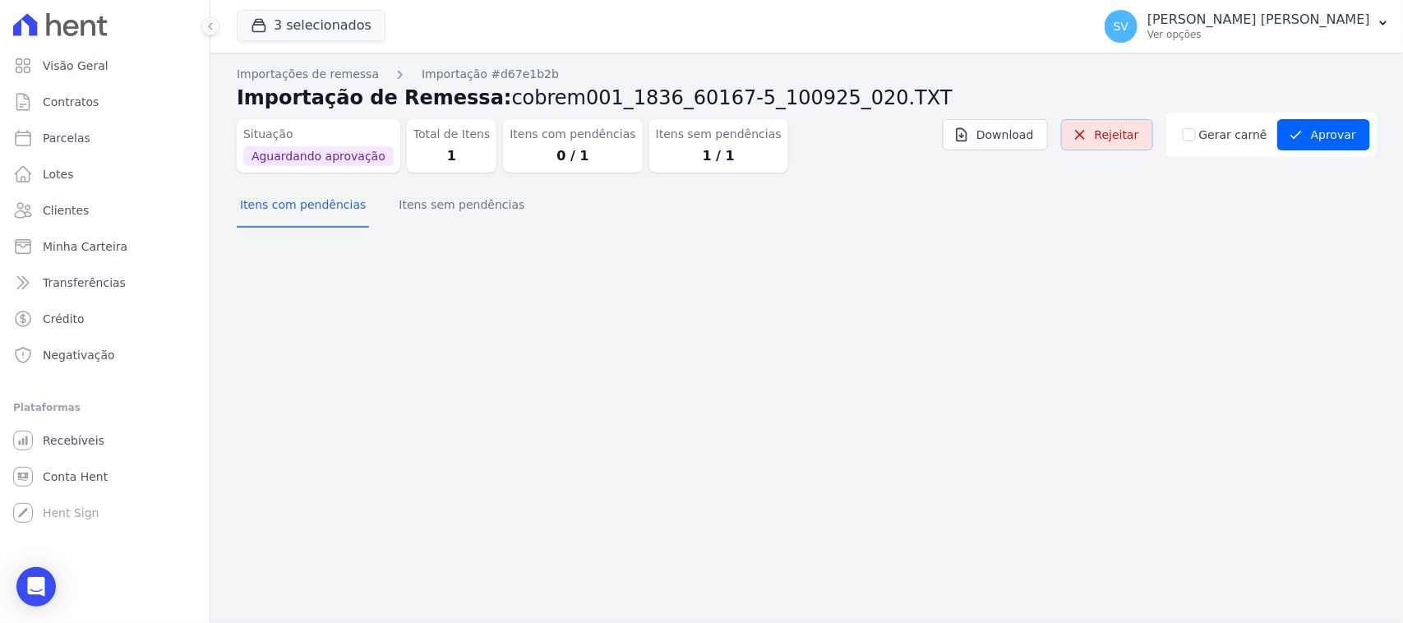
click at [1132, 132] on link "Rejeitar" at bounding box center [1107, 134] width 92 height 31
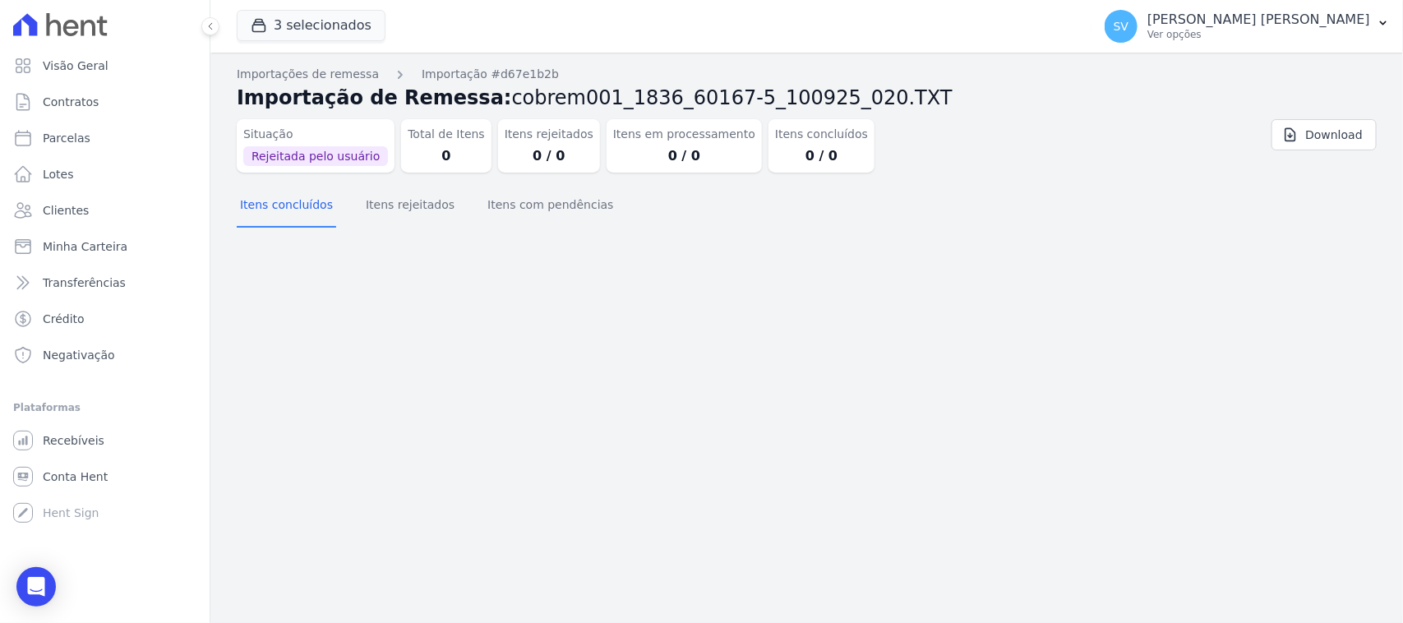
drag, startPoint x: 1190, startPoint y: 12, endPoint x: 1197, endPoint y: 54, distance: 42.6
click at [1190, 13] on p "[PERSON_NAME] [PERSON_NAME]" at bounding box center [1258, 20] width 223 height 16
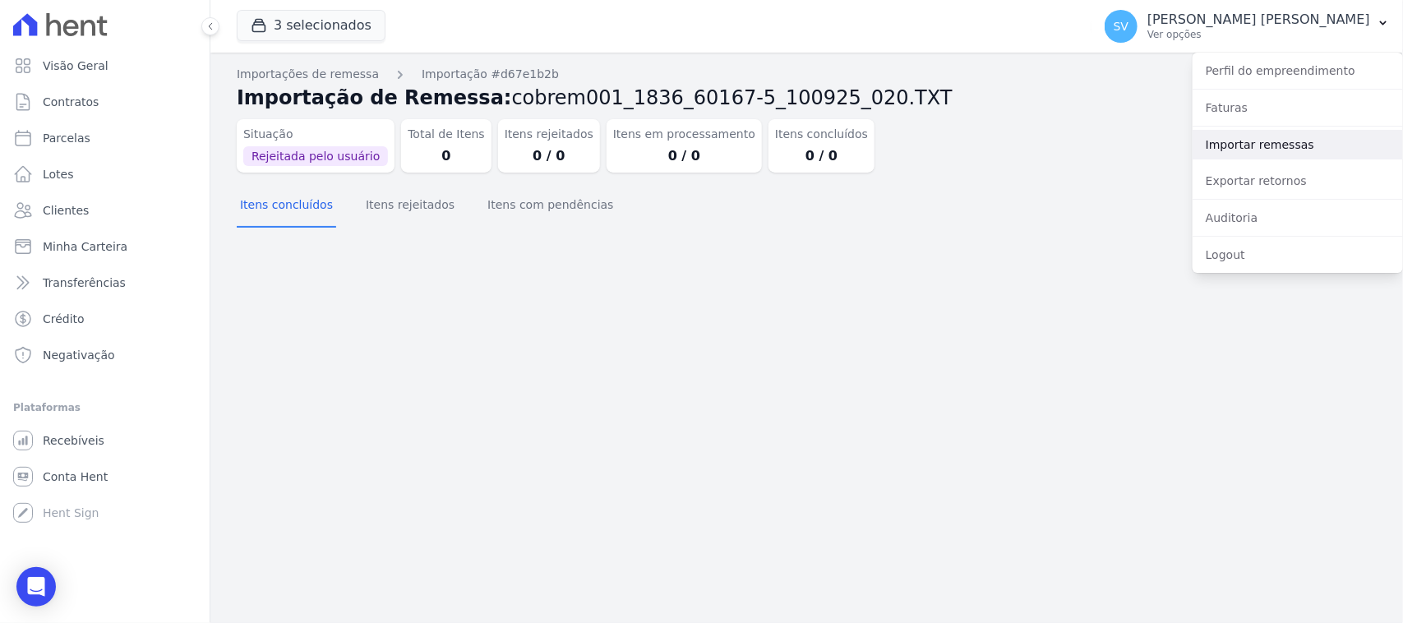
click at [1238, 146] on link "Importar remessas" at bounding box center [1297, 145] width 210 height 30
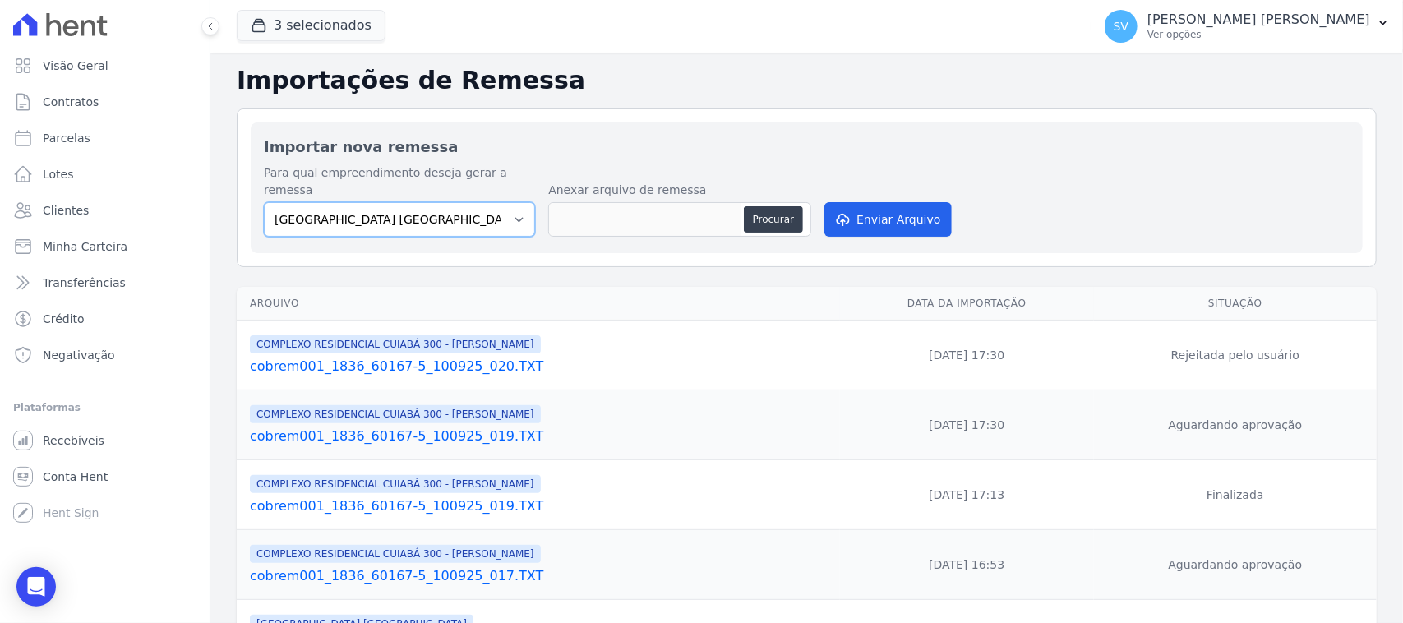
drag, startPoint x: 461, startPoint y: 191, endPoint x: 467, endPoint y: 200, distance: 10.7
click at [463, 202] on select "BAHAMAS EAST VILLAGE COMPLEXO RESIDENCIAL CUIABÁ 300 - JOÃO DE BARRO IBIZA RESI…" at bounding box center [399, 219] width 271 height 35
select select "a999329b-d322-46c5-b2df-9163b092fb9b"
click at [264, 202] on select "[GEOGRAPHIC_DATA] COMPLEXO RESIDENCIAL [GEOGRAPHIC_DATA] 300 - [PERSON_NAME][GE…" at bounding box center [399, 219] width 271 height 35
click at [748, 206] on button "Procurar" at bounding box center [773, 219] width 59 height 26
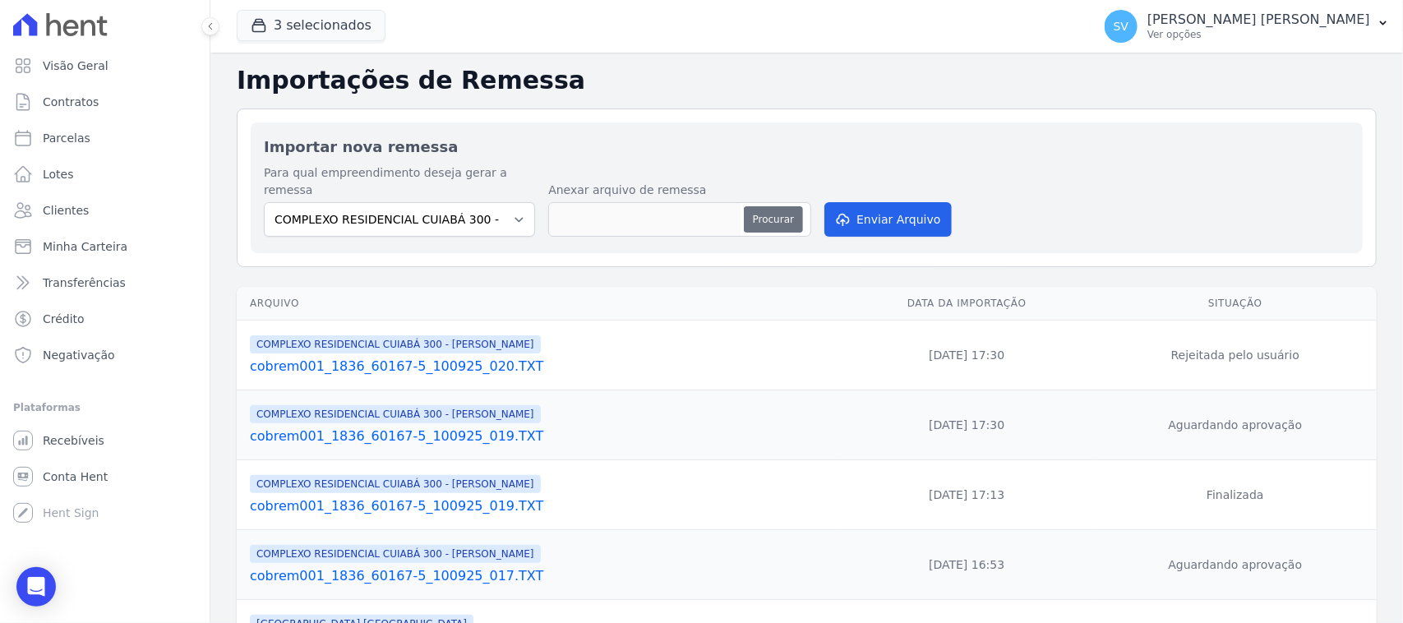
type input "cobrem001_1836_60167-5_100925_020(1).TXT"
click at [896, 203] on button "Enviar Arquivo" at bounding box center [887, 219] width 127 height 35
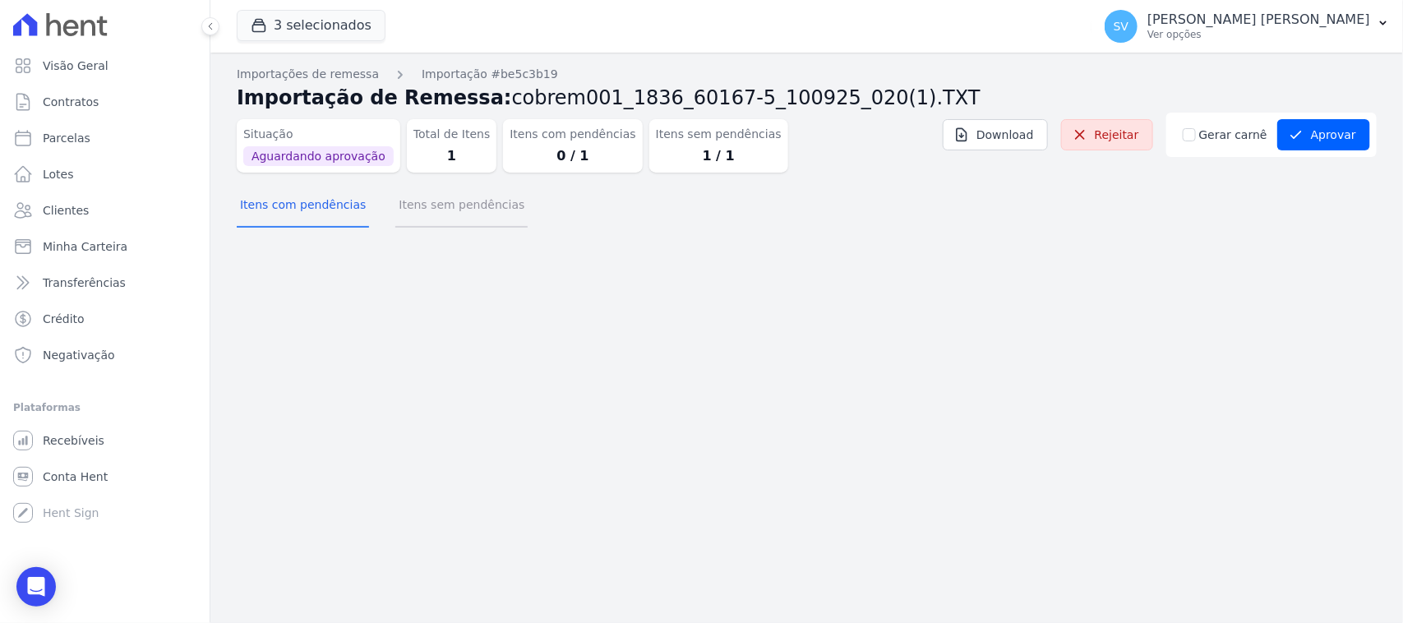
click at [433, 210] on button "Itens sem pendências" at bounding box center [461, 206] width 132 height 43
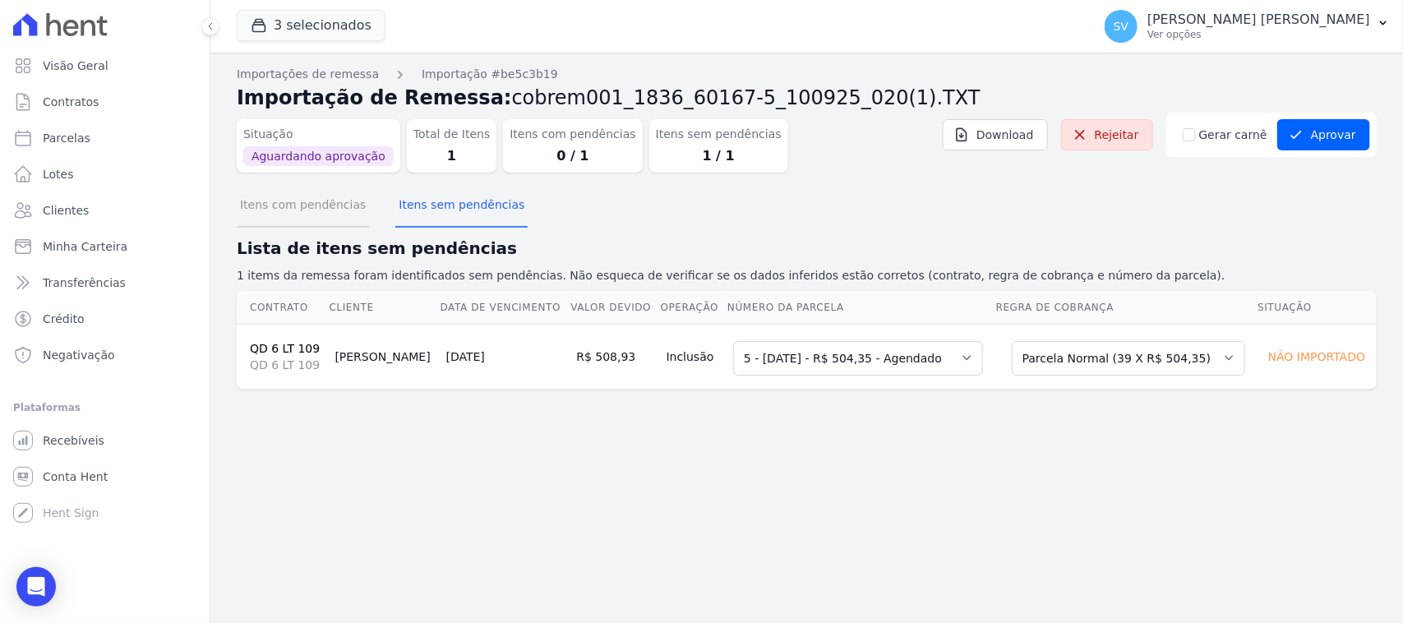
click at [335, 214] on button "Itens com pendências" at bounding box center [303, 206] width 132 height 43
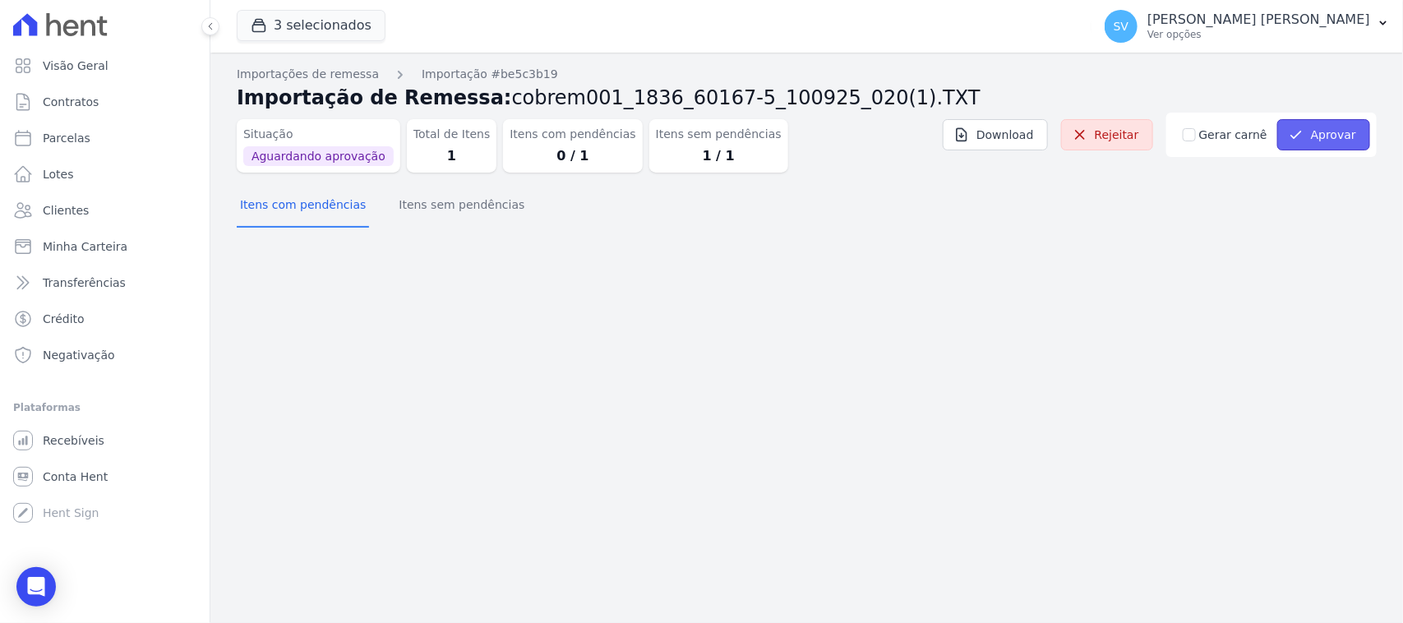
click at [1338, 142] on button "Aprovar" at bounding box center [1323, 134] width 93 height 31
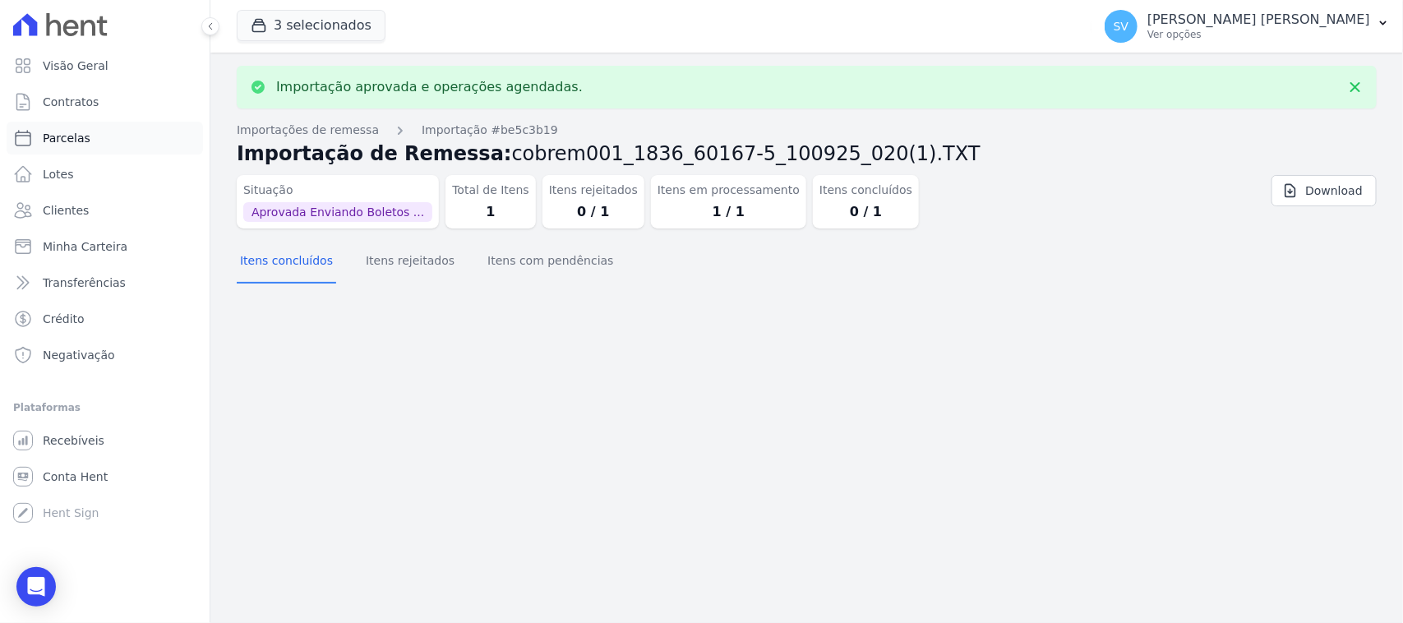
click at [105, 132] on link "Parcelas" at bounding box center [105, 138] width 196 height 33
select select
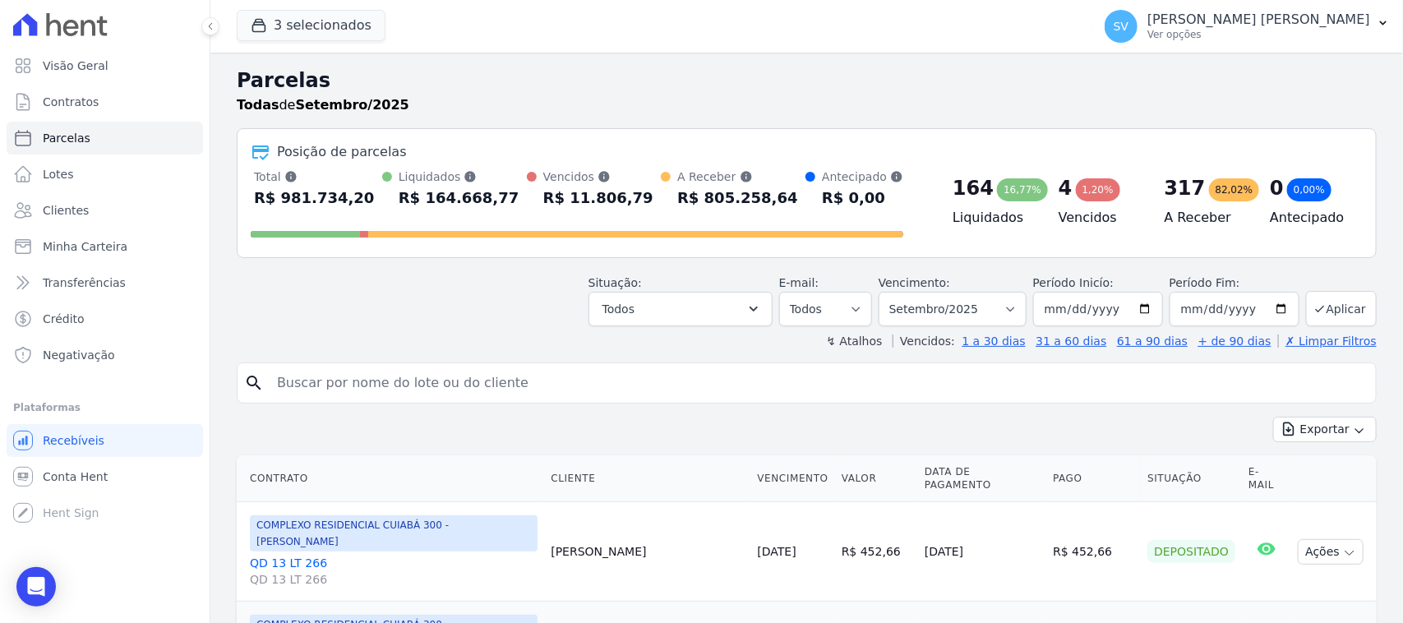
click at [540, 370] on input "search" at bounding box center [818, 383] width 1102 height 33
type input "PAULO ANGELO COELHO GONÇALVES"
select select
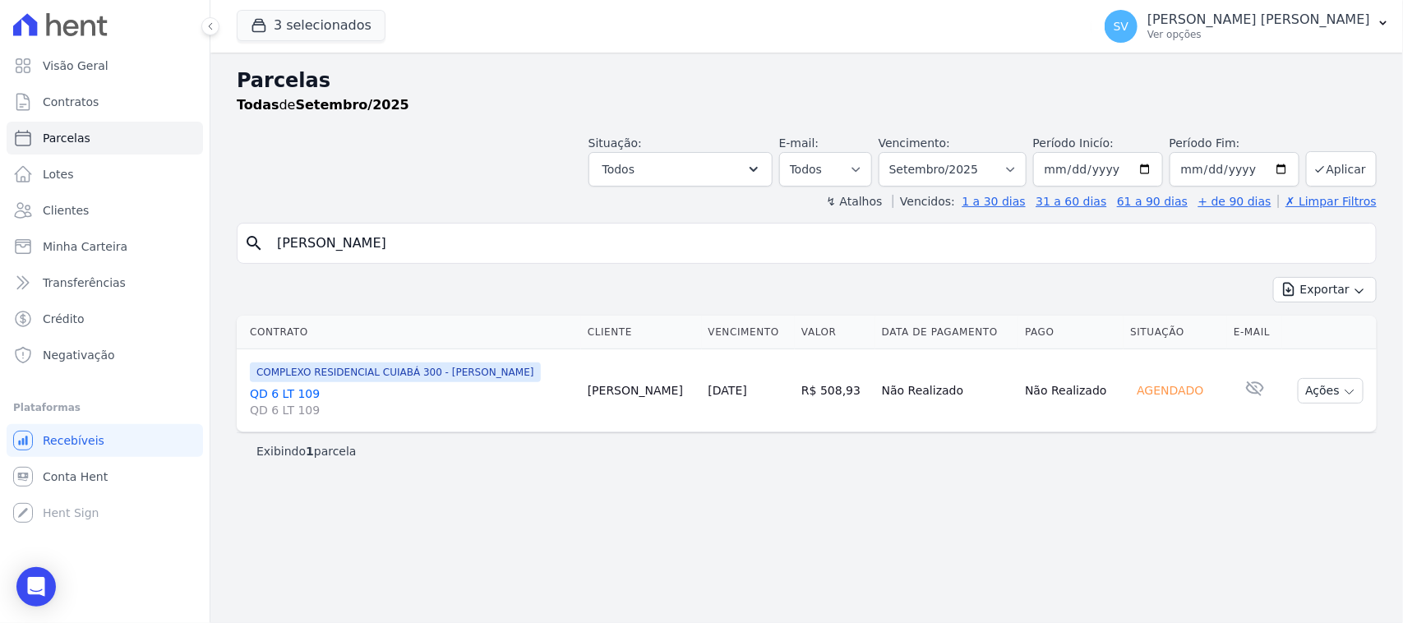
click at [577, 256] on input "PAULO ANGELO COELHO GONÇALVES" at bounding box center [818, 243] width 1102 height 33
select select
click at [1320, 389] on button "Ações" at bounding box center [1331, 390] width 66 height 25
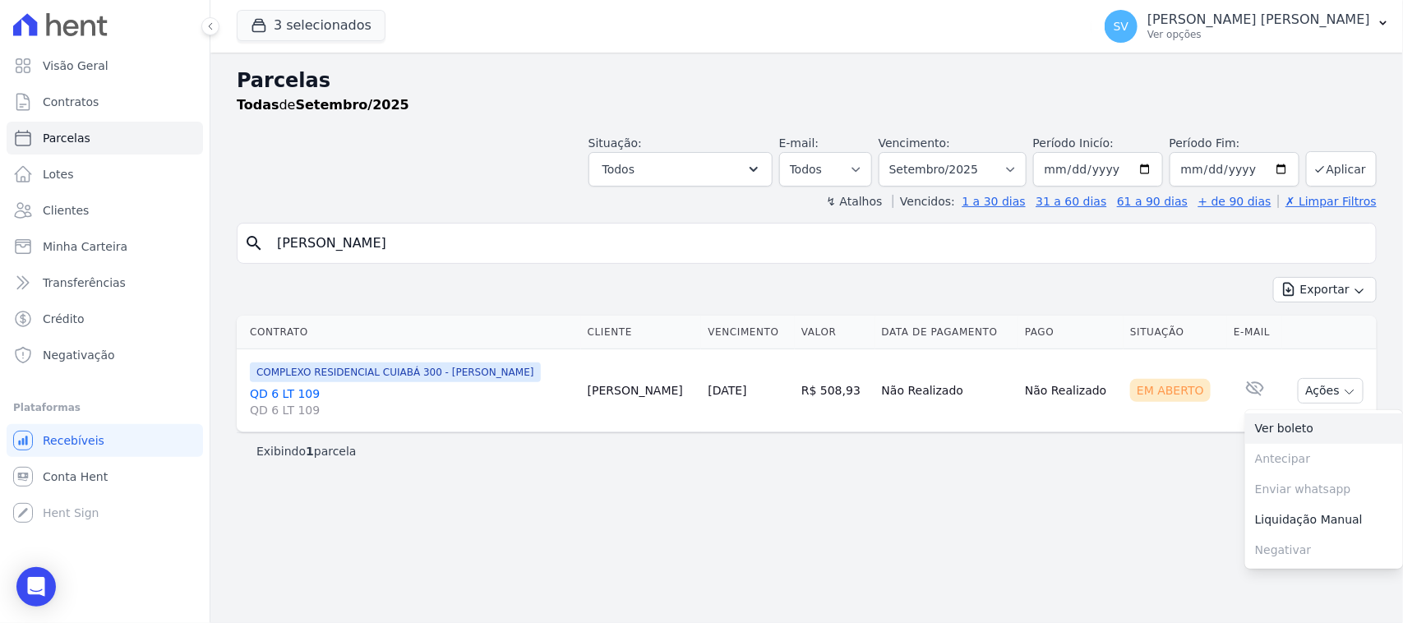
click at [1295, 422] on link "Ver boleto" at bounding box center [1324, 428] width 158 height 30
drag, startPoint x: 1225, startPoint y: 37, endPoint x: 1222, endPoint y: 70, distance: 33.0
click at [1225, 37] on p "Ver opções" at bounding box center [1258, 34] width 223 height 13
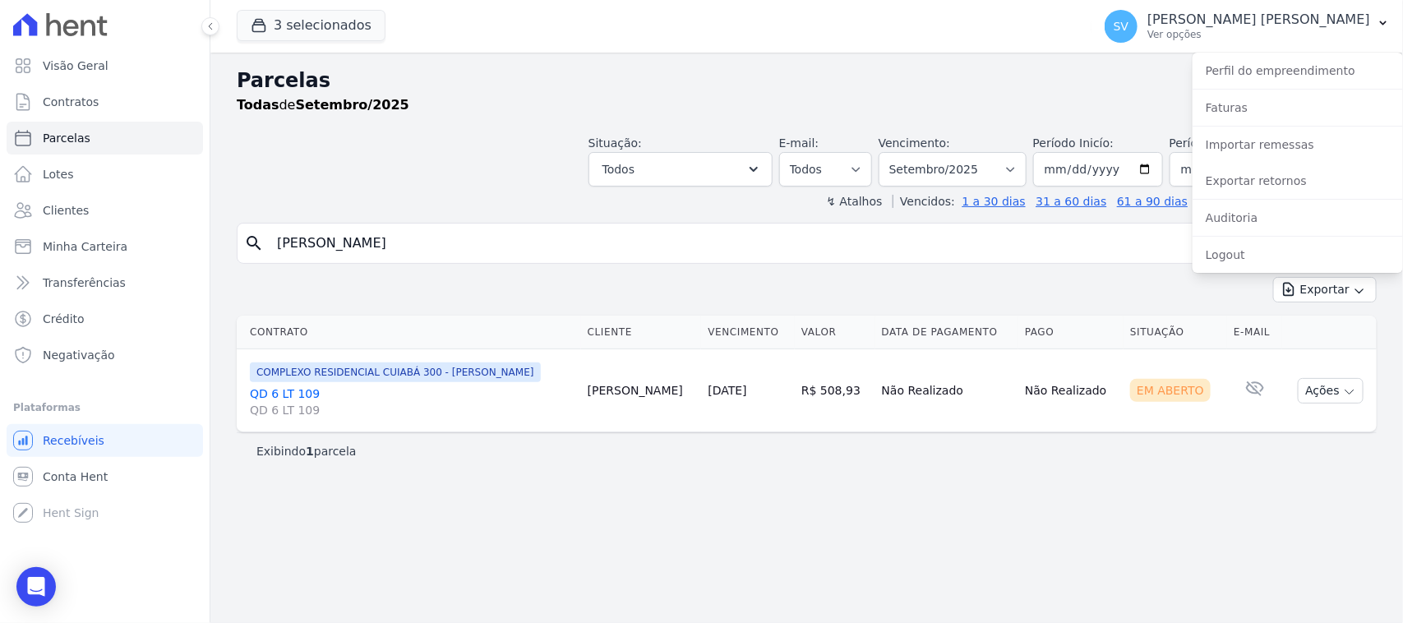
click at [1234, 161] on div "Importar remessas" at bounding box center [1297, 145] width 210 height 36
click at [1234, 160] on div "Importar remessas" at bounding box center [1297, 145] width 210 height 36
click at [1234, 152] on link "Importar remessas" at bounding box center [1297, 145] width 210 height 30
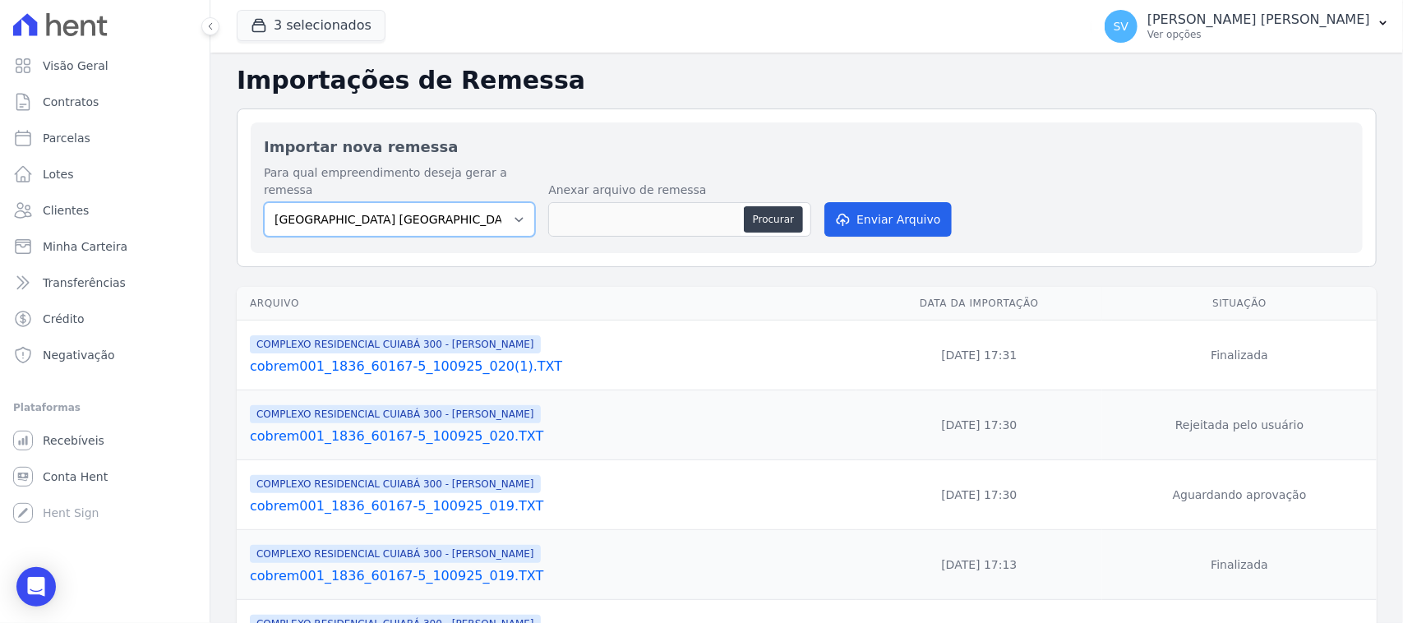
click at [522, 202] on select "[GEOGRAPHIC_DATA] COMPLEXO RESIDENCIAL [GEOGRAPHIC_DATA] 300 - [GEOGRAPHIC_DATA…" at bounding box center [399, 219] width 271 height 35
select select "a999329b-d322-46c5-b2df-9163b092fb9b"
click at [264, 202] on select "[GEOGRAPHIC_DATA] COMPLEXO RESIDENCIAL [GEOGRAPHIC_DATA] 300 - [GEOGRAPHIC_DATA…" at bounding box center [399, 219] width 271 height 35
click at [777, 206] on button "Procurar" at bounding box center [773, 219] width 59 height 26
type input "cobrem001_1836_60167-5_100925_021.TXT"
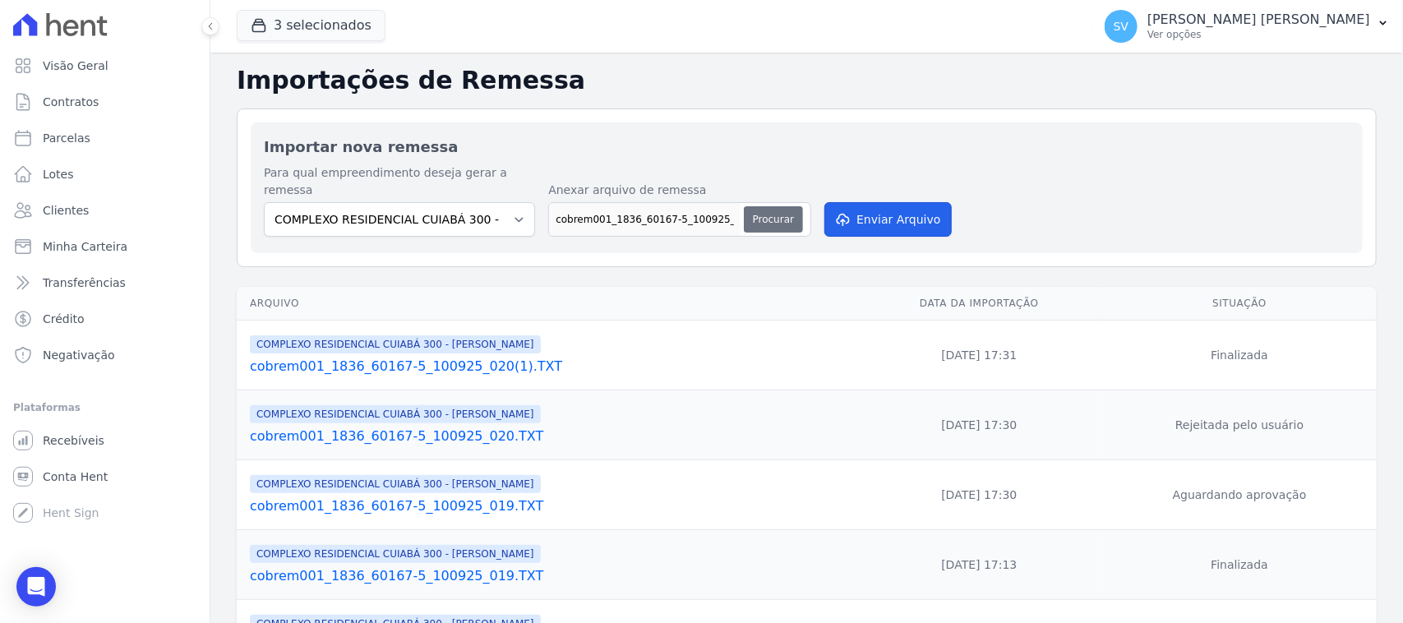
drag, startPoint x: 874, startPoint y: 187, endPoint x: 775, endPoint y: 205, distance: 100.4
click at [874, 202] on button "Enviar Arquivo" at bounding box center [887, 219] width 127 height 35
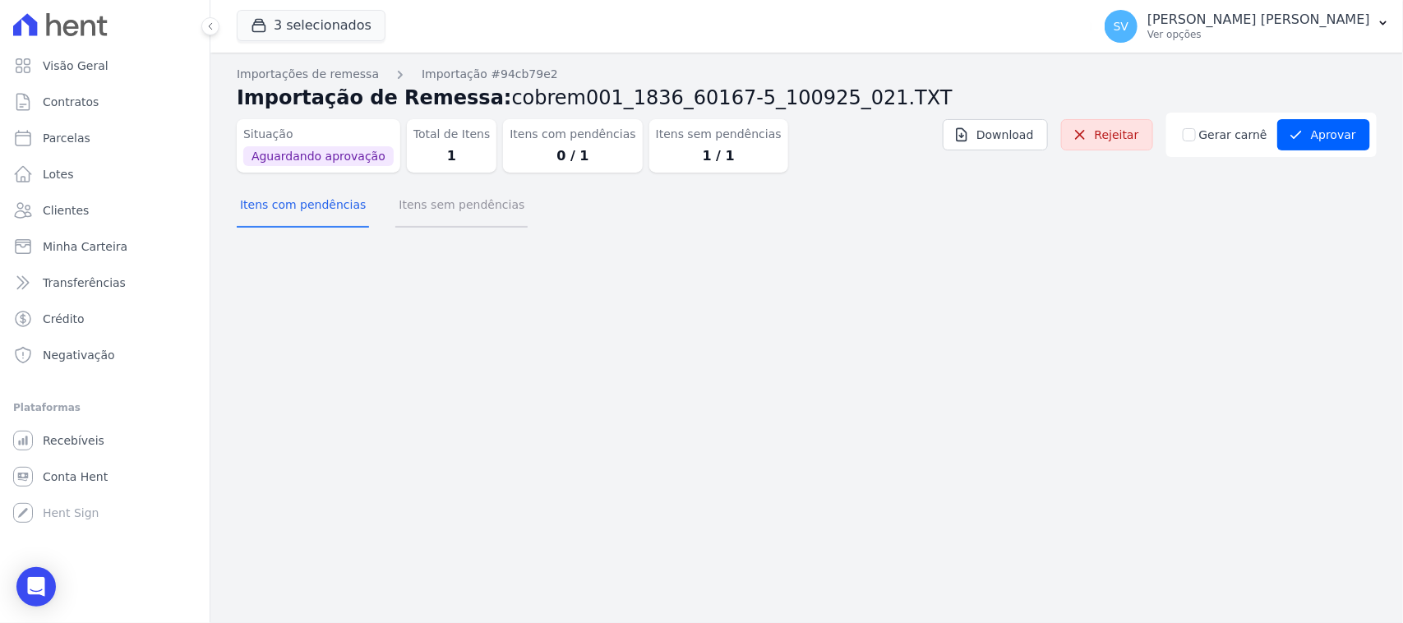
click at [409, 219] on button "Itens sem pendências" at bounding box center [461, 206] width 132 height 43
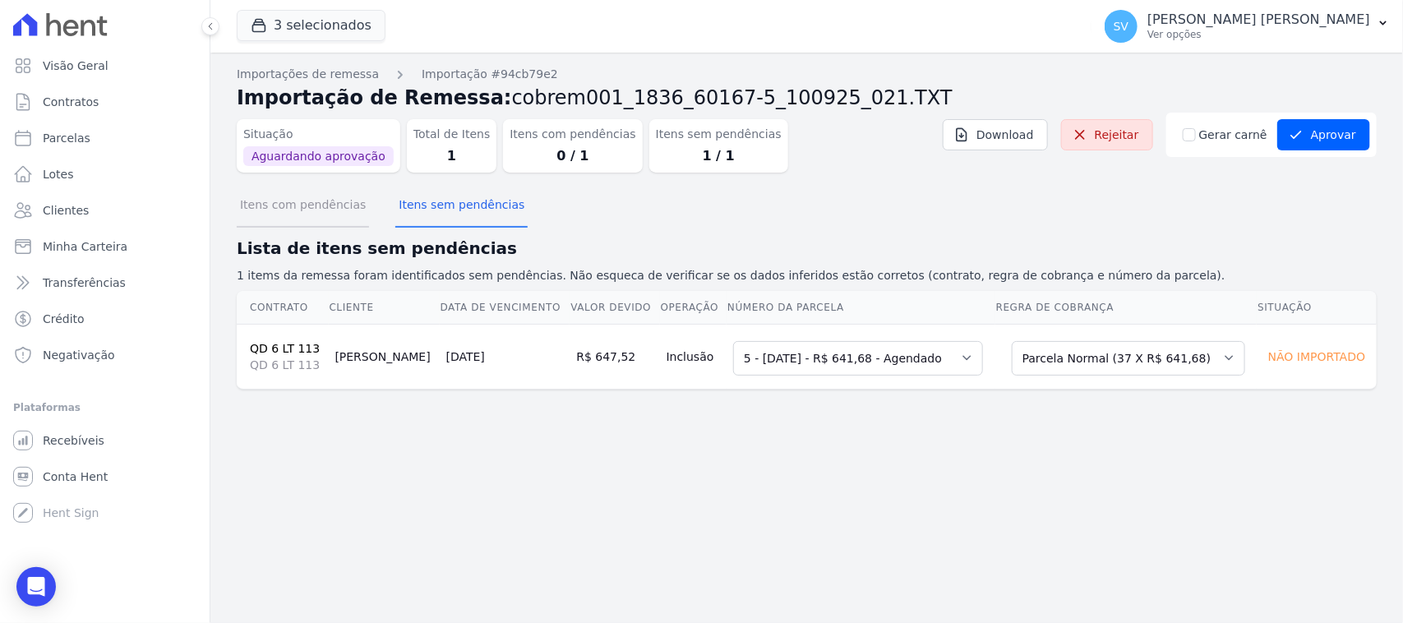
drag, startPoint x: 335, startPoint y: 218, endPoint x: 408, endPoint y: 186, distance: 79.9
click at [335, 219] on button "Itens com pendências" at bounding box center [303, 206] width 132 height 43
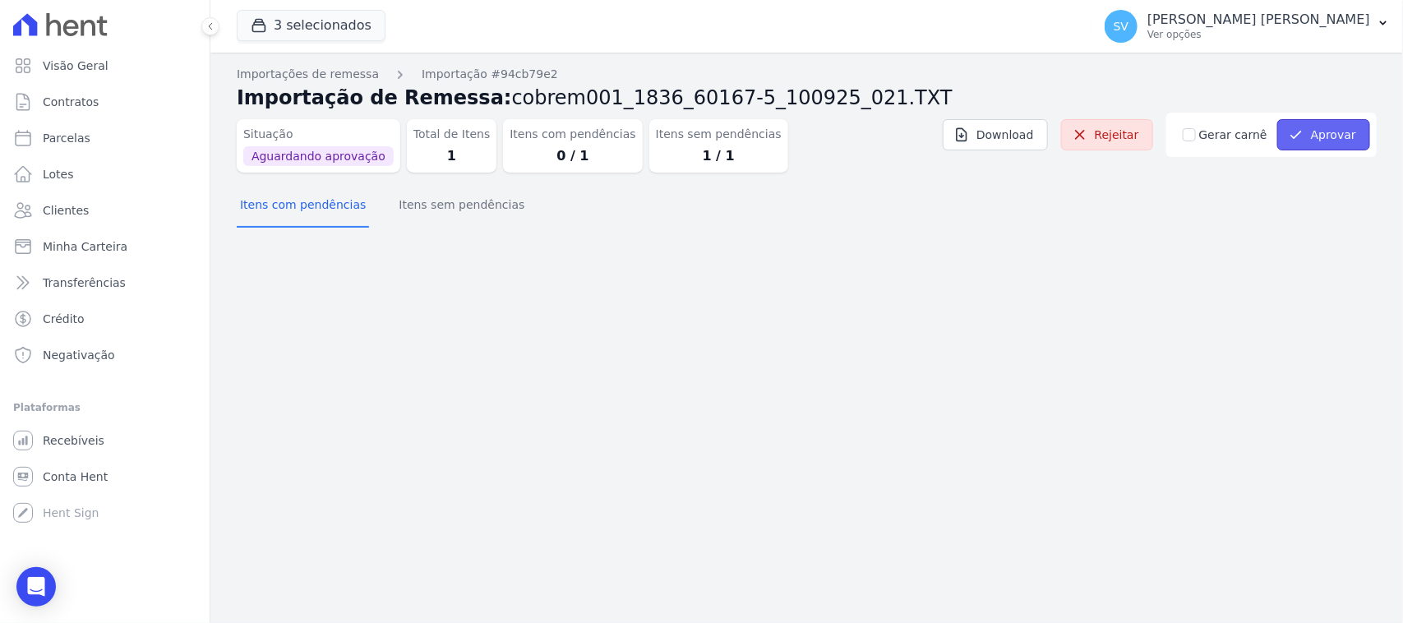
click at [1311, 123] on button "Aprovar" at bounding box center [1323, 134] width 93 height 31
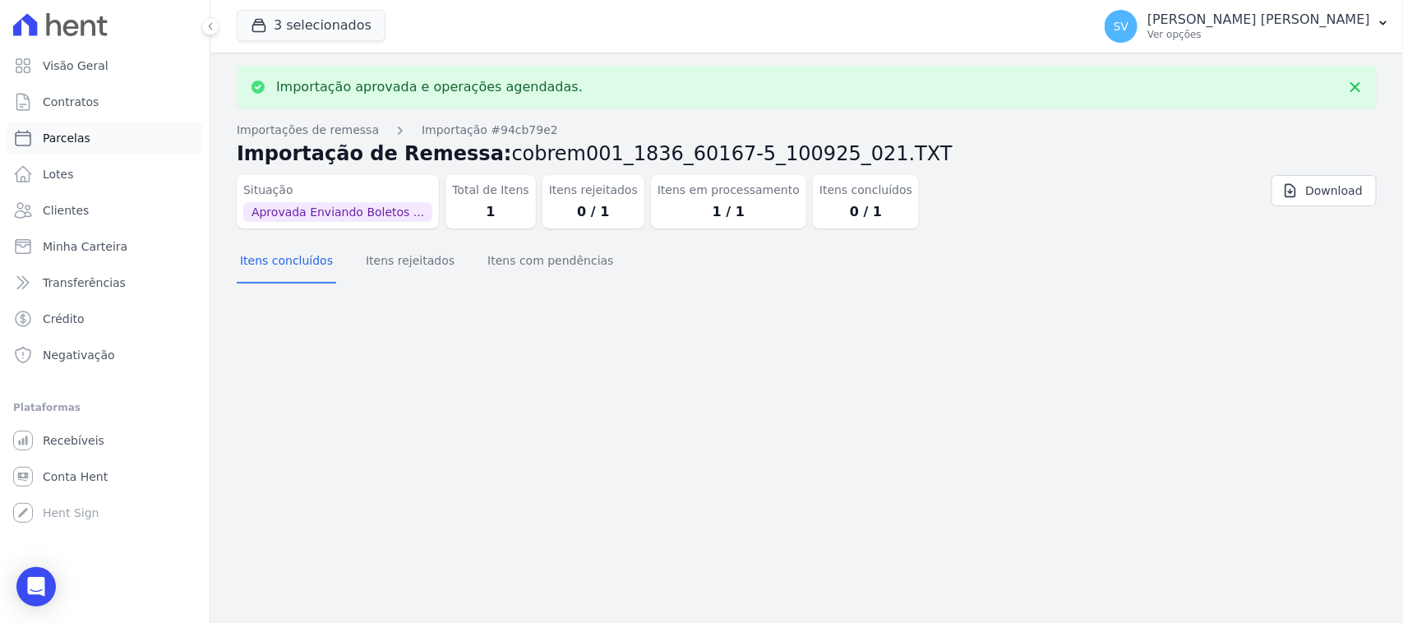
click at [150, 145] on link "Parcelas" at bounding box center [105, 138] width 196 height 33
select select
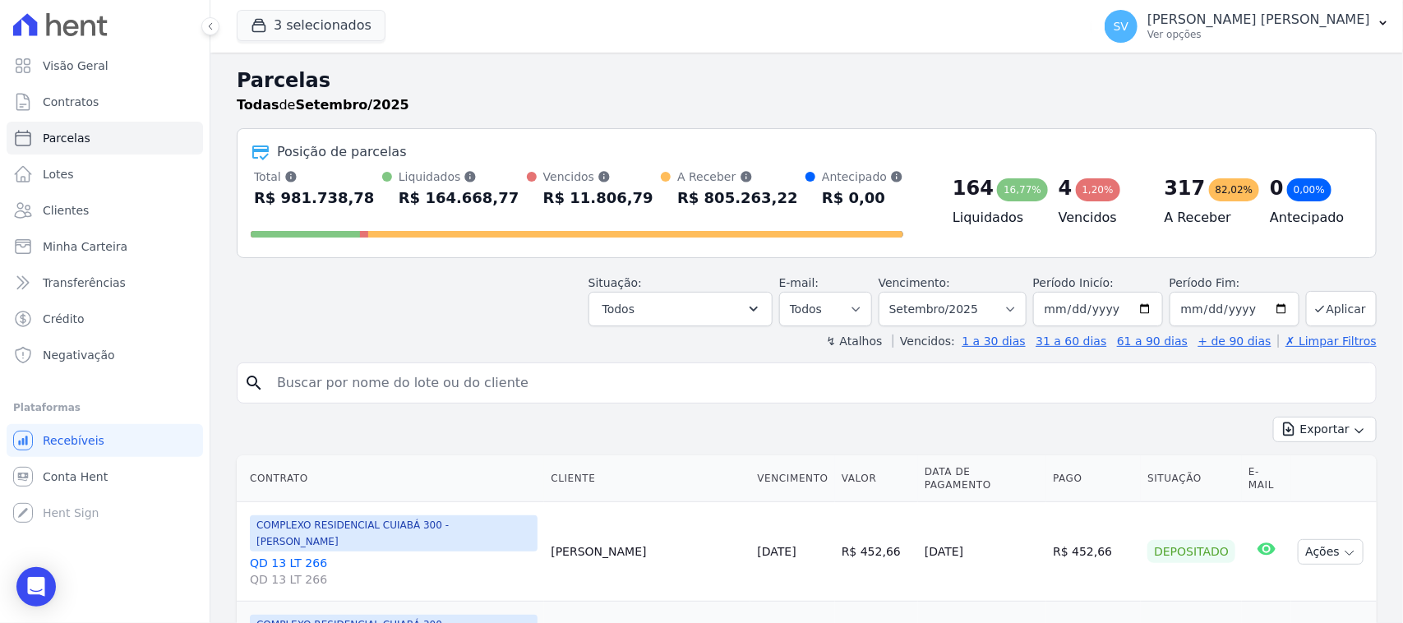
click at [468, 378] on input "search" at bounding box center [818, 383] width 1102 height 33
click at [468, 379] on input "search" at bounding box center [818, 383] width 1102 height 33
paste input "Elen [PERSON_NAME] [PERSON_NAME]"
type input "Elen [PERSON_NAME] [PERSON_NAME]"
select select
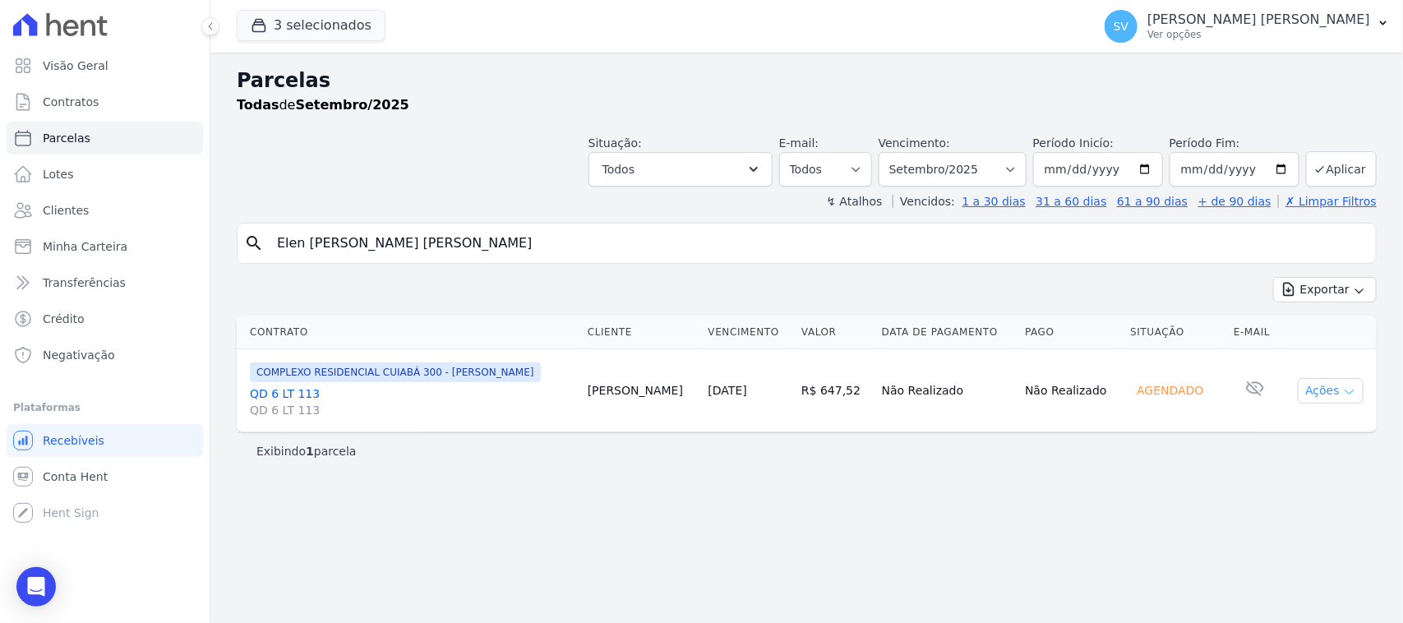
click at [1335, 385] on button "Ações" at bounding box center [1331, 390] width 66 height 25
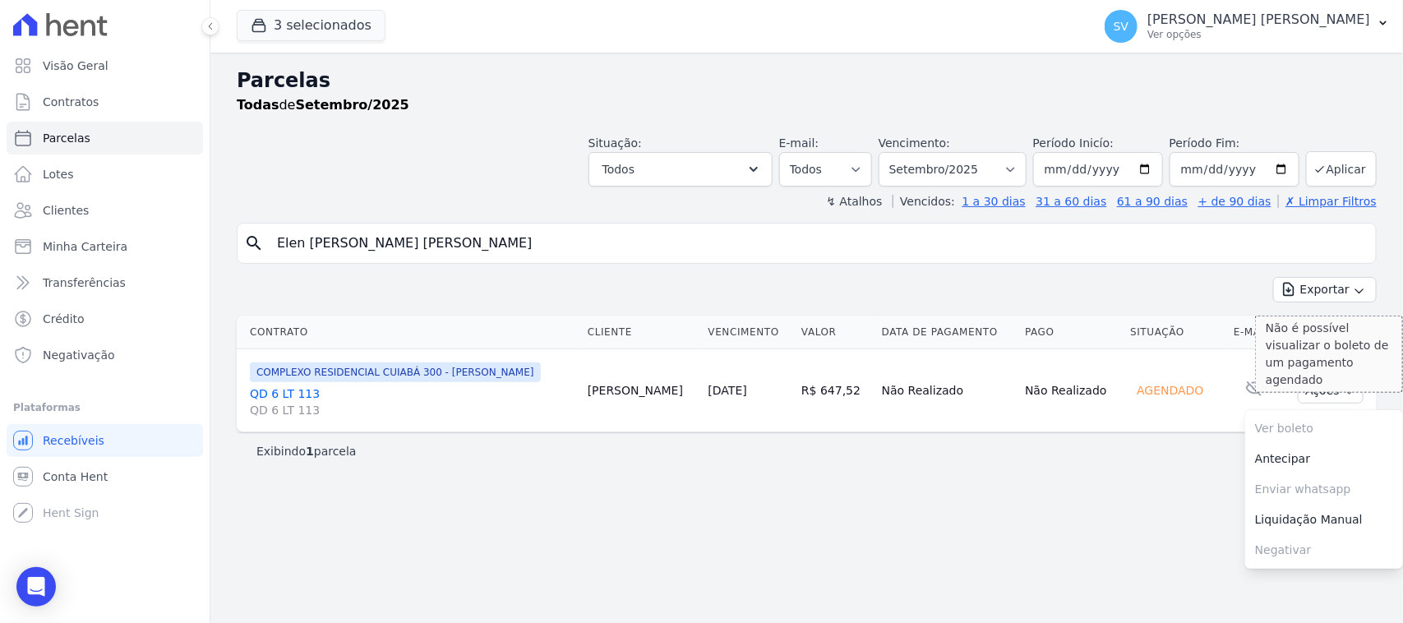
click at [1304, 426] on span "Ver boleto Não é possível visualizar o boleto de um pagamento agendado" at bounding box center [1324, 428] width 158 height 30
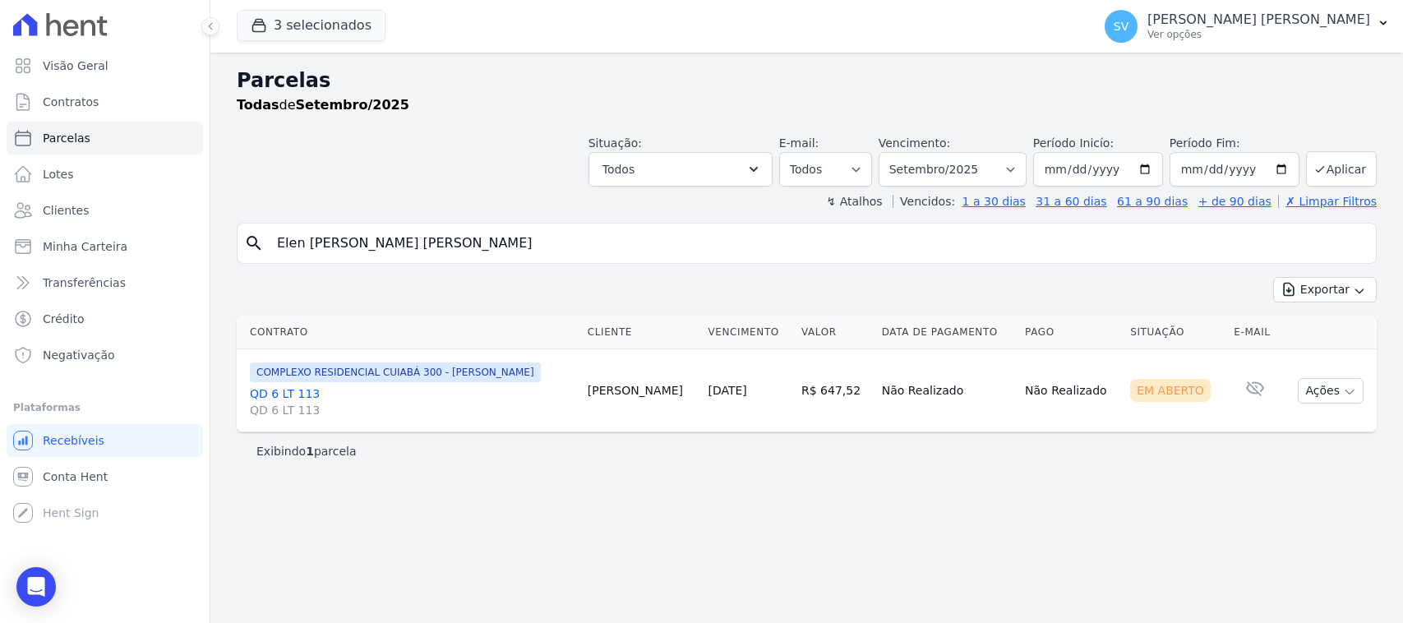
select select
click at [1312, 388] on button "Ações" at bounding box center [1331, 390] width 66 height 25
click at [1292, 425] on link "Ver boleto" at bounding box center [1324, 428] width 158 height 30
click at [1263, 39] on p "Ver opções" at bounding box center [1258, 34] width 223 height 13
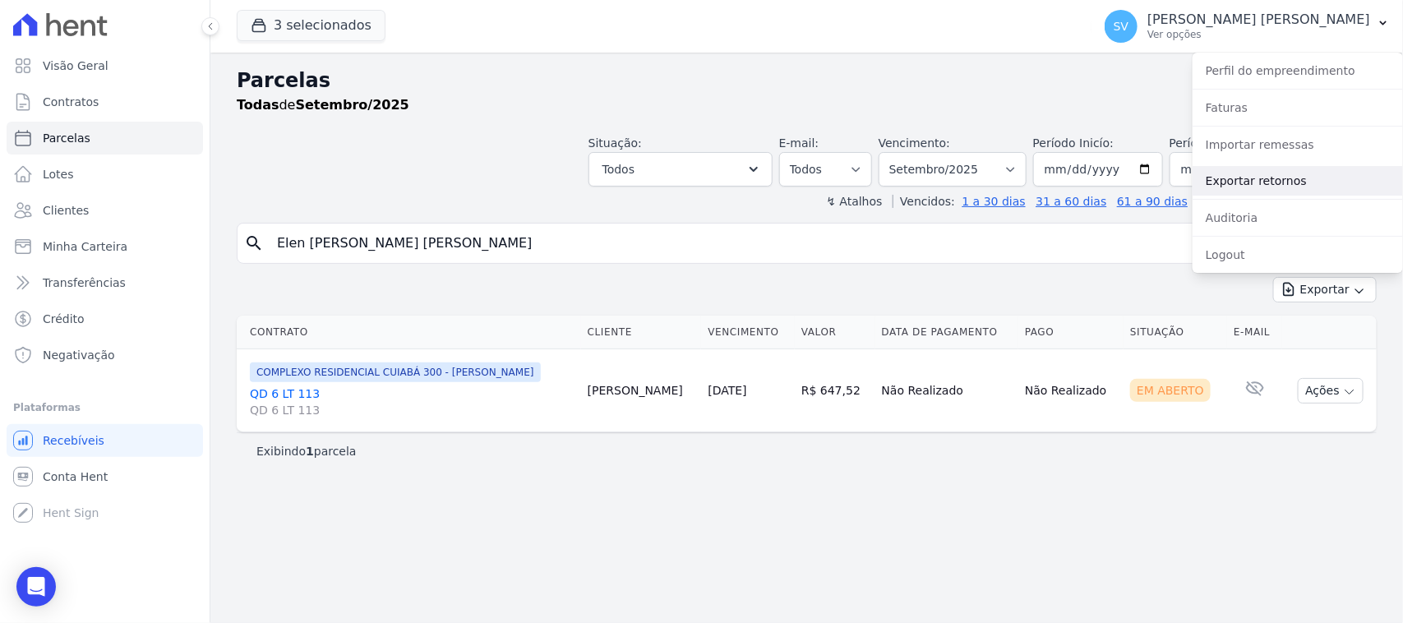
click at [1289, 183] on link "Exportar retornos" at bounding box center [1297, 181] width 210 height 30
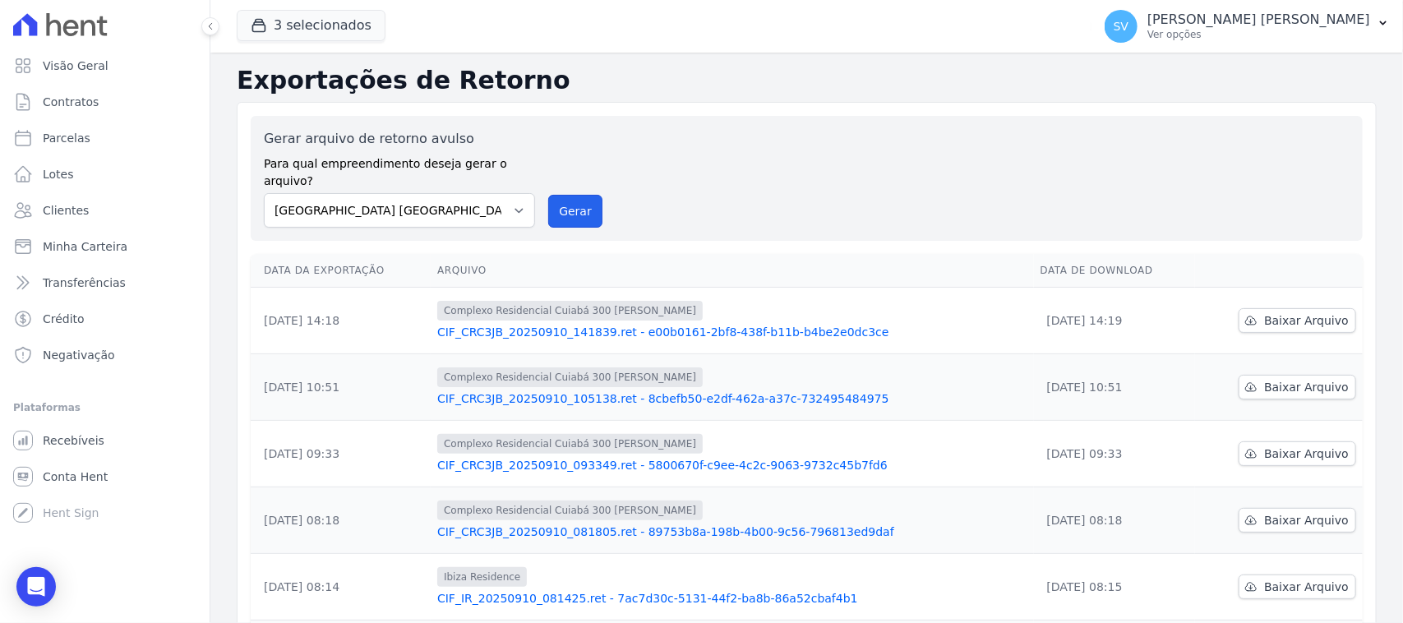
click at [574, 195] on button "Gerar" at bounding box center [575, 211] width 54 height 33
click at [1287, 312] on span "Baixar Arquivo" at bounding box center [1306, 320] width 85 height 16
drag, startPoint x: 481, startPoint y: 197, endPoint x: 477, endPoint y: 210, distance: 13.0
click at [481, 197] on select "[GEOGRAPHIC_DATA] COMPLEXO RESIDENCIAL [GEOGRAPHIC_DATA] 300 - [PERSON_NAME][GE…" at bounding box center [399, 210] width 271 height 35
select select "a999329b-d322-46c5-b2df-9163b092fb9b"
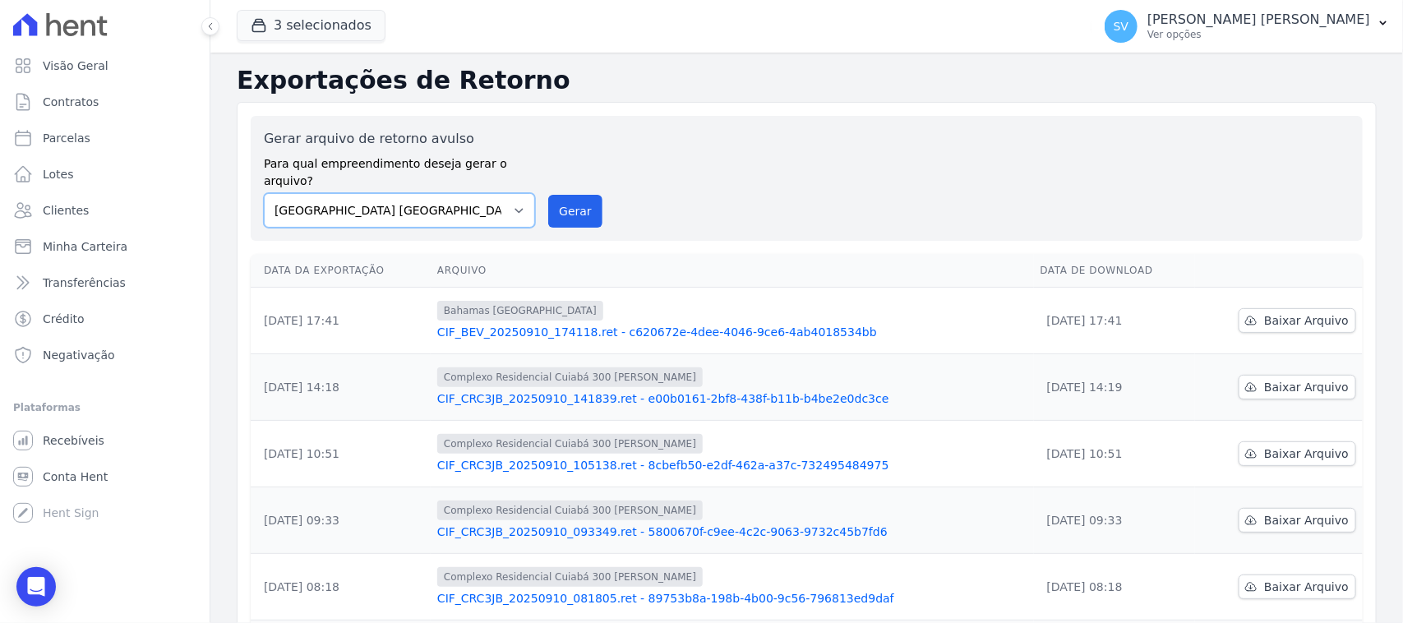
click at [264, 193] on select "[GEOGRAPHIC_DATA] COMPLEXO RESIDENCIAL [GEOGRAPHIC_DATA] 300 - [PERSON_NAME][GE…" at bounding box center [399, 210] width 271 height 35
click at [568, 210] on button "Gerar" at bounding box center [575, 211] width 54 height 33
click at [1274, 312] on span "Baixar Arquivo" at bounding box center [1306, 320] width 85 height 16
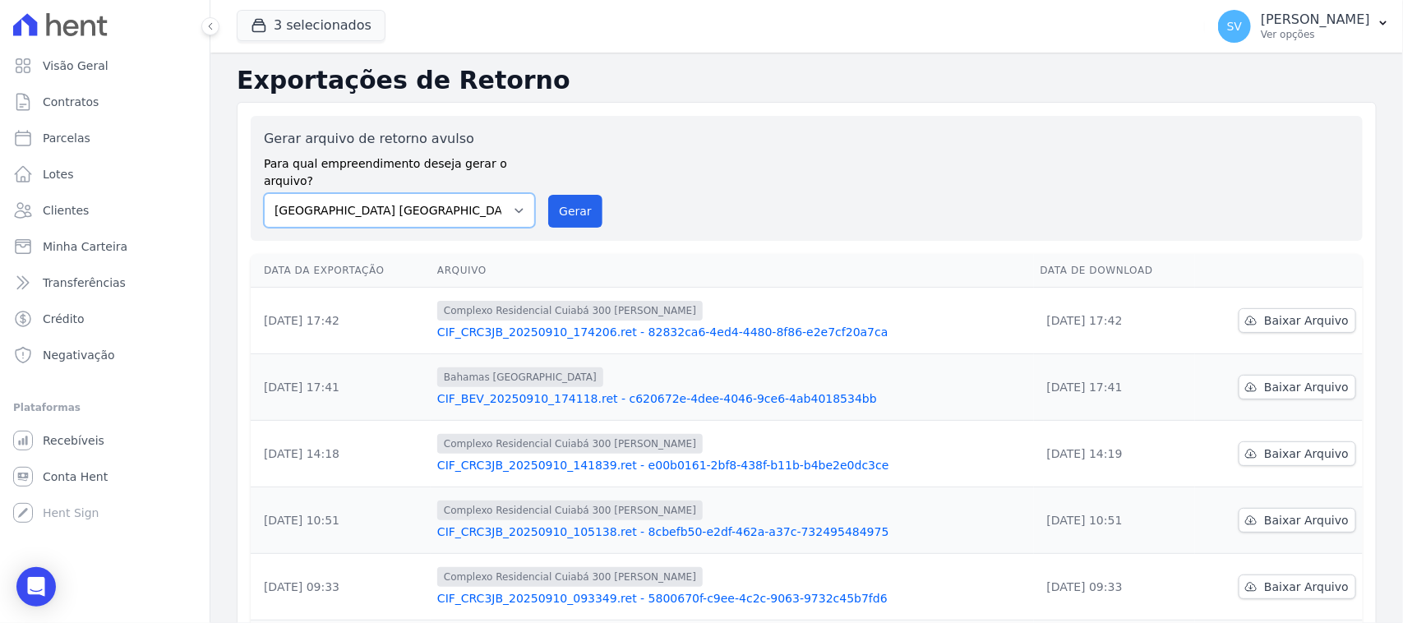
click at [464, 193] on select "[GEOGRAPHIC_DATA] COMPLEXO RESIDENCIAL [GEOGRAPHIC_DATA] 300 - [GEOGRAPHIC_DATA…" at bounding box center [399, 210] width 271 height 35
select select "73a372cd-5640-41c8-aaea-11bd74619c10"
click at [264, 193] on select "[GEOGRAPHIC_DATA] COMPLEXO RESIDENCIAL [GEOGRAPHIC_DATA] 300 - [GEOGRAPHIC_DATA…" at bounding box center [399, 210] width 271 height 35
drag, startPoint x: 560, startPoint y: 185, endPoint x: 799, endPoint y: 141, distance: 243.1
click at [560, 195] on button "Gerar" at bounding box center [575, 211] width 54 height 33
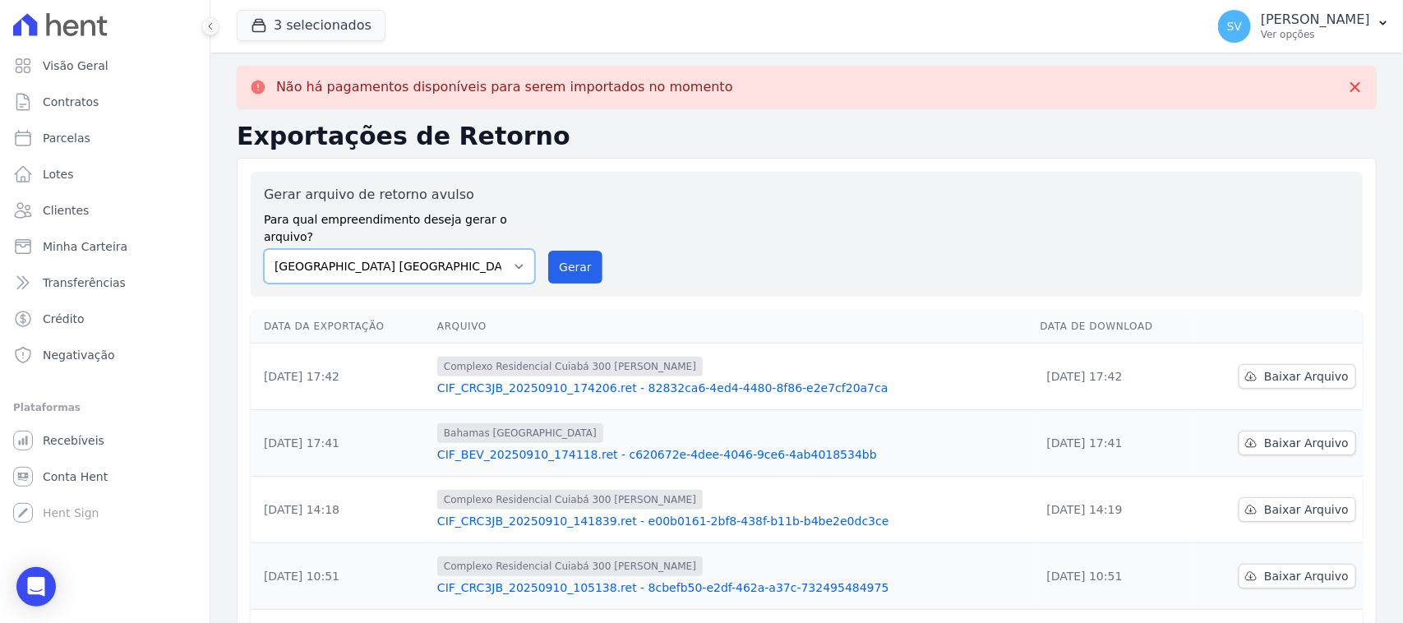
drag, startPoint x: 512, startPoint y: 233, endPoint x: 497, endPoint y: 265, distance: 36.0
click at [507, 249] on select "[GEOGRAPHIC_DATA] COMPLEXO RESIDENCIAL [GEOGRAPHIC_DATA] 300 - [GEOGRAPHIC_DATA…" at bounding box center [399, 266] width 271 height 35
select select "a999329b-d322-46c5-b2df-9163b092fb9b"
click at [264, 249] on select "[GEOGRAPHIC_DATA] COMPLEXO RESIDENCIAL [GEOGRAPHIC_DATA] 300 - [GEOGRAPHIC_DATA…" at bounding box center [399, 266] width 271 height 35
click at [572, 265] on button "Gerar" at bounding box center [575, 267] width 54 height 33
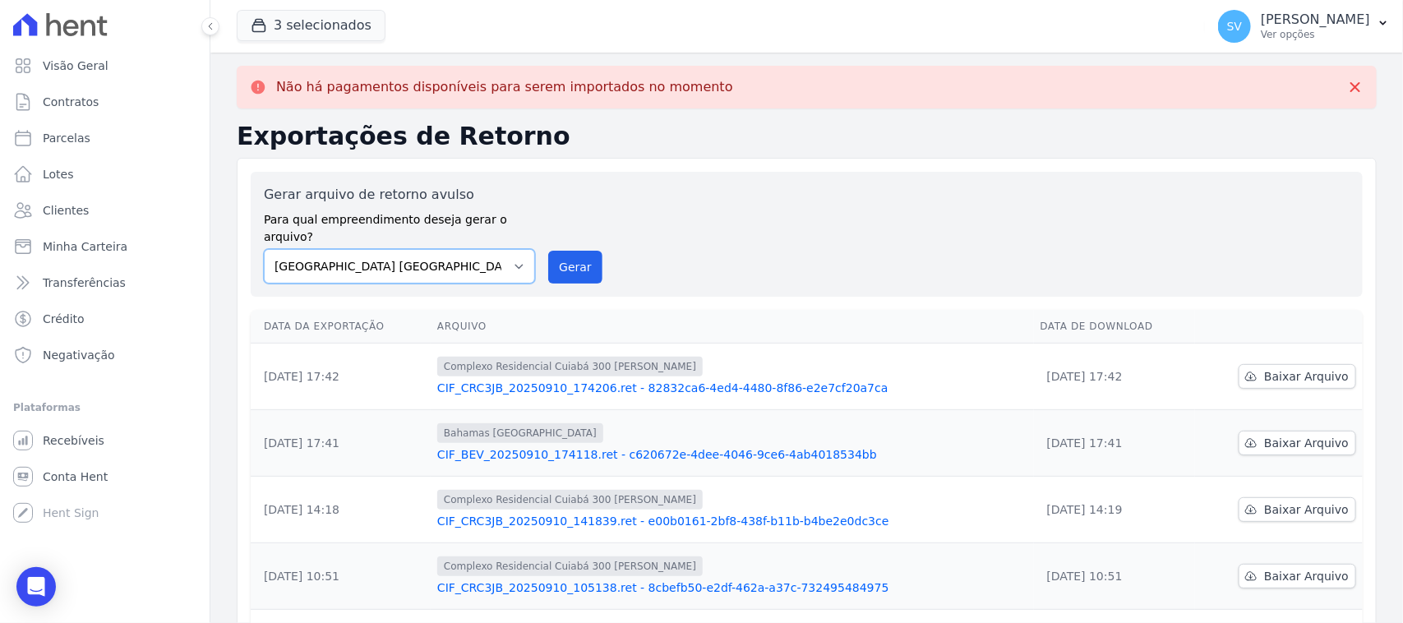
click at [432, 249] on select "[GEOGRAPHIC_DATA] COMPLEXO RESIDENCIAL [GEOGRAPHIC_DATA] 300 - [GEOGRAPHIC_DATA…" at bounding box center [399, 266] width 271 height 35
select select "a999329b-d322-46c5-b2df-9163b092fb9b"
click at [264, 249] on select "[GEOGRAPHIC_DATA] COMPLEXO RESIDENCIAL [GEOGRAPHIC_DATA] 300 - [GEOGRAPHIC_DATA…" at bounding box center [399, 266] width 271 height 35
drag, startPoint x: 582, startPoint y: 240, endPoint x: 795, endPoint y: 161, distance: 227.0
click at [582, 251] on button "Gerar" at bounding box center [575, 267] width 54 height 33
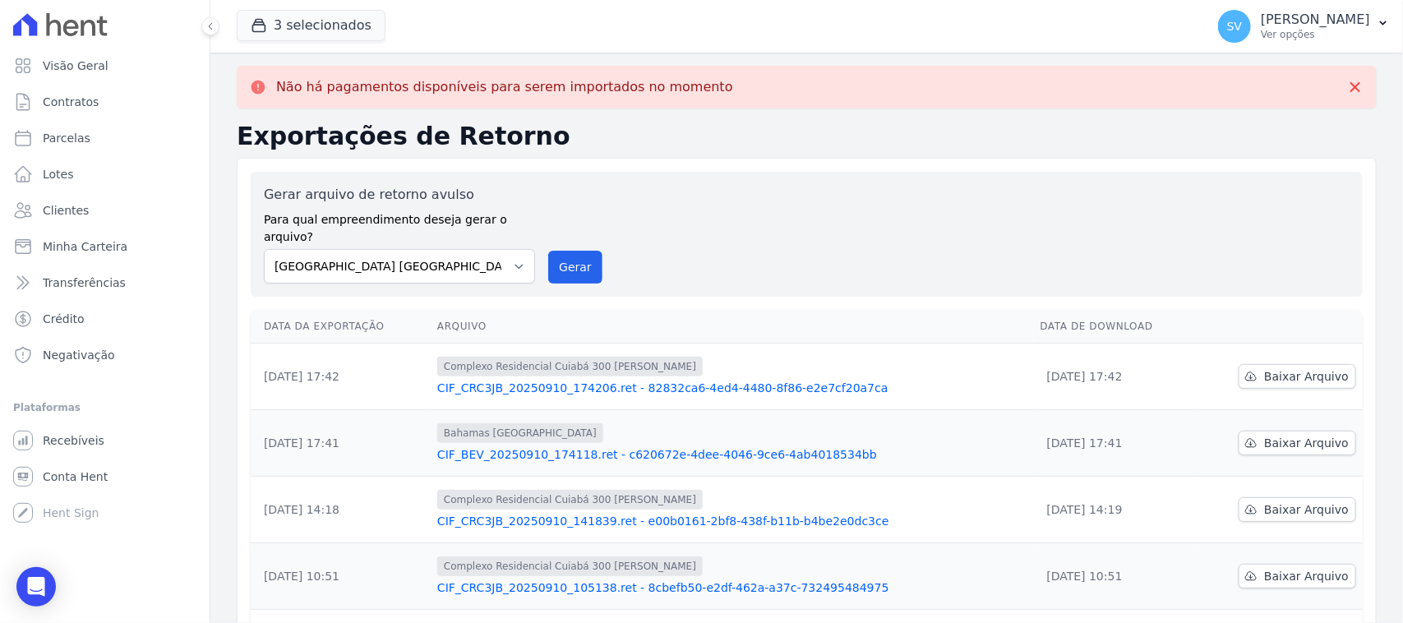
click at [997, 256] on div "Gerar arquivo de retorno avulso Para qual empreendimento deseja gerar o arquivo…" at bounding box center [807, 234] width 1086 height 99
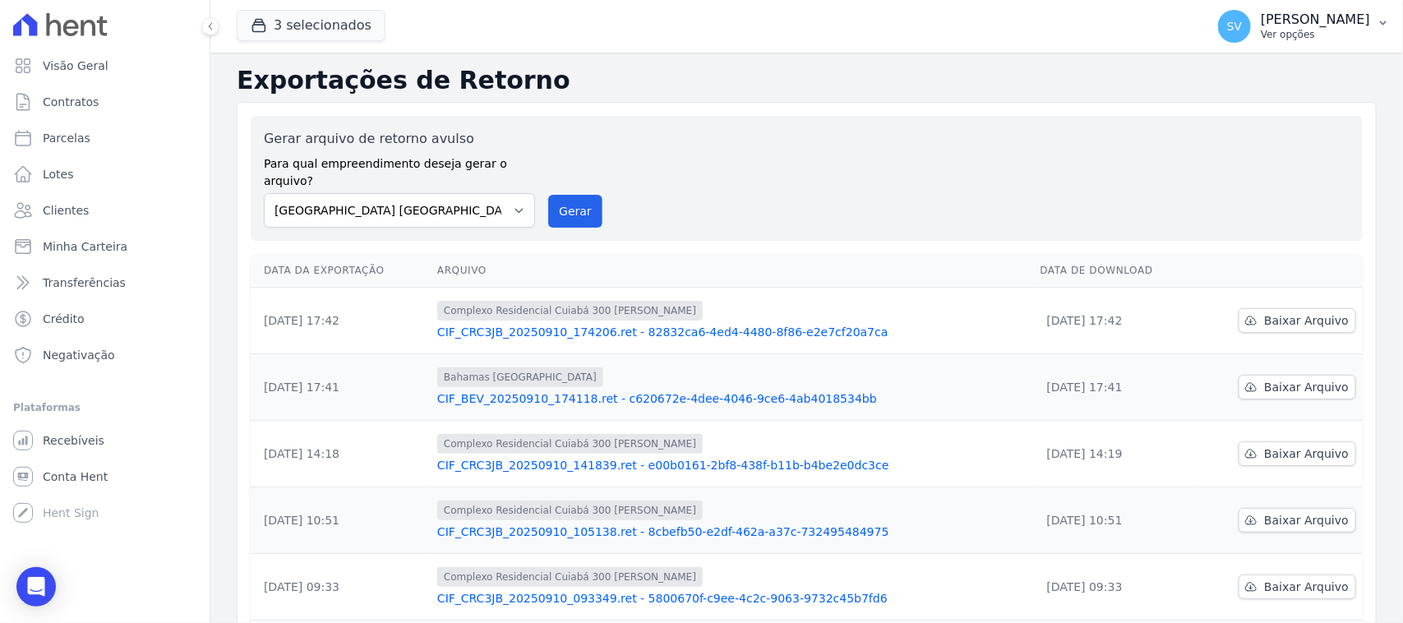
click at [1261, 22] on p "[PERSON_NAME]" at bounding box center [1315, 20] width 109 height 16
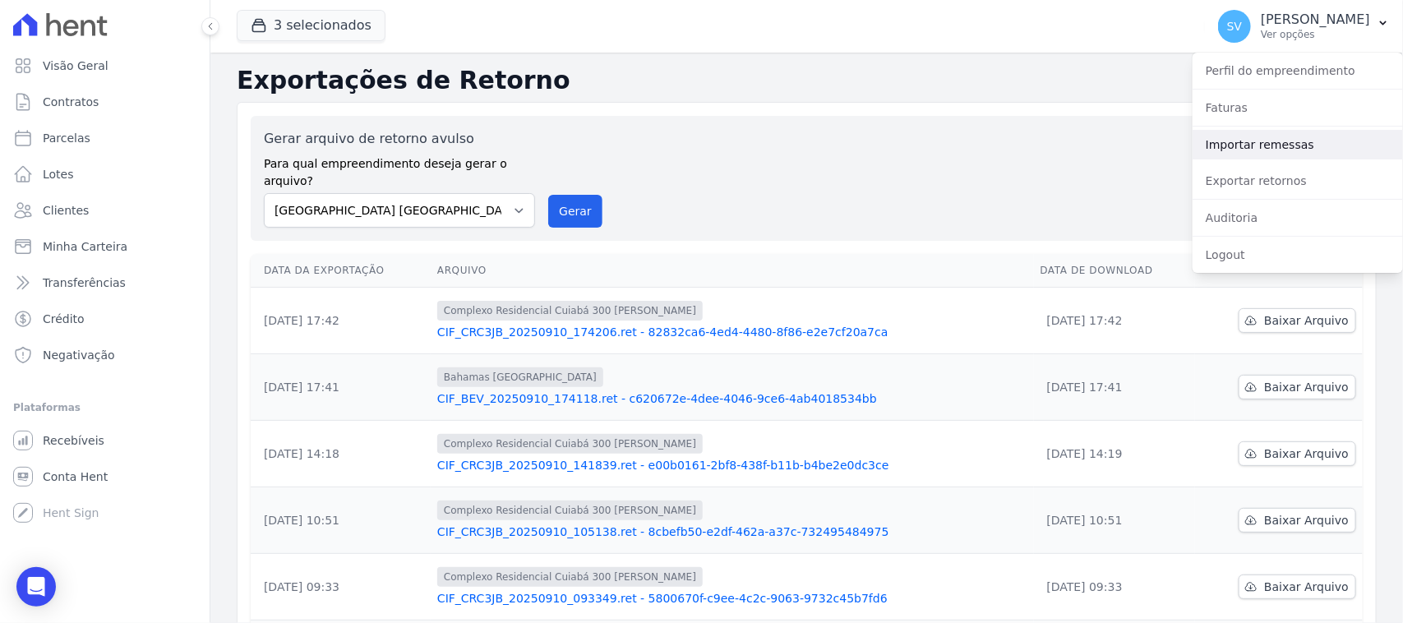
click at [1254, 149] on link "Importar remessas" at bounding box center [1297, 145] width 210 height 30
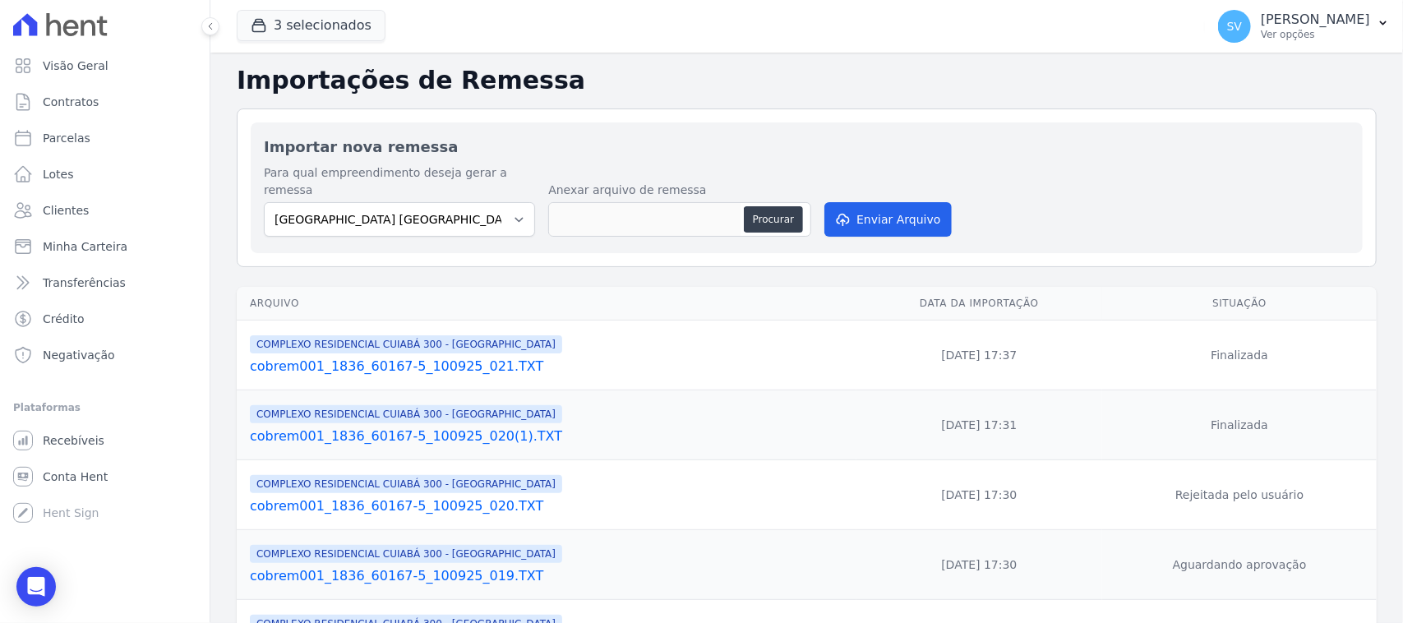
click at [481, 183] on div "Para qual empreendimento deseja gerar a remessa [GEOGRAPHIC_DATA] COMPLEXO RESI…" at bounding box center [399, 200] width 271 height 72
click at [491, 206] on select "[GEOGRAPHIC_DATA] COMPLEXO RESIDENCIAL [GEOGRAPHIC_DATA] 300 - [GEOGRAPHIC_DATA…" at bounding box center [399, 219] width 271 height 35
select select "a999329b-d322-46c5-b2df-9163b092fb9b"
click at [264, 202] on select "[GEOGRAPHIC_DATA] COMPLEXO RESIDENCIAL [GEOGRAPHIC_DATA] 300 - [GEOGRAPHIC_DATA…" at bounding box center [399, 219] width 271 height 35
click at [1205, 2] on div "SV [PERSON_NAME] Ver opções Perfil do empreendimento Faturas Importar remessas …" at bounding box center [1304, 26] width 198 height 53
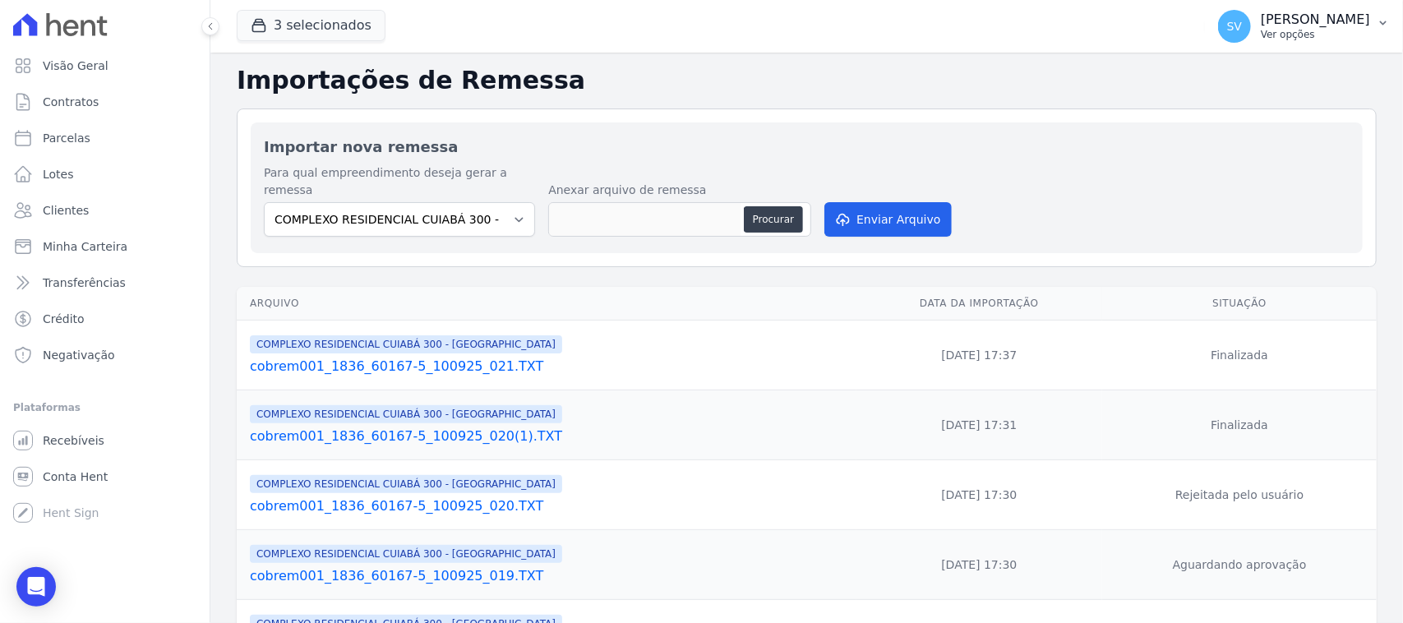
click at [1261, 29] on p "Ver opções" at bounding box center [1315, 34] width 109 height 13
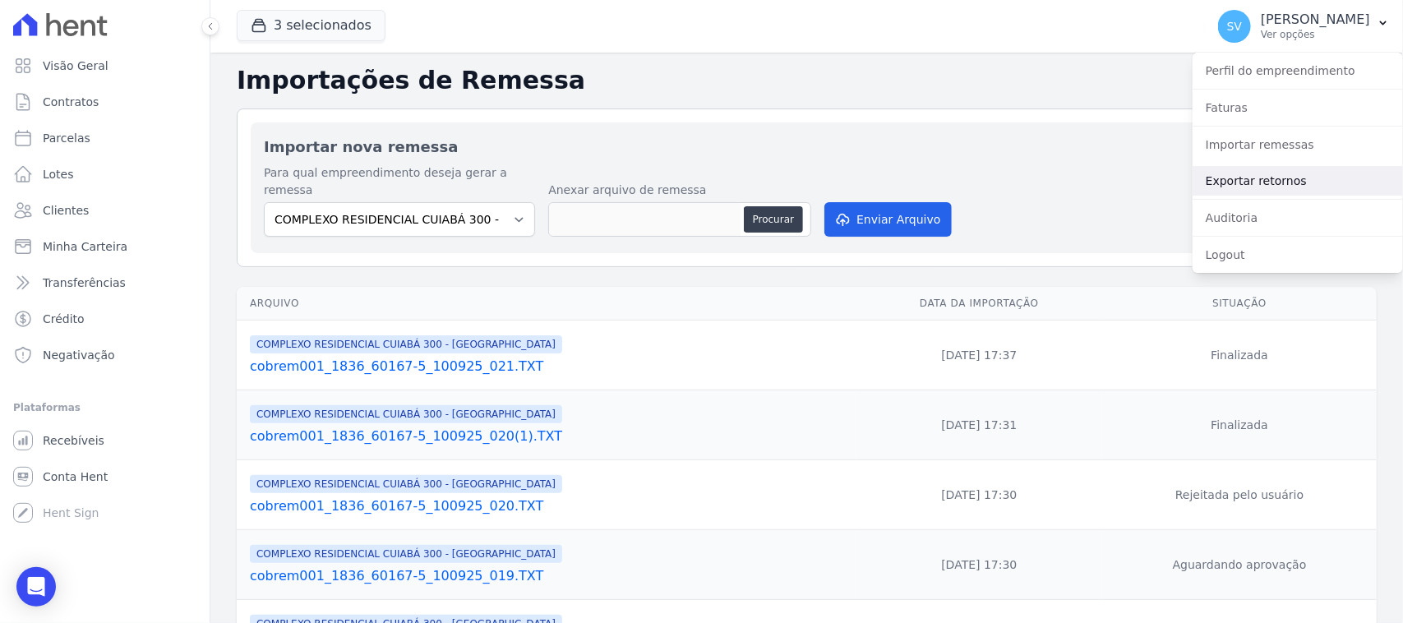
click at [1227, 166] on link "Exportar retornos" at bounding box center [1297, 181] width 210 height 30
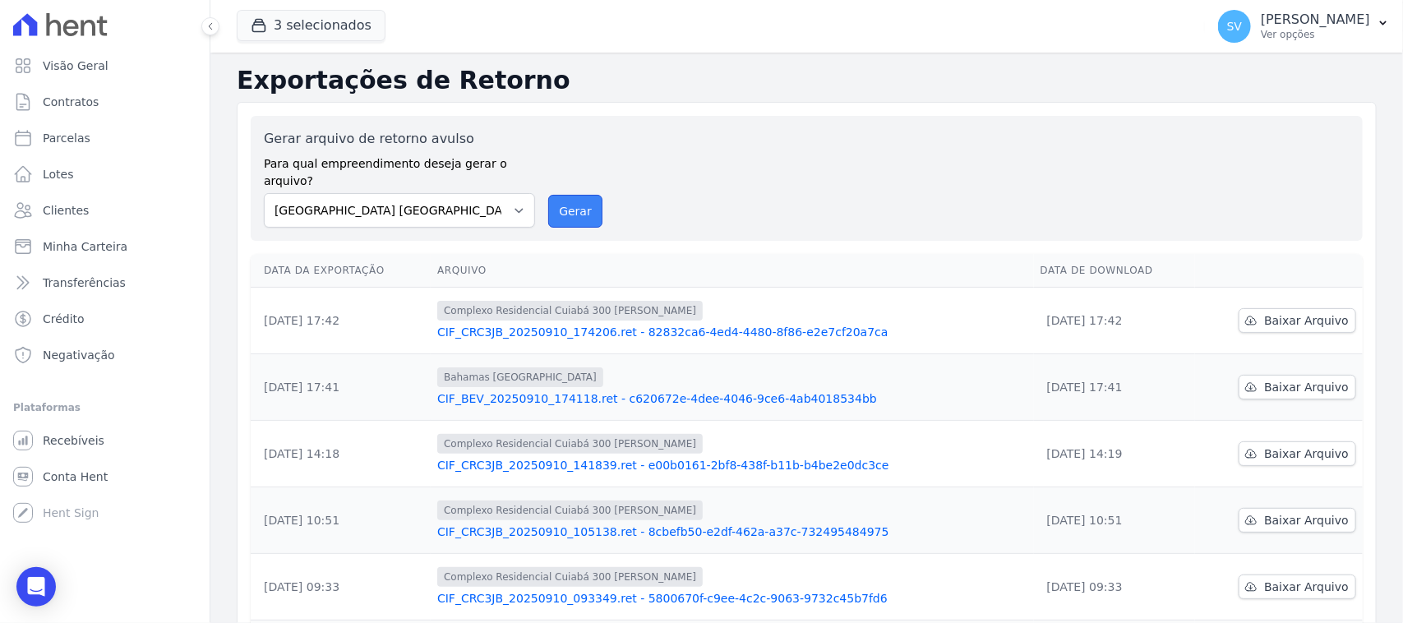
click at [560, 198] on button "Gerar" at bounding box center [575, 211] width 54 height 33
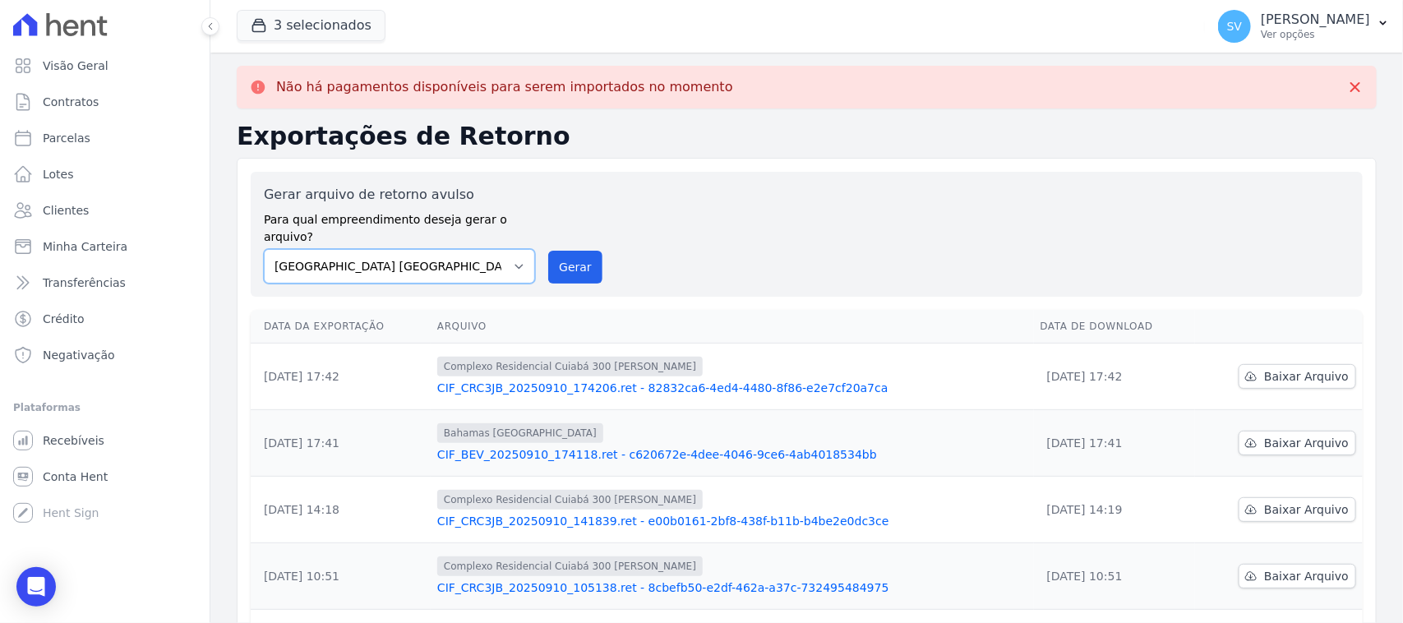
click at [467, 249] on select "[GEOGRAPHIC_DATA] COMPLEXO RESIDENCIAL [GEOGRAPHIC_DATA] 300 - [GEOGRAPHIC_DATA…" at bounding box center [399, 266] width 271 height 35
select select "a999329b-d322-46c5-b2df-9163b092fb9b"
click at [264, 249] on select "[GEOGRAPHIC_DATA] COMPLEXO RESIDENCIAL [GEOGRAPHIC_DATA] 300 - [GEOGRAPHIC_DATA…" at bounding box center [399, 266] width 271 height 35
click at [551, 251] on button "Gerar" at bounding box center [575, 267] width 54 height 33
